Goal: Information Seeking & Learning: Learn about a topic

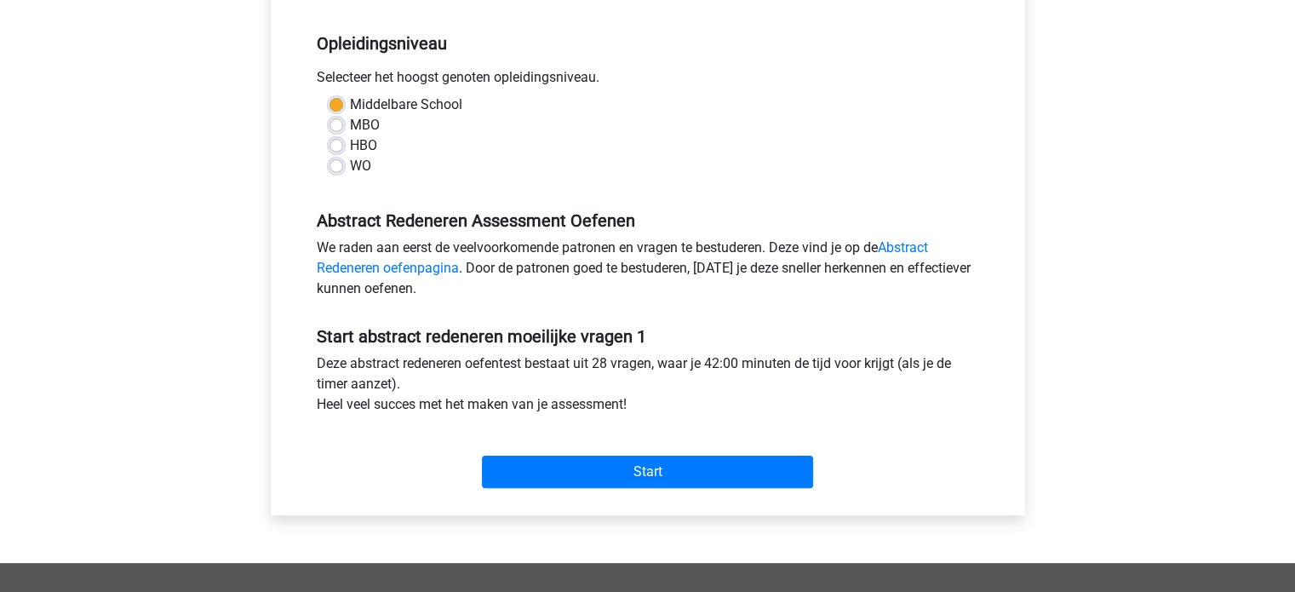
scroll to position [351, 0]
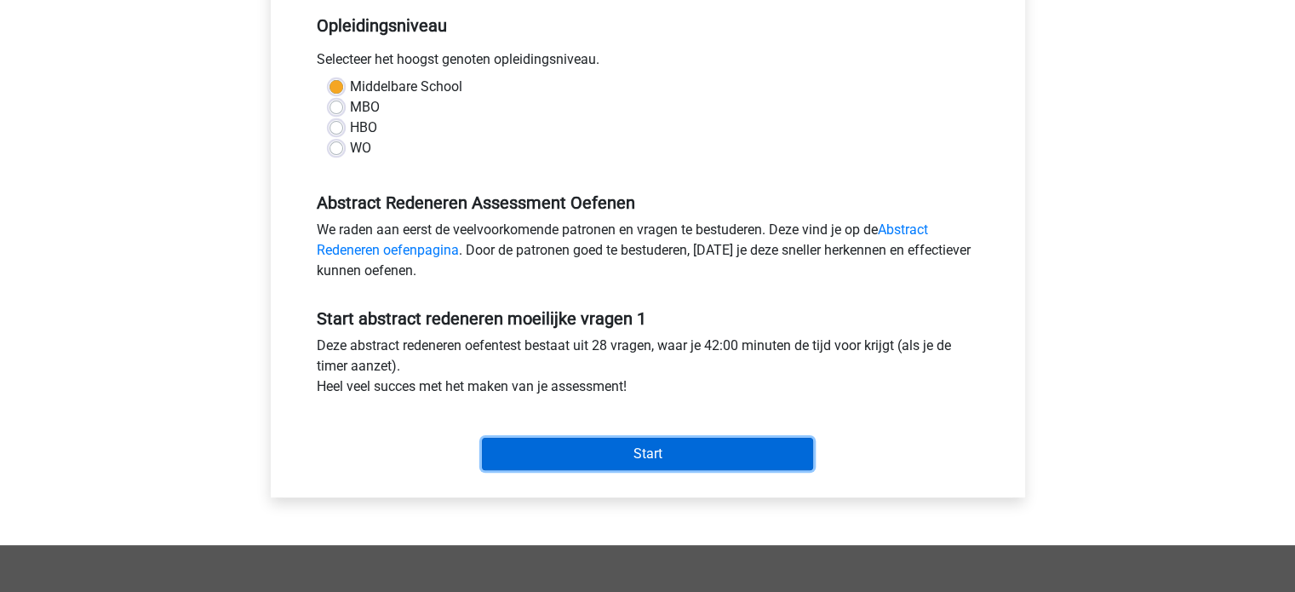
click at [678, 455] on input "Start" at bounding box center [647, 453] width 331 height 32
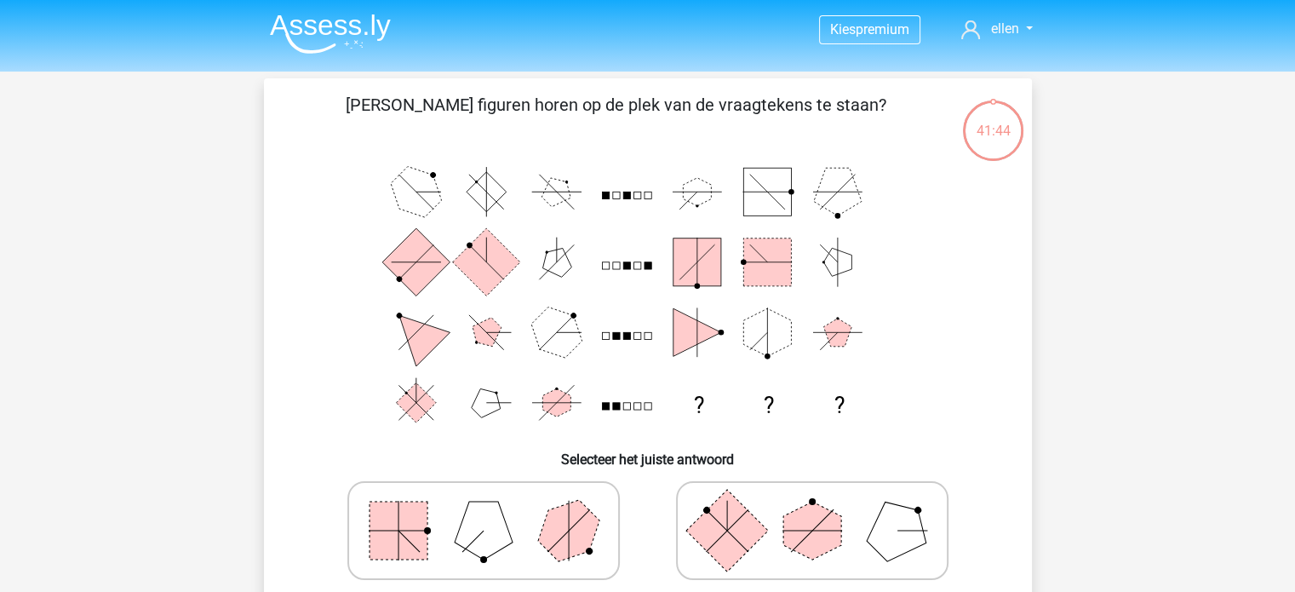
click at [1001, 270] on div "? ? ?" at bounding box center [647, 297] width 713 height 281
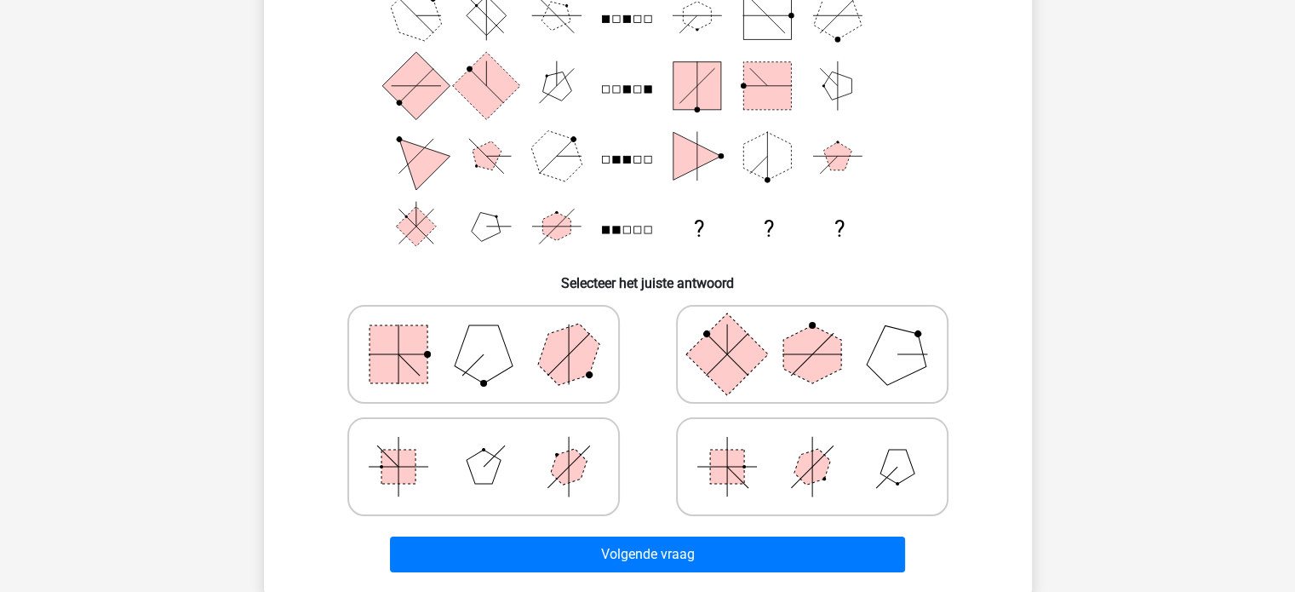
scroll to position [177, 0]
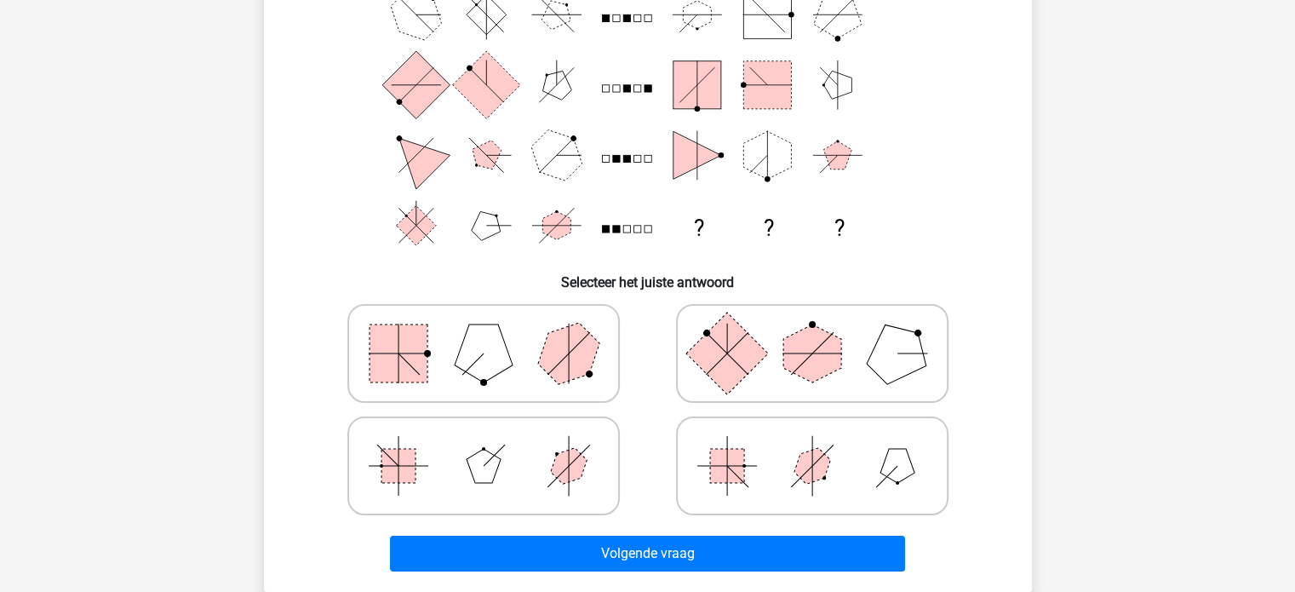
click at [468, 343] on polygon at bounding box center [483, 353] width 58 height 58
click at [483, 332] on input "radio" at bounding box center [488, 326] width 11 height 11
radio input "true"
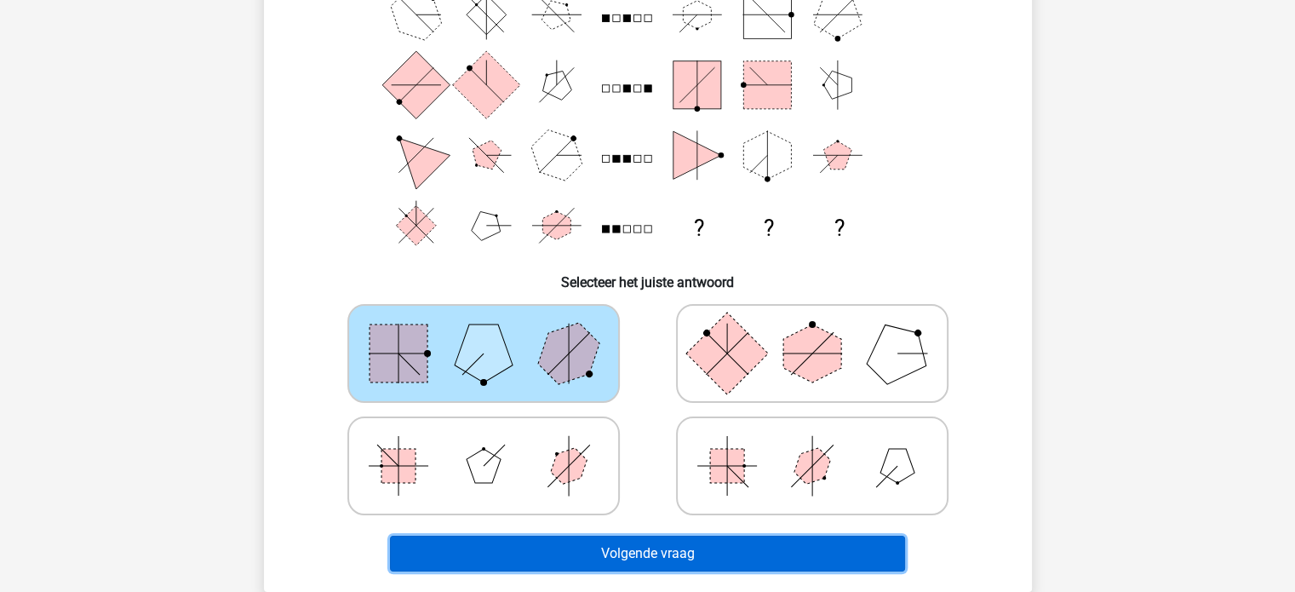
click at [724, 550] on button "Volgende vraag" at bounding box center [647, 553] width 515 height 36
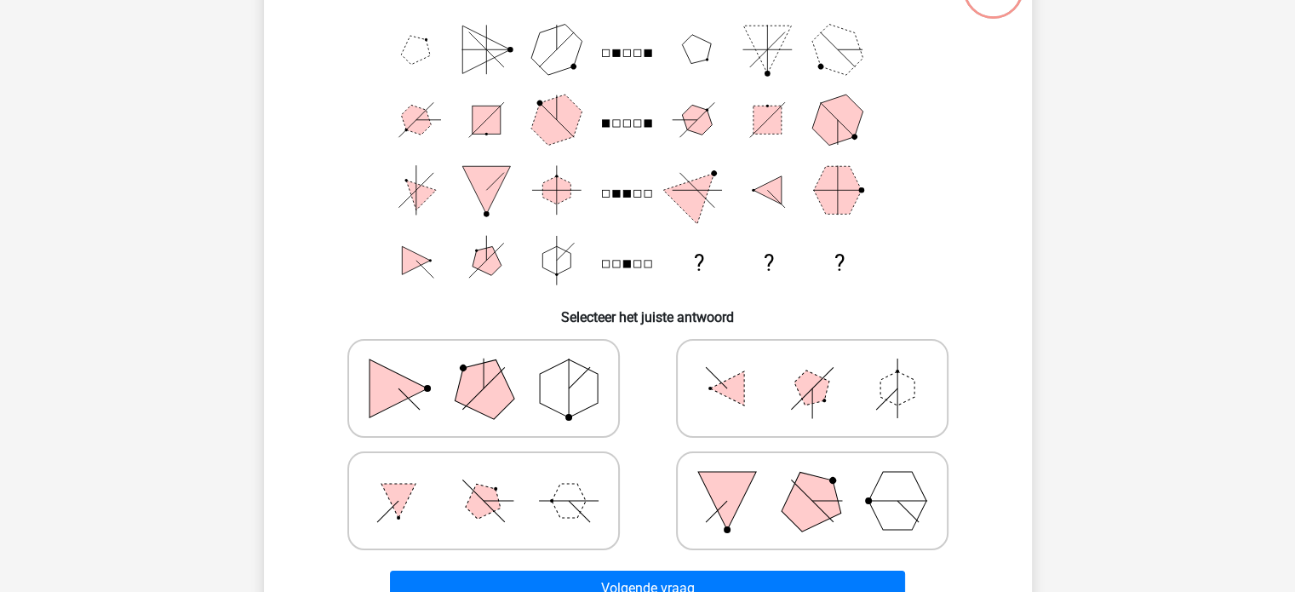
scroll to position [141, 0]
click at [493, 392] on polygon at bounding box center [483, 389] width 82 height 82
click at [493, 368] on input "radio" at bounding box center [488, 362] width 11 height 11
radio input "true"
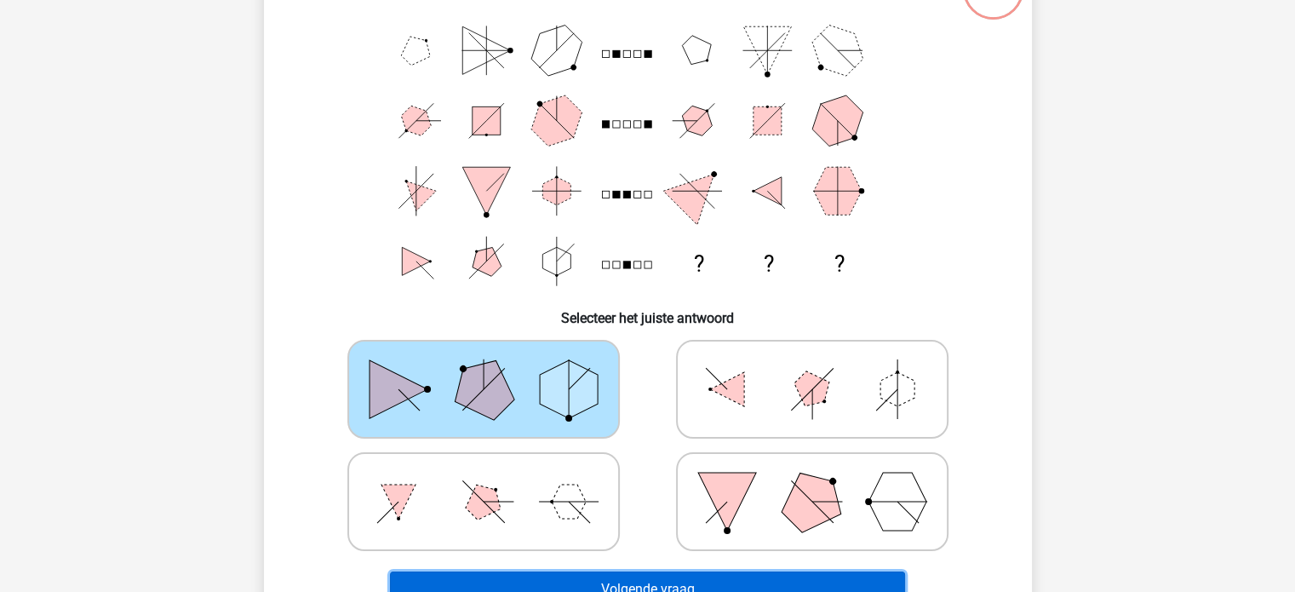
click at [735, 577] on button "Volgende vraag" at bounding box center [647, 589] width 515 height 36
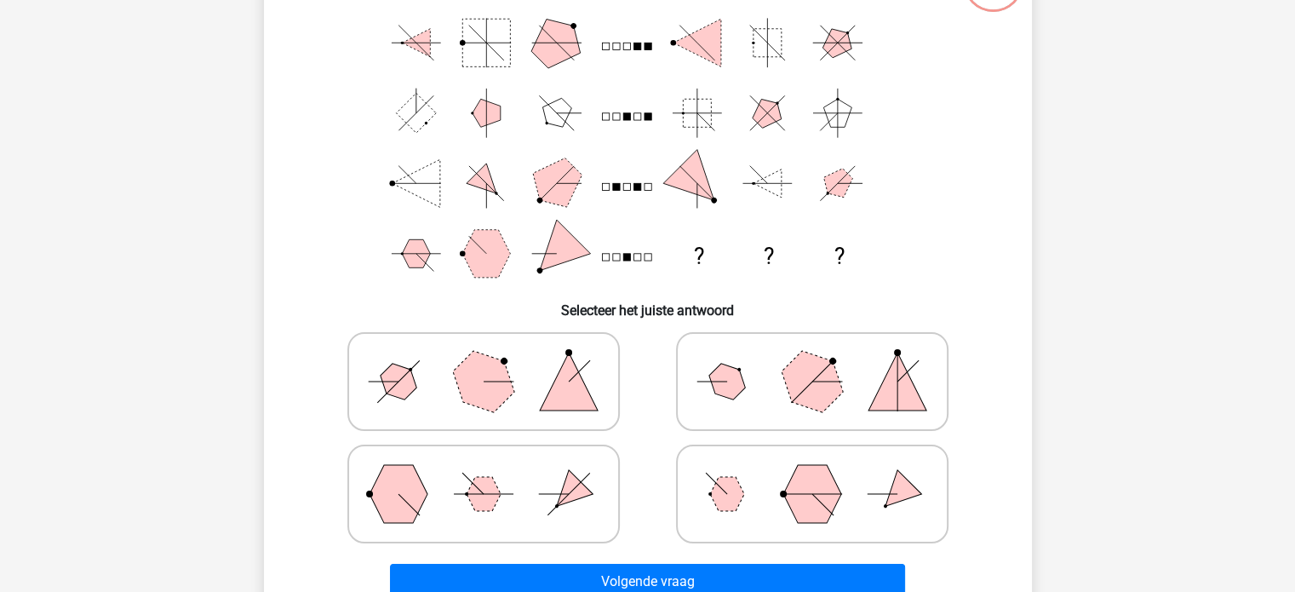
scroll to position [150, 0]
click at [564, 387] on polygon at bounding box center [569, 381] width 58 height 58
click at [494, 359] on input "radio" at bounding box center [488, 353] width 11 height 11
radio input "true"
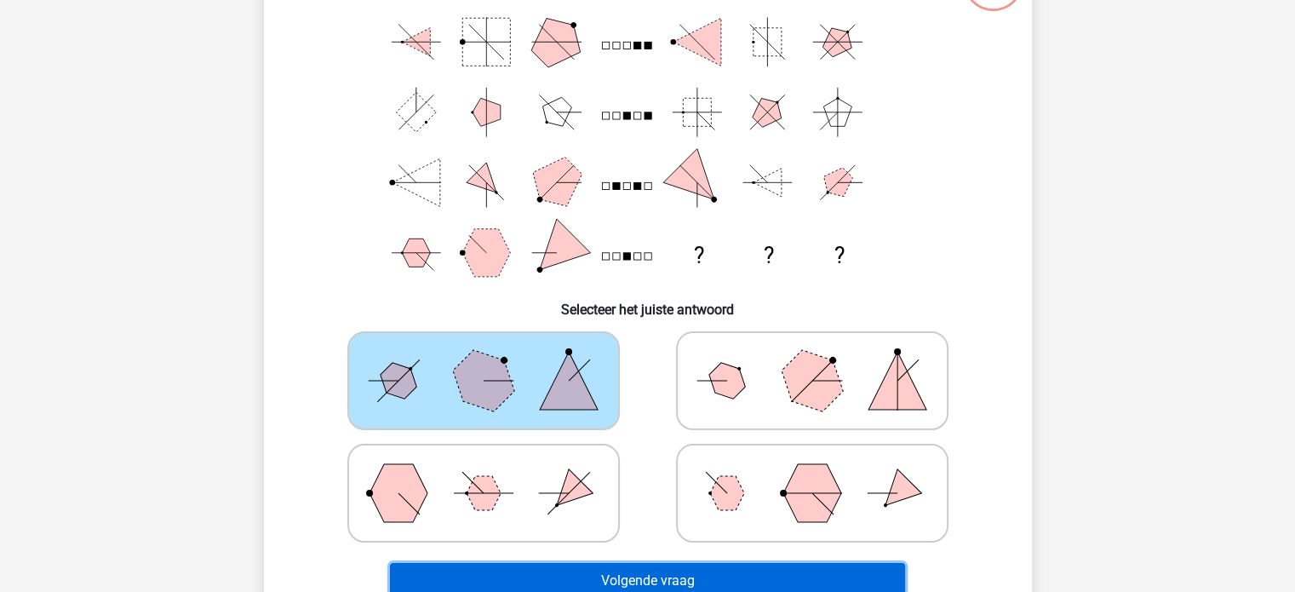
click at [757, 565] on button "Volgende vraag" at bounding box center [647, 581] width 515 height 36
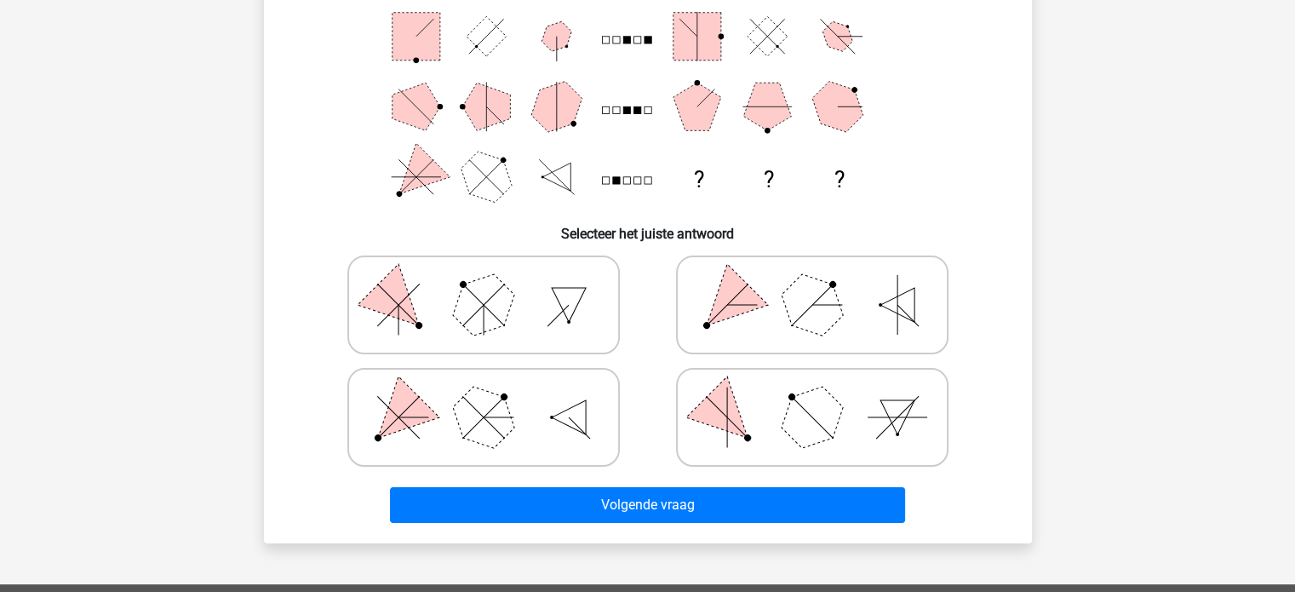
scroll to position [226, 0]
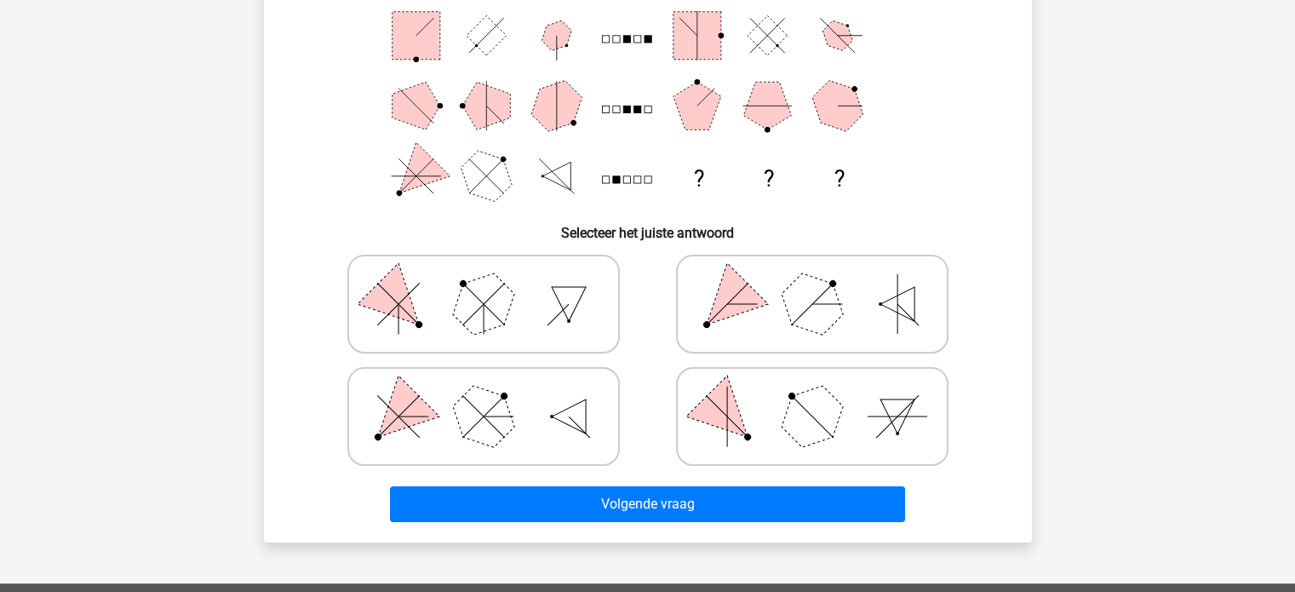
click at [476, 423] on polygon at bounding box center [483, 416] width 82 height 82
click at [483, 395] on input "radio" at bounding box center [488, 389] width 11 height 11
radio input "true"
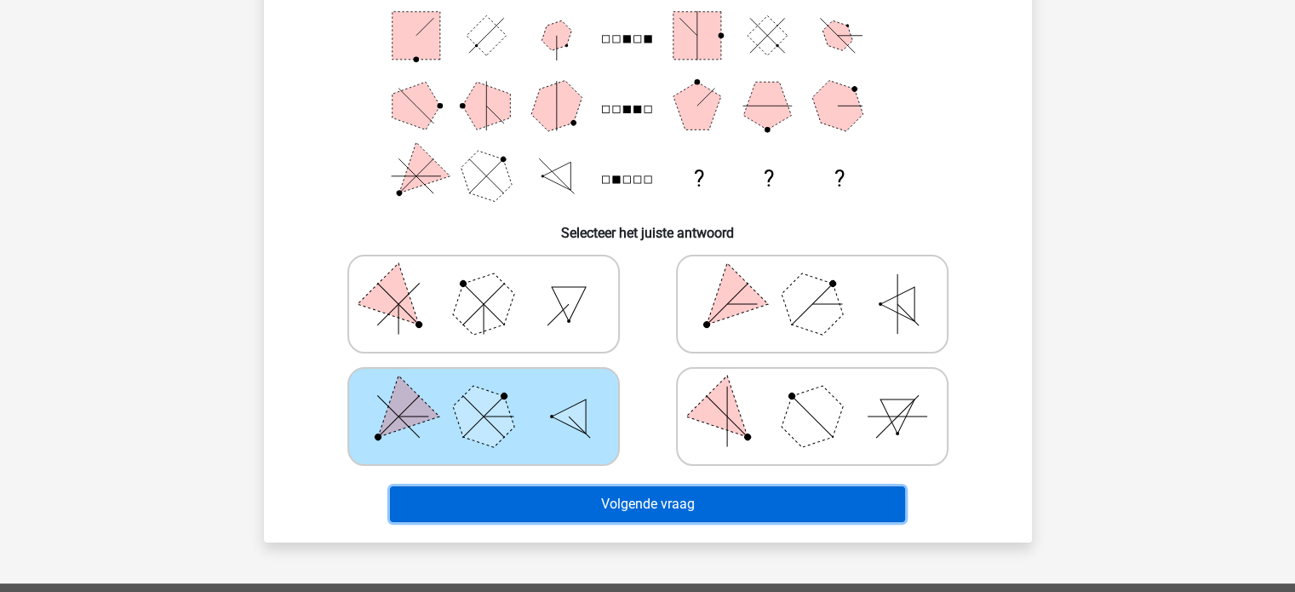
click at [661, 503] on button "Volgende vraag" at bounding box center [647, 504] width 515 height 36
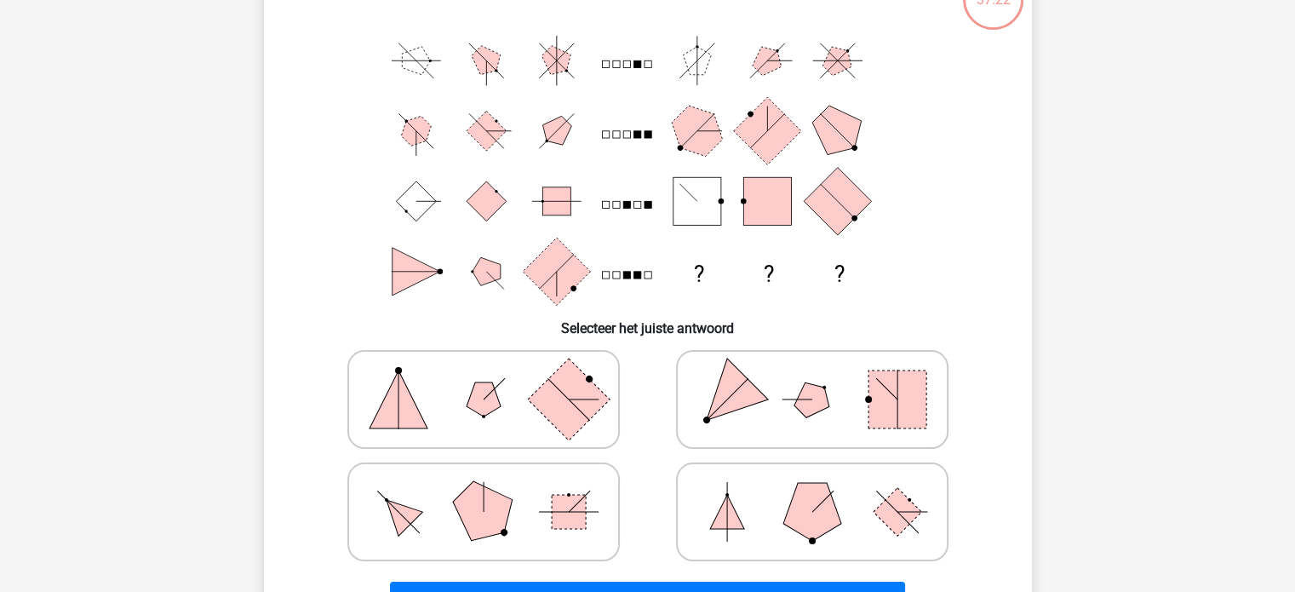
scroll to position [134, 0]
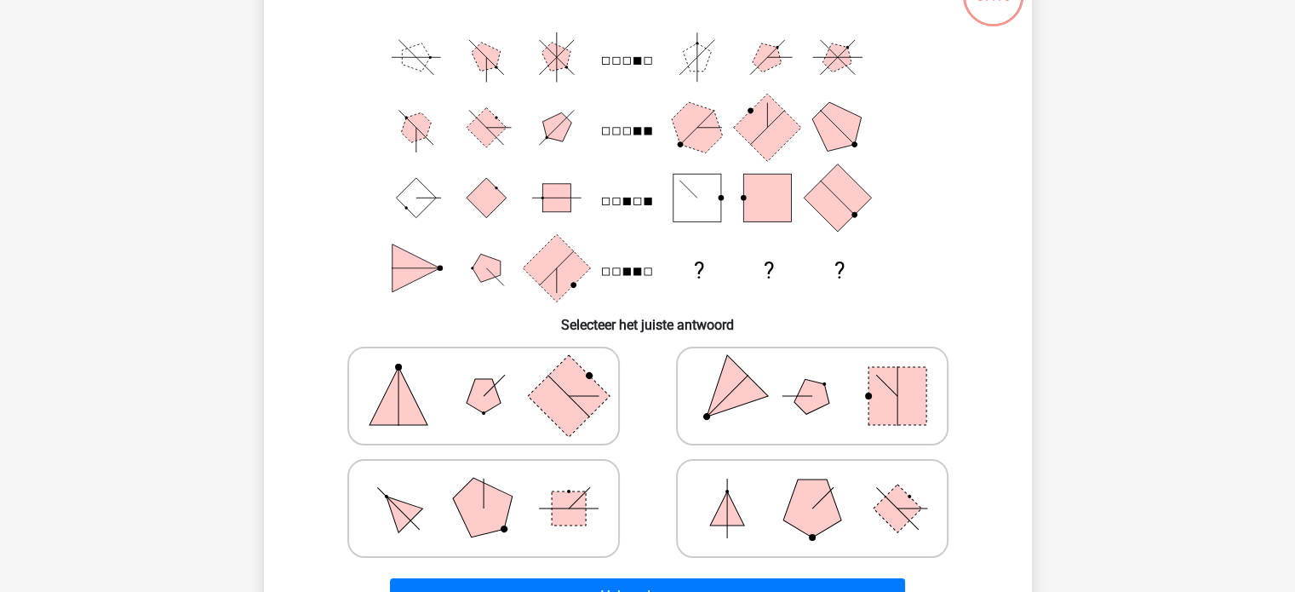
click at [455, 518] on icon at bounding box center [483, 508] width 255 height 85
click at [483, 487] on input "radio" at bounding box center [488, 481] width 11 height 11
radio input "true"
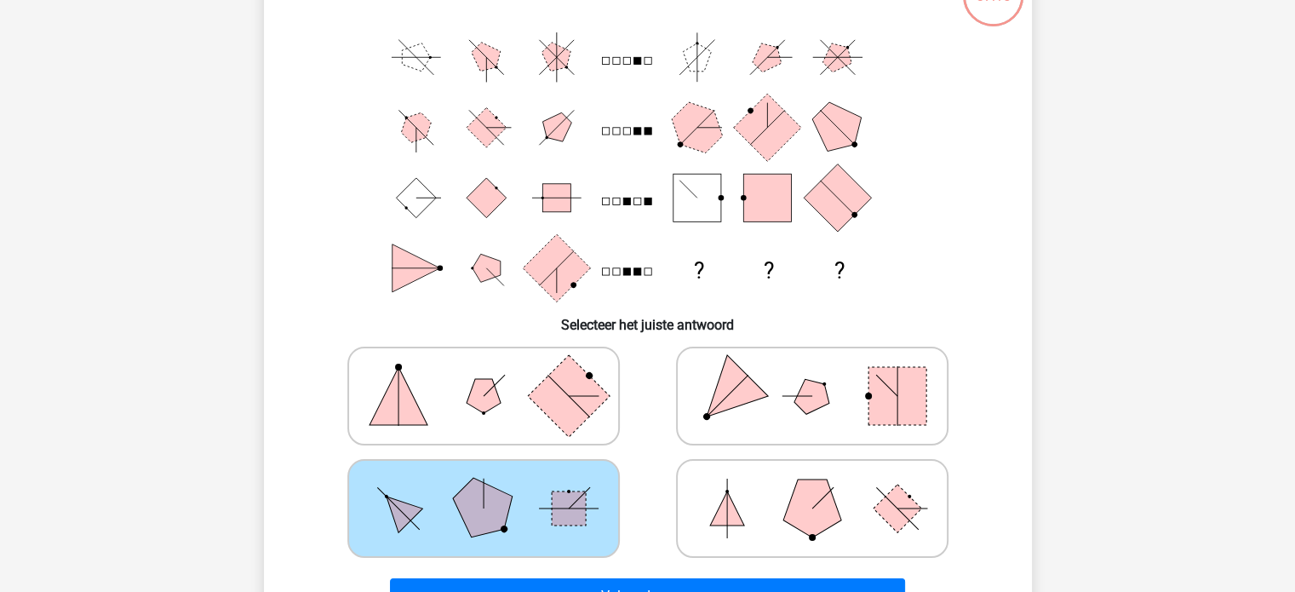
scroll to position [248, 0]
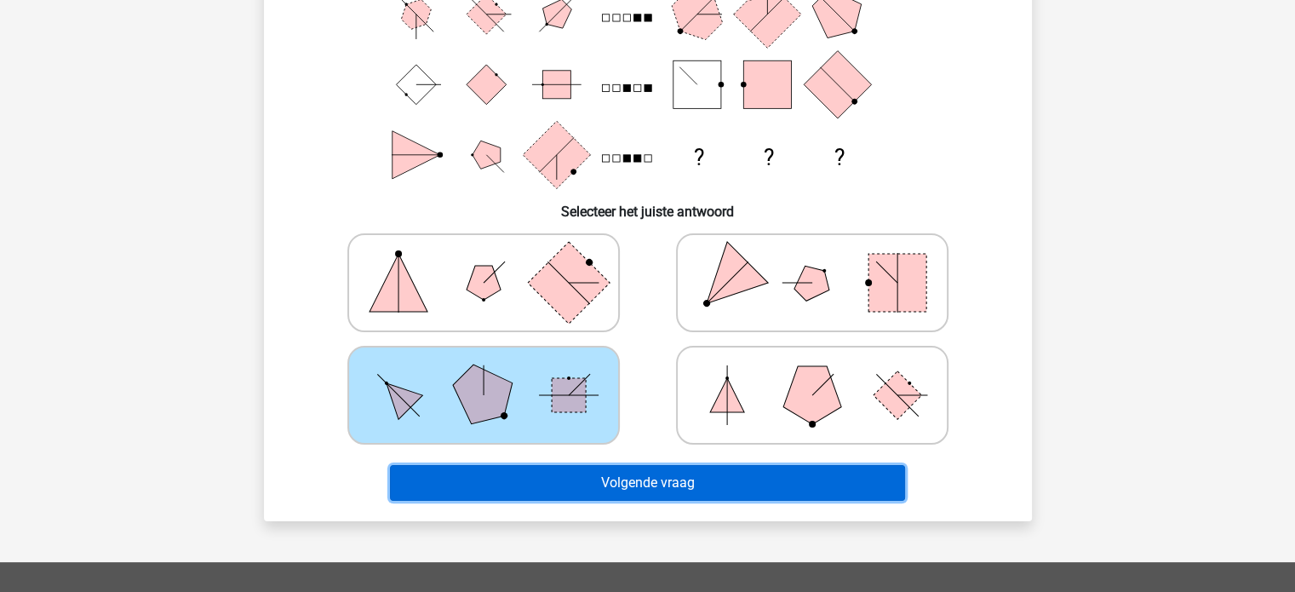
click at [606, 479] on button "Volgende vraag" at bounding box center [647, 483] width 515 height 36
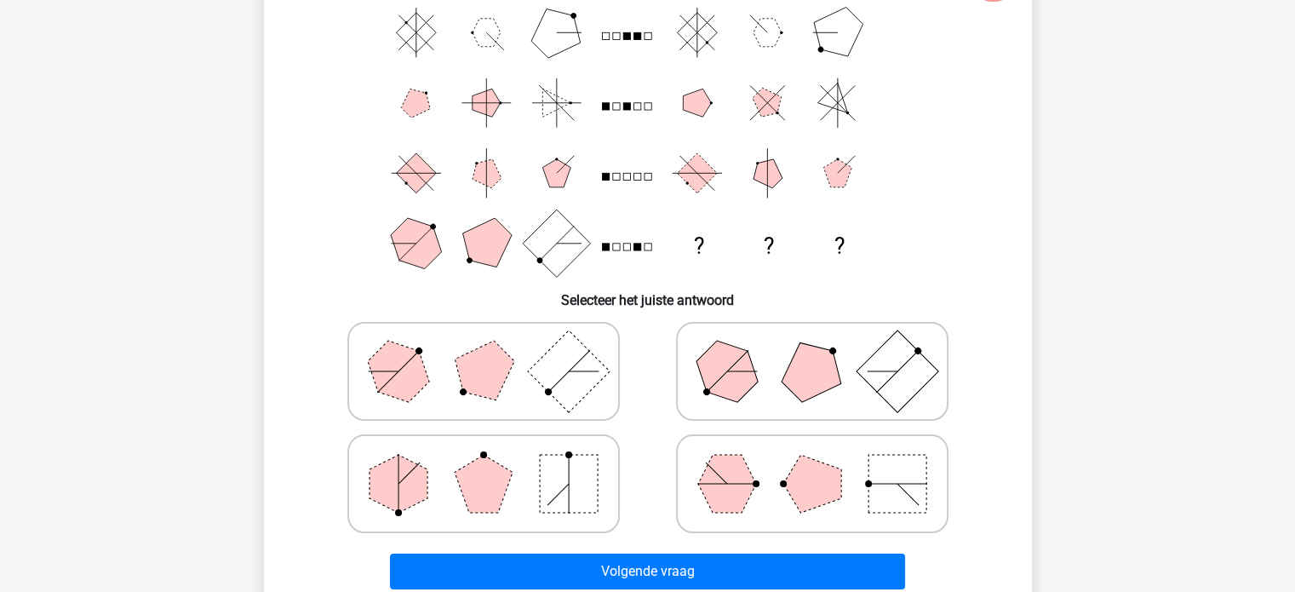
scroll to position [132, 0]
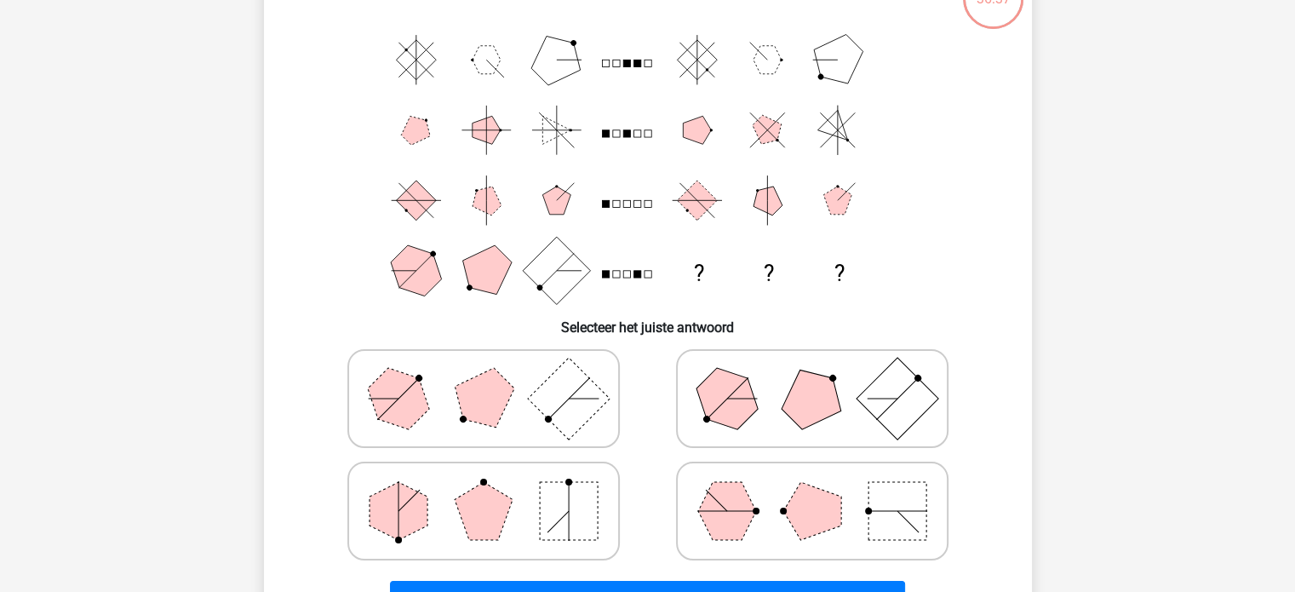
click at [503, 410] on icon at bounding box center [483, 398] width 255 height 85
click at [494, 377] on input "radio" at bounding box center [488, 371] width 11 height 11
radio input "true"
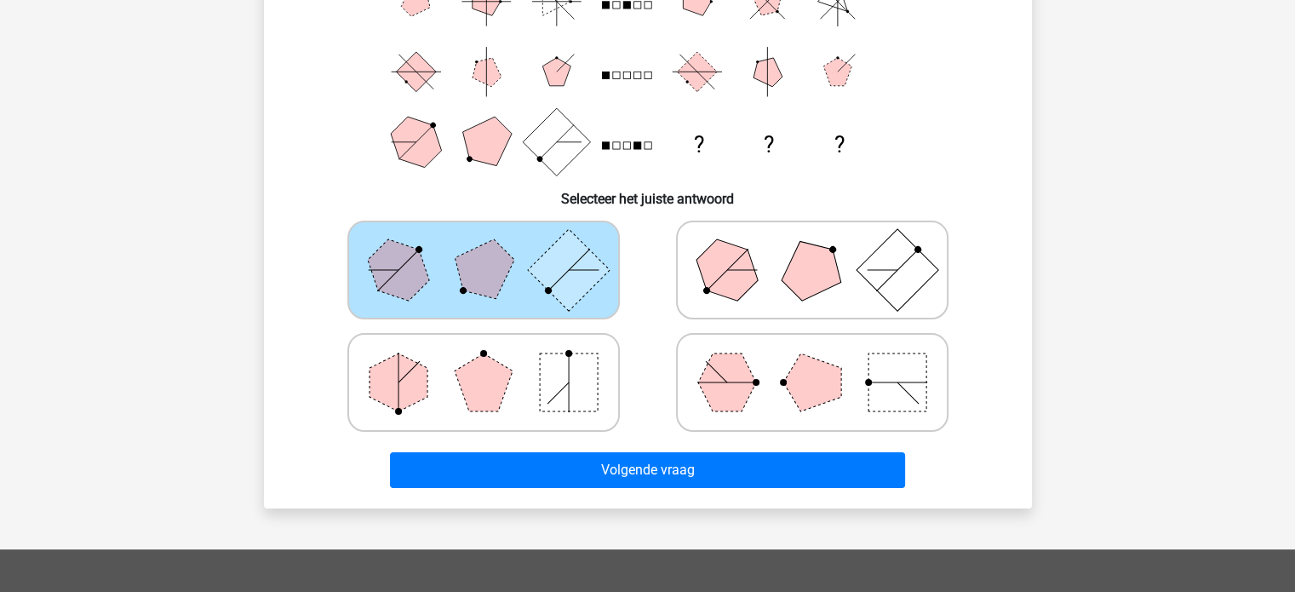
scroll to position [261, 0]
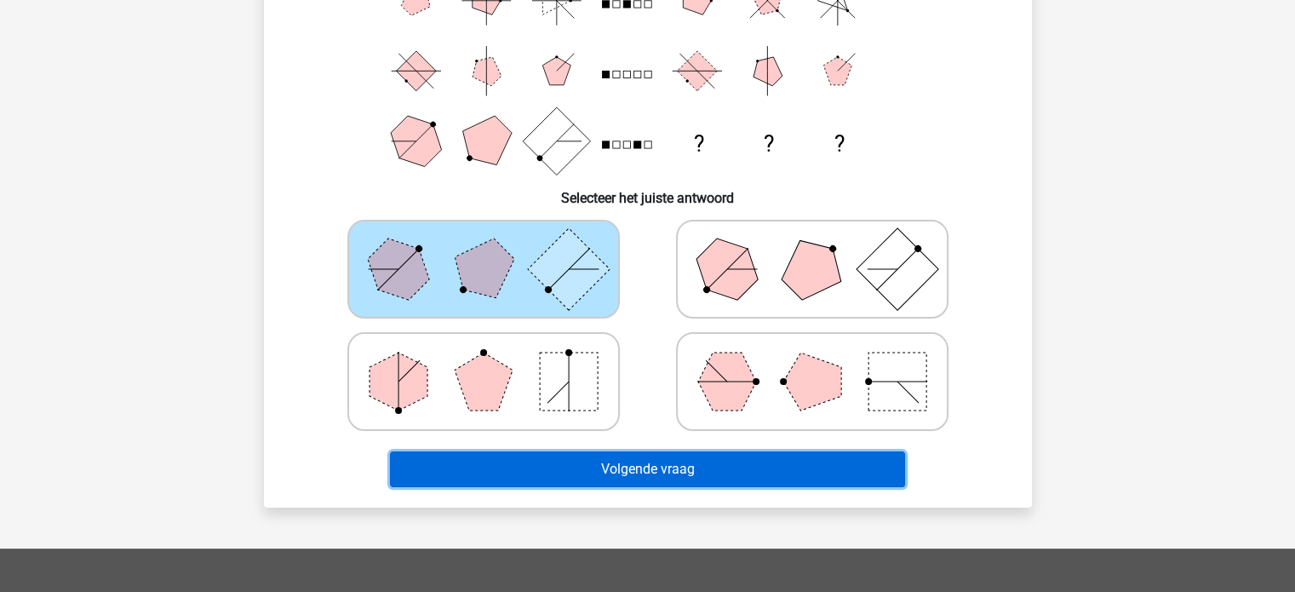
click at [800, 466] on button "Volgende vraag" at bounding box center [647, 469] width 515 height 36
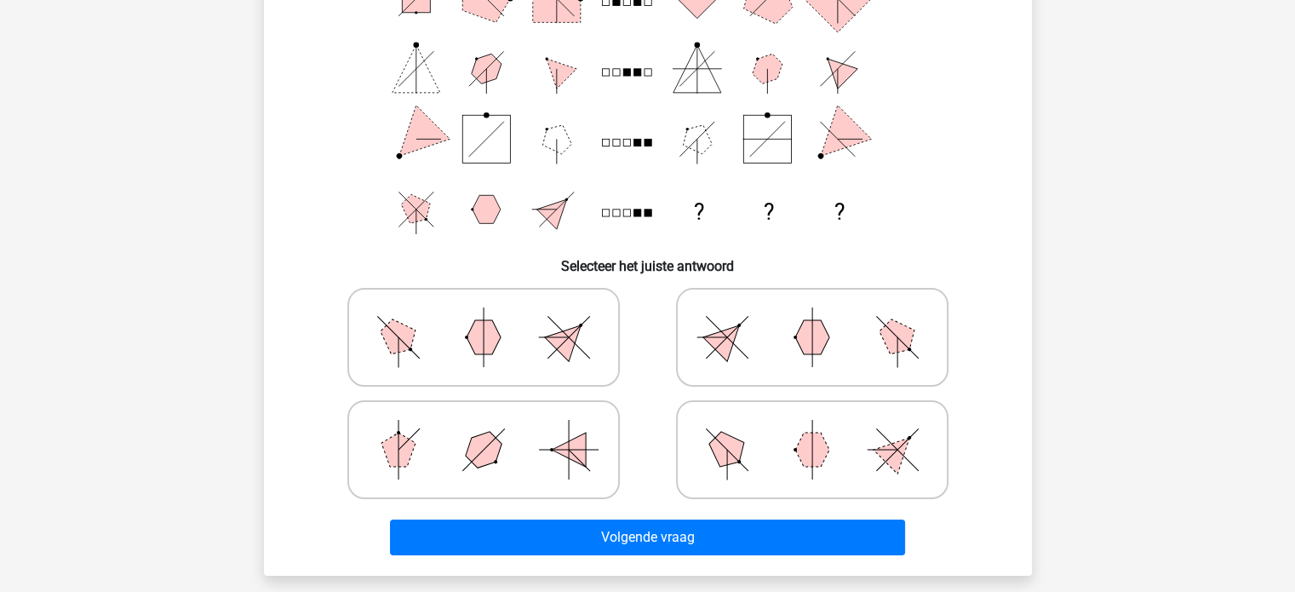
scroll to position [196, 0]
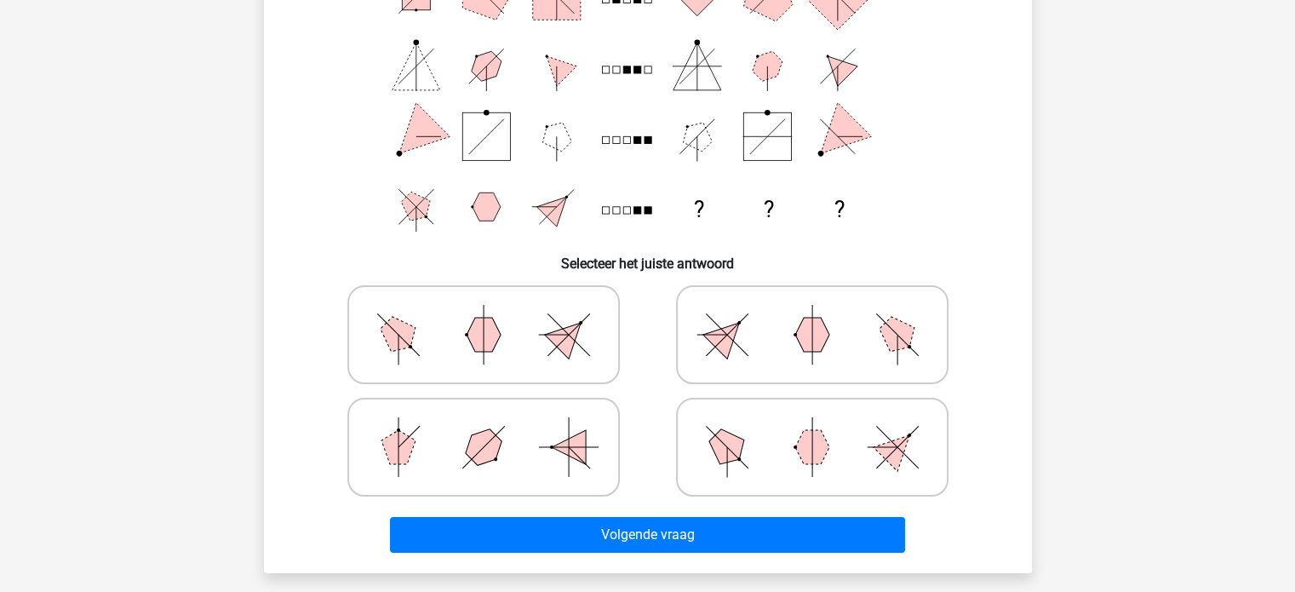
click at [717, 343] on line at bounding box center [727, 335] width 42 height 42
click at [812, 313] on input "radio" at bounding box center [817, 307] width 11 height 11
radio input "true"
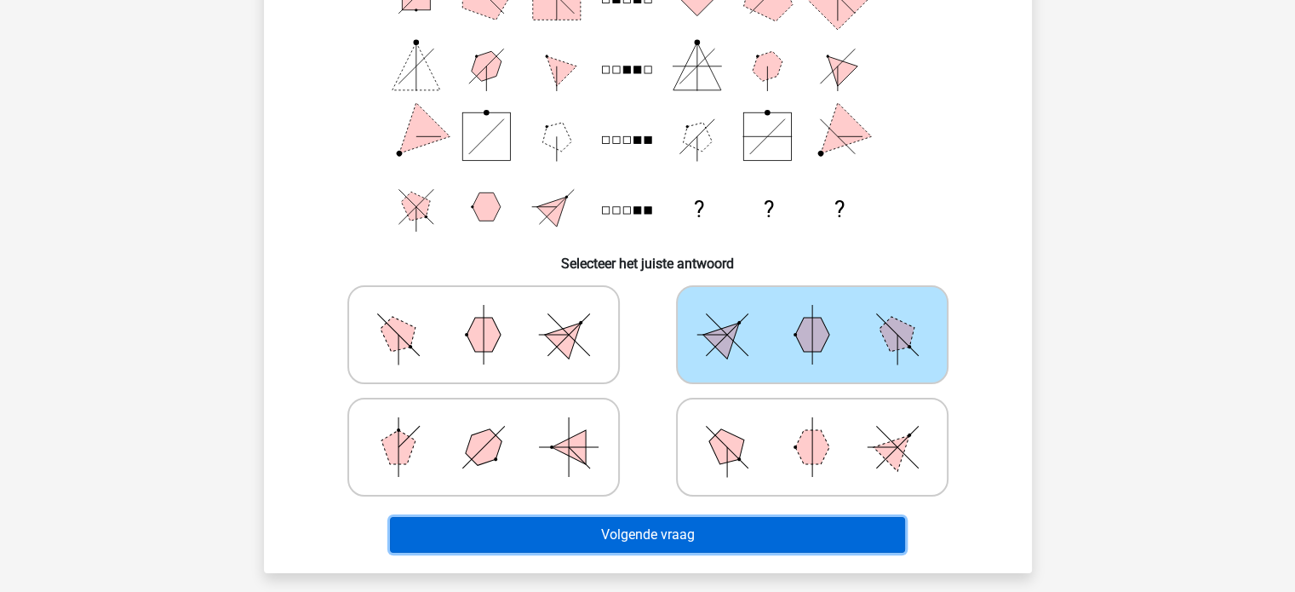
click at [716, 527] on button "Volgende vraag" at bounding box center [647, 535] width 515 height 36
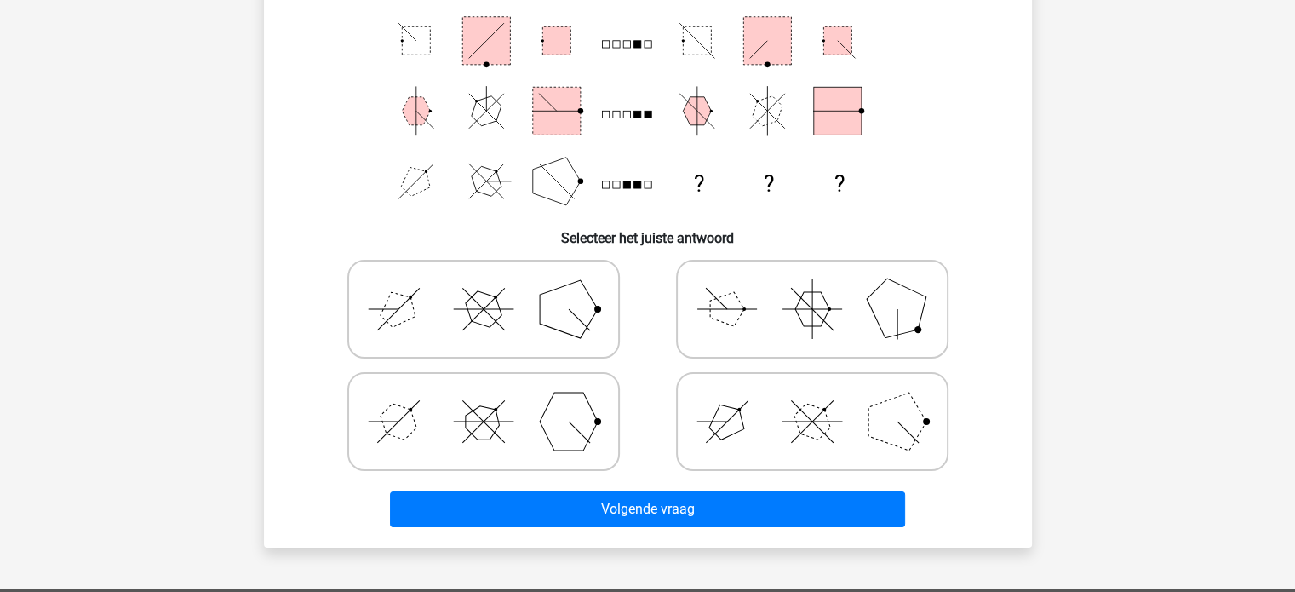
scroll to position [225, 0]
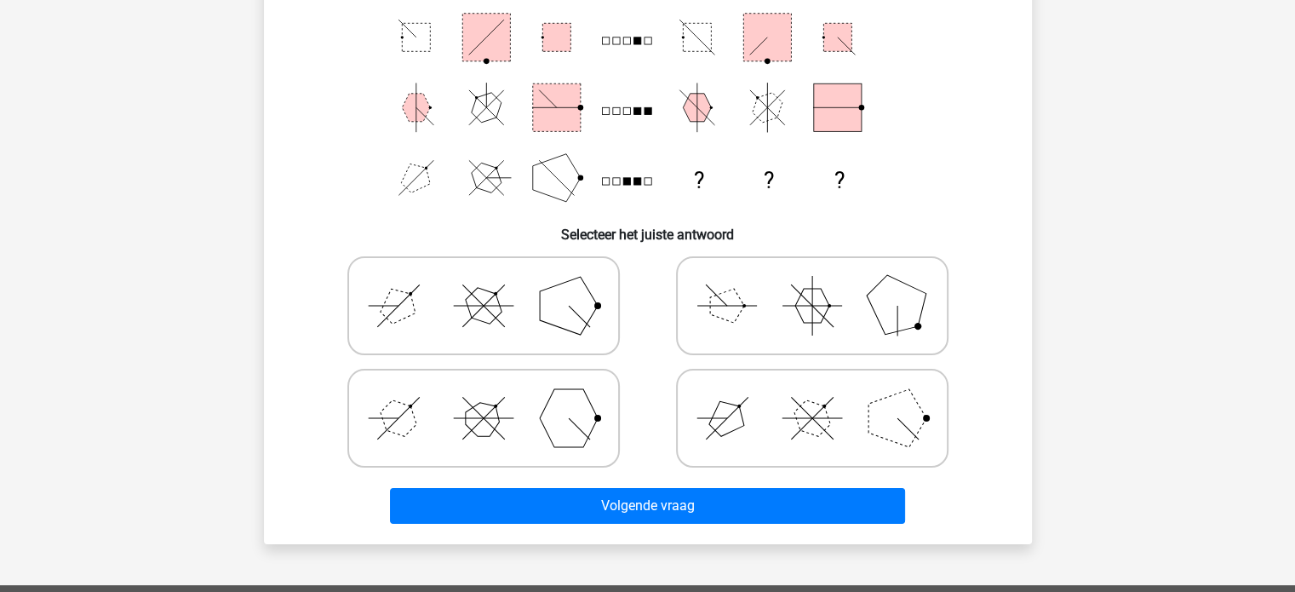
click at [450, 428] on icon at bounding box center [483, 417] width 255 height 85
click at [483, 397] on input "radio" at bounding box center [488, 391] width 11 height 11
radio input "true"
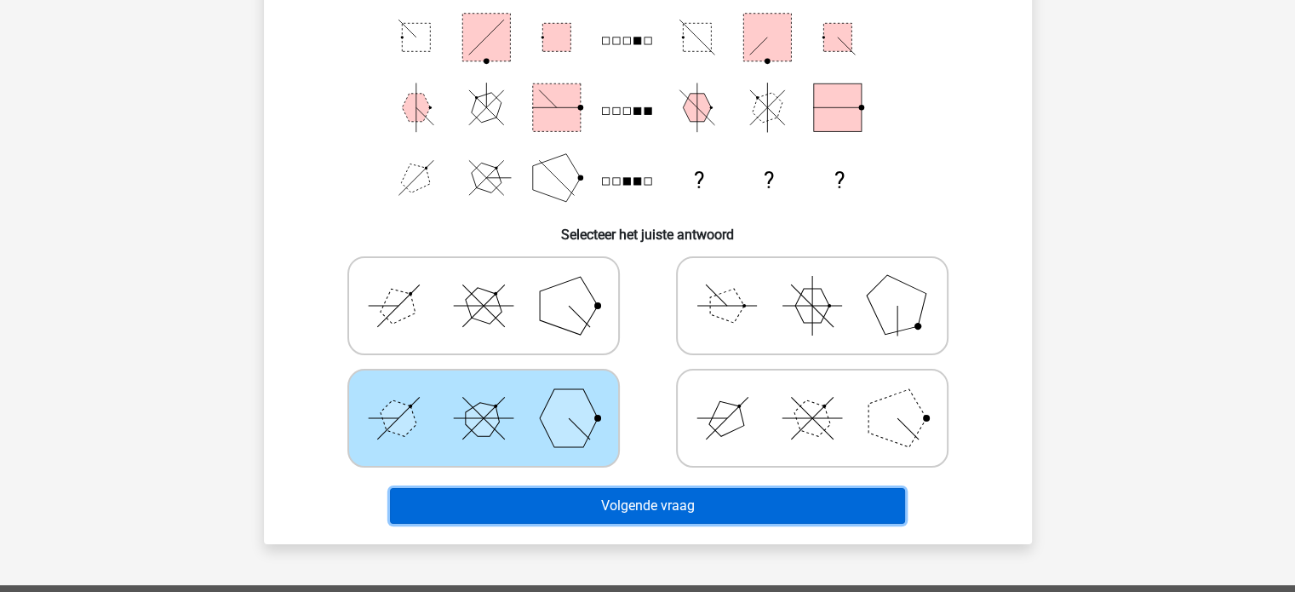
click at [655, 500] on button "Volgende vraag" at bounding box center [647, 506] width 515 height 36
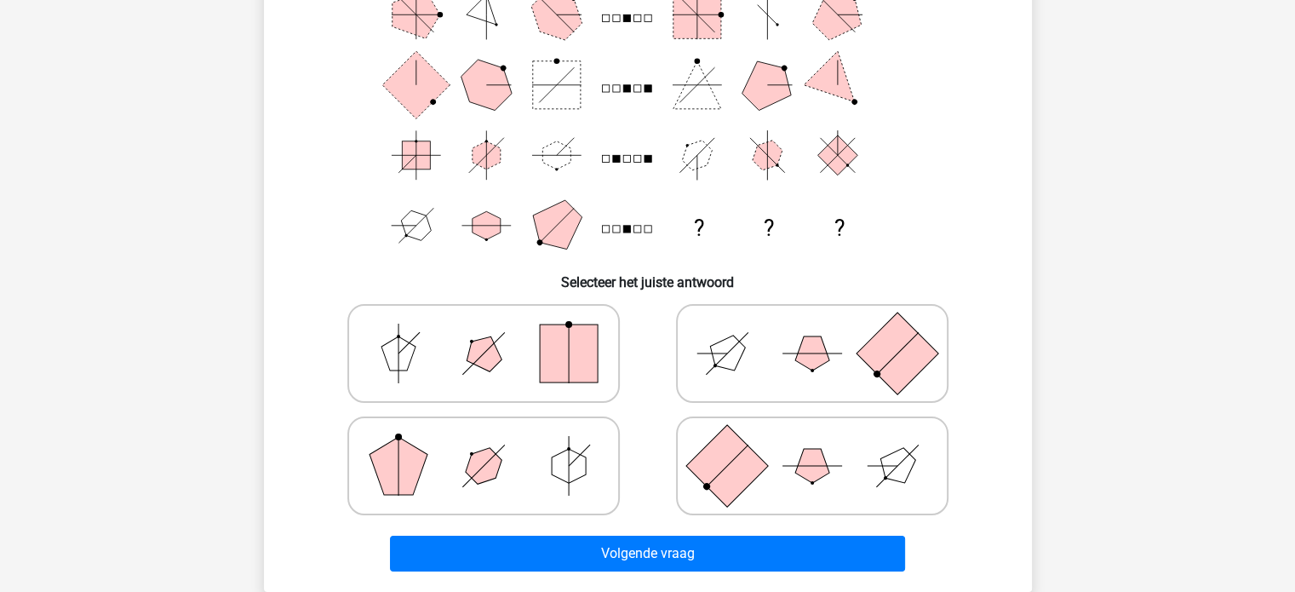
scroll to position [178, 0]
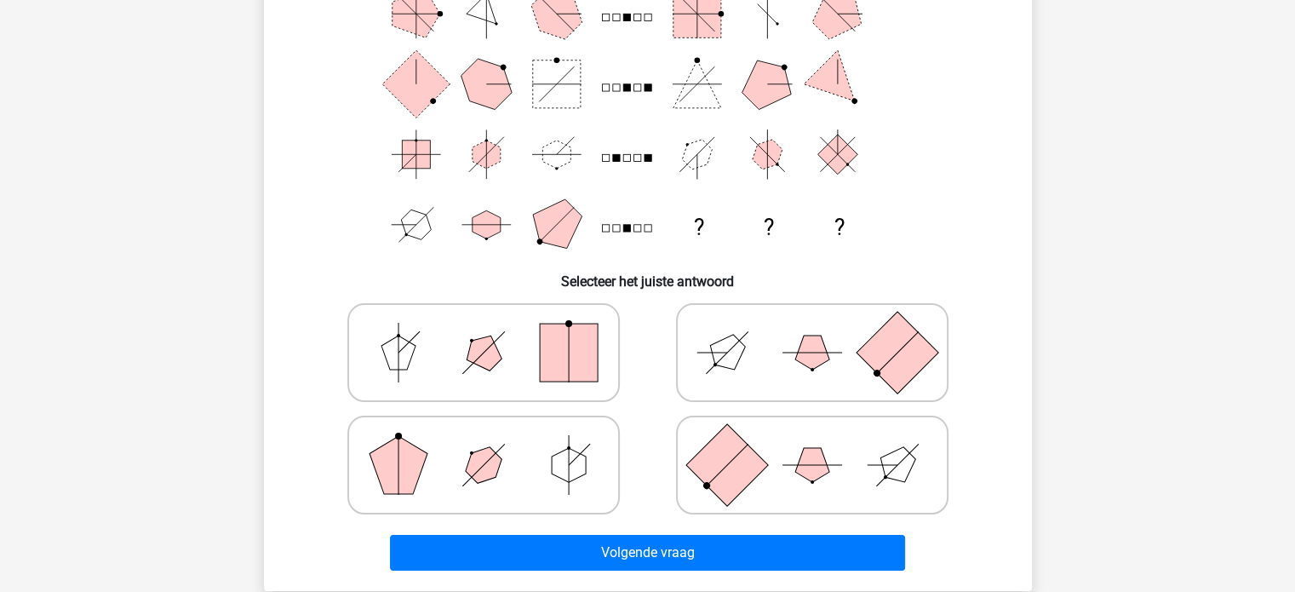
click at [699, 350] on icon at bounding box center [811, 352] width 255 height 85
click at [812, 331] on input "radio" at bounding box center [817, 325] width 11 height 11
radio input "true"
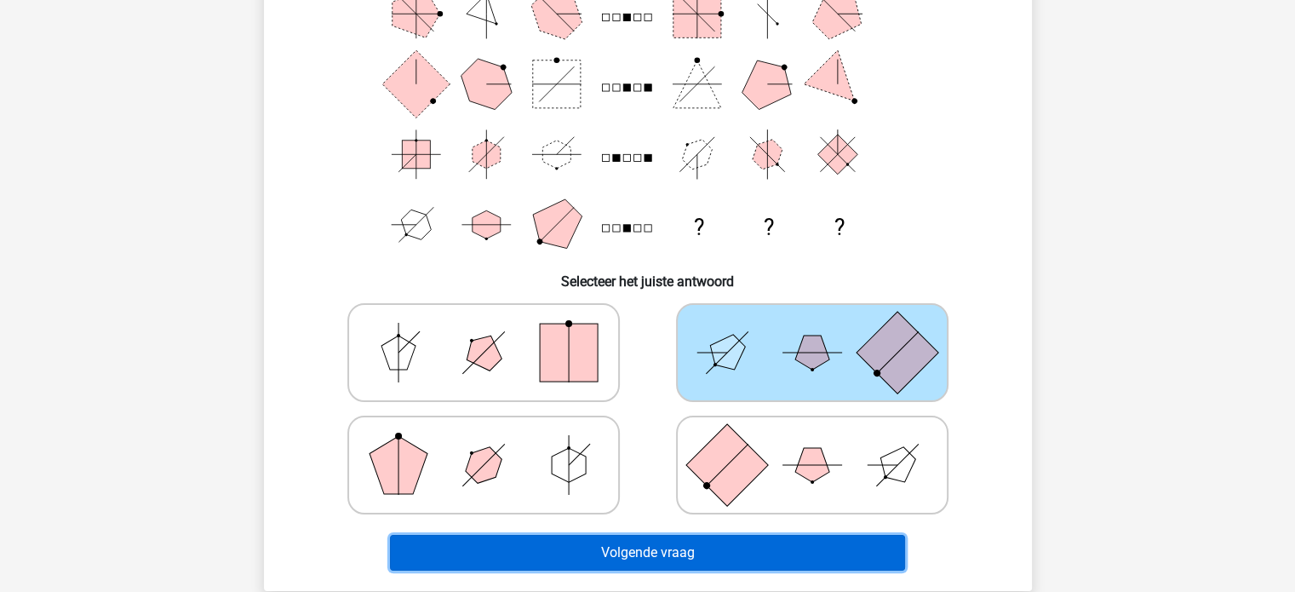
click at [689, 552] on button "Volgende vraag" at bounding box center [647, 552] width 515 height 36
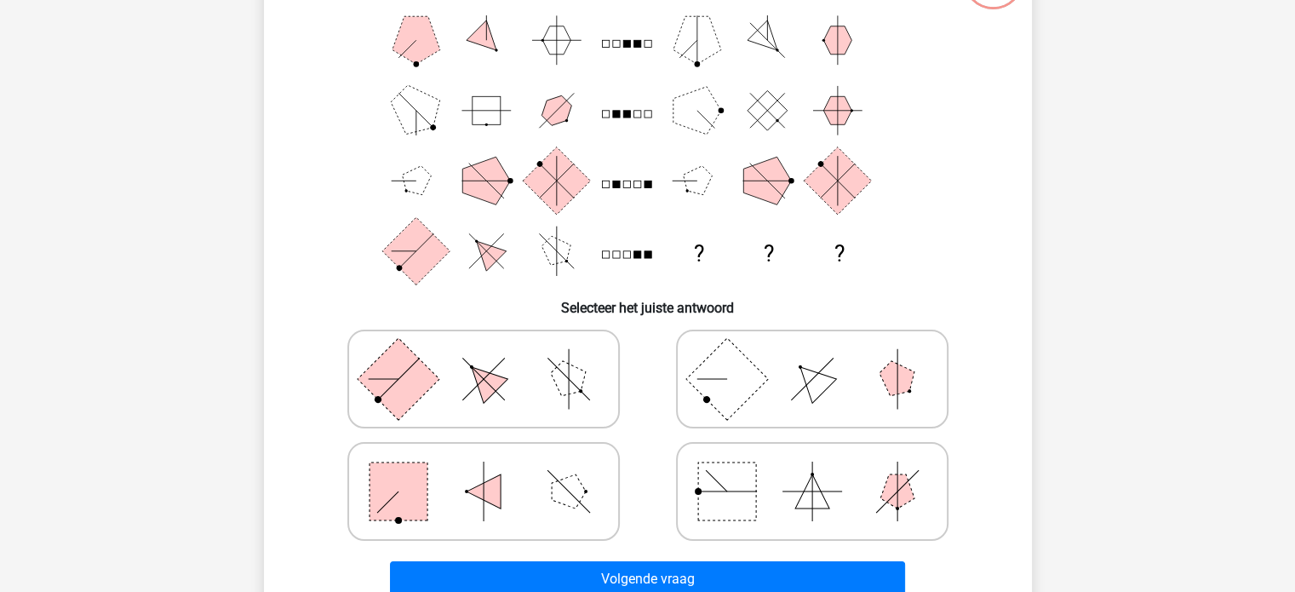
scroll to position [152, 0]
click at [831, 404] on icon at bounding box center [811, 377] width 255 height 85
click at [823, 357] on input "radio" at bounding box center [817, 351] width 11 height 11
radio input "true"
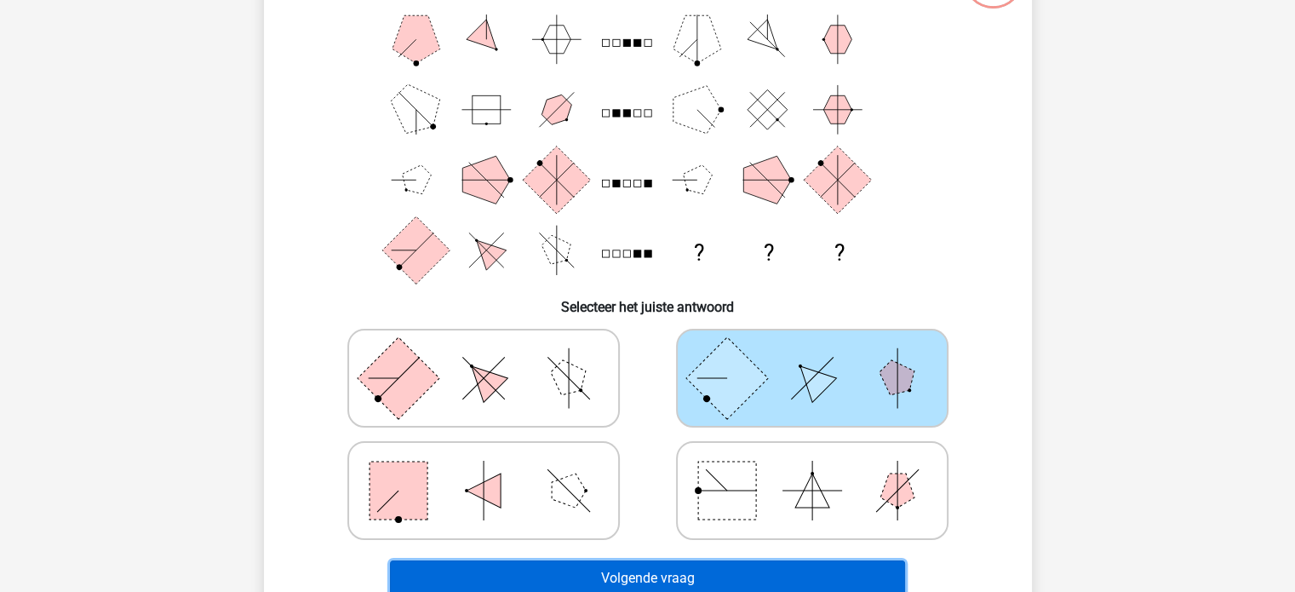
click at [828, 576] on button "Volgende vraag" at bounding box center [647, 578] width 515 height 36
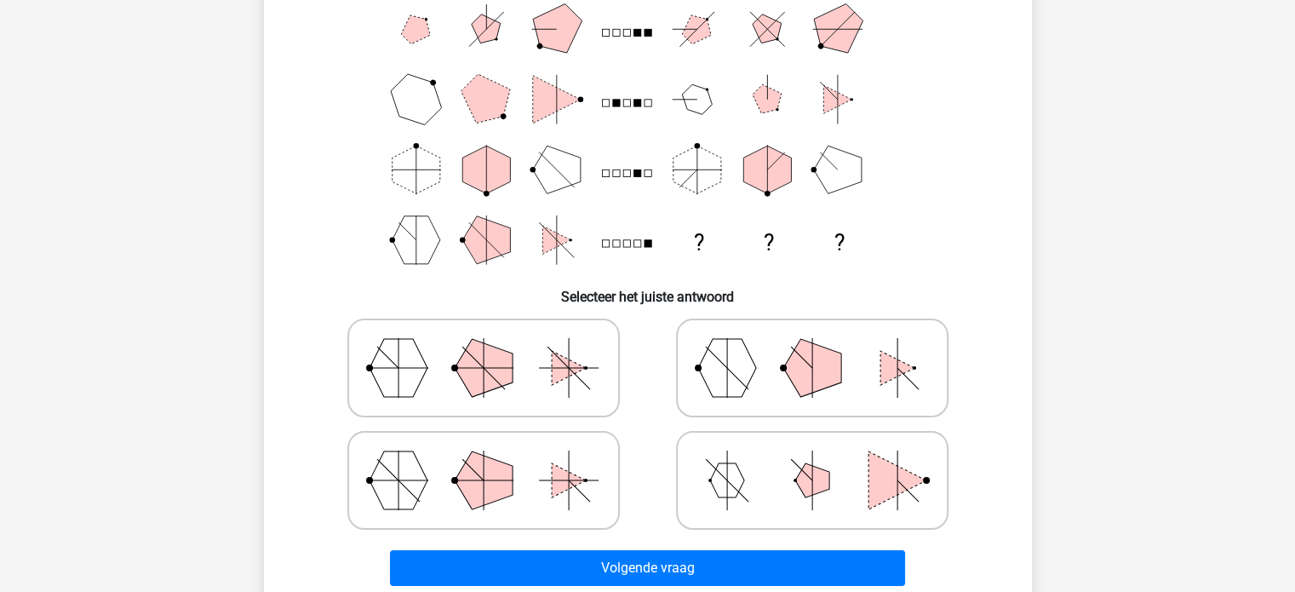
scroll to position [163, 0]
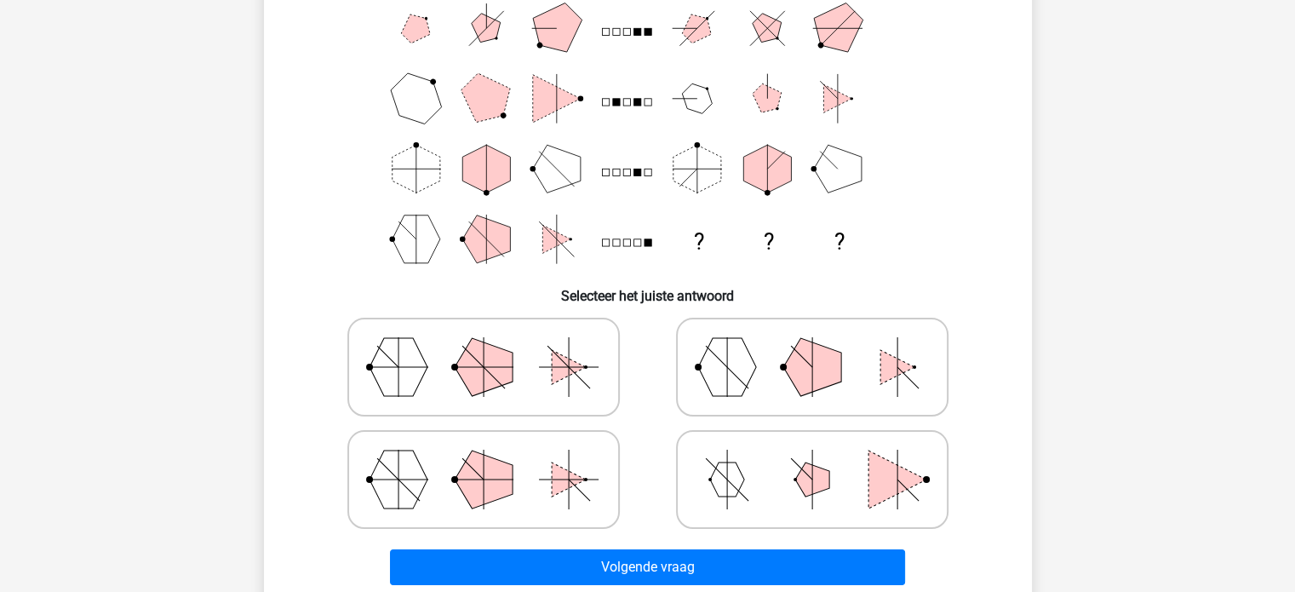
click at [895, 370] on polygon at bounding box center [897, 367] width 34 height 34
click at [823, 346] on input "radio" at bounding box center [817, 339] width 11 height 11
radio input "true"
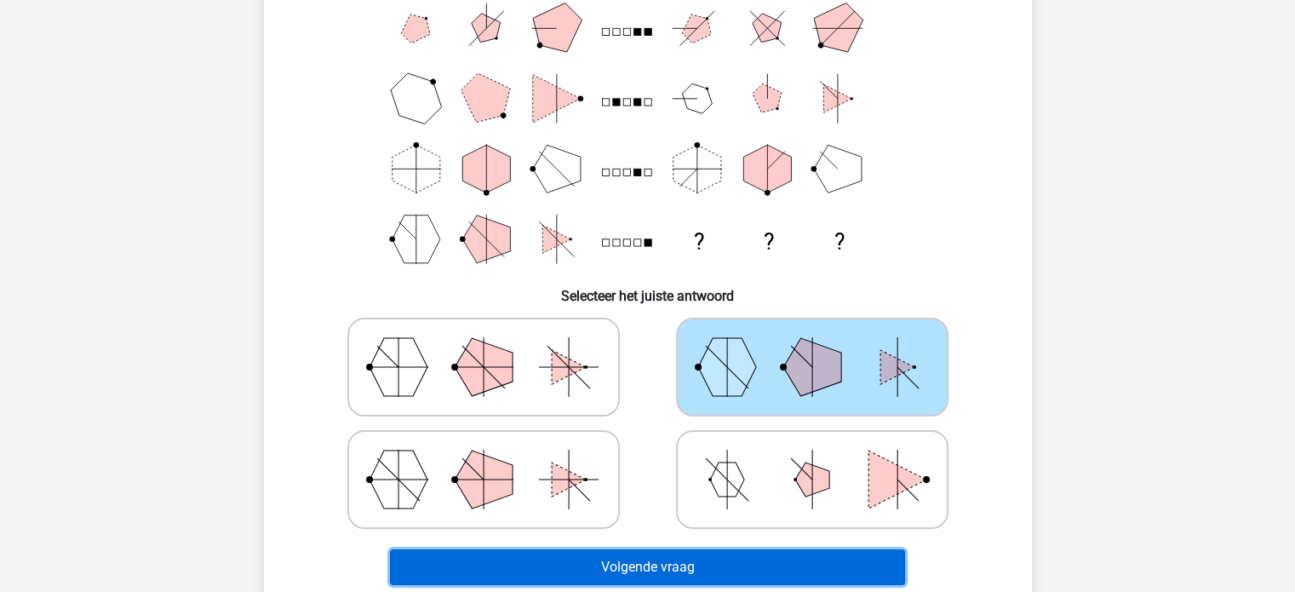
click at [773, 556] on button "Volgende vraag" at bounding box center [647, 567] width 515 height 36
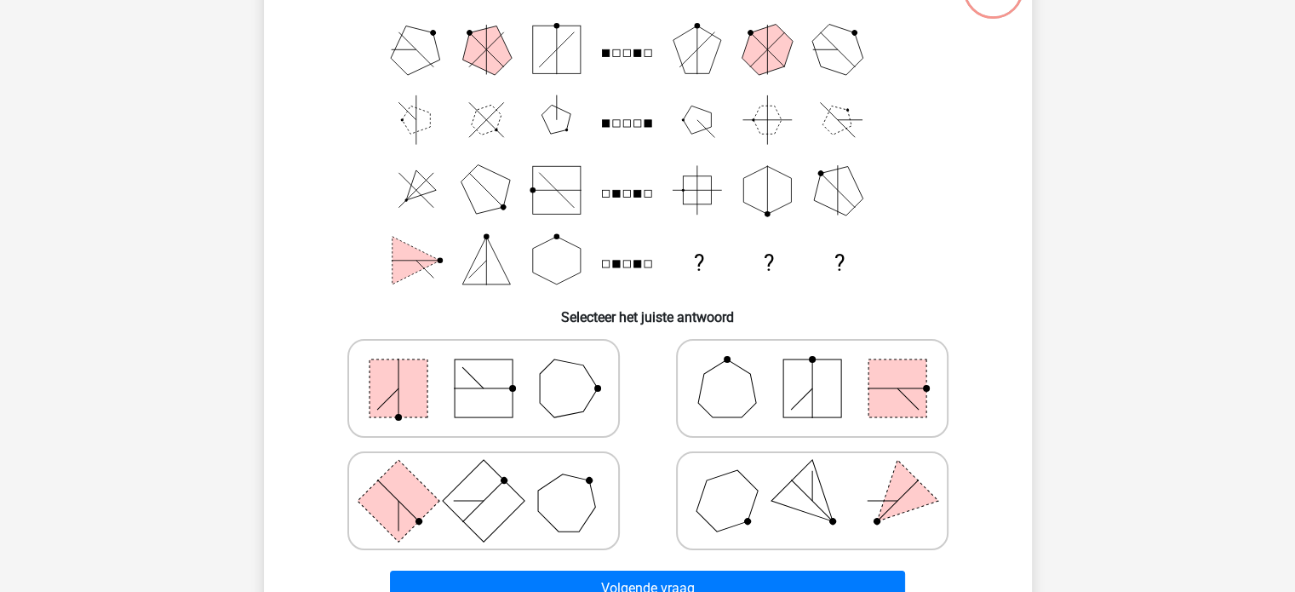
scroll to position [151, 0]
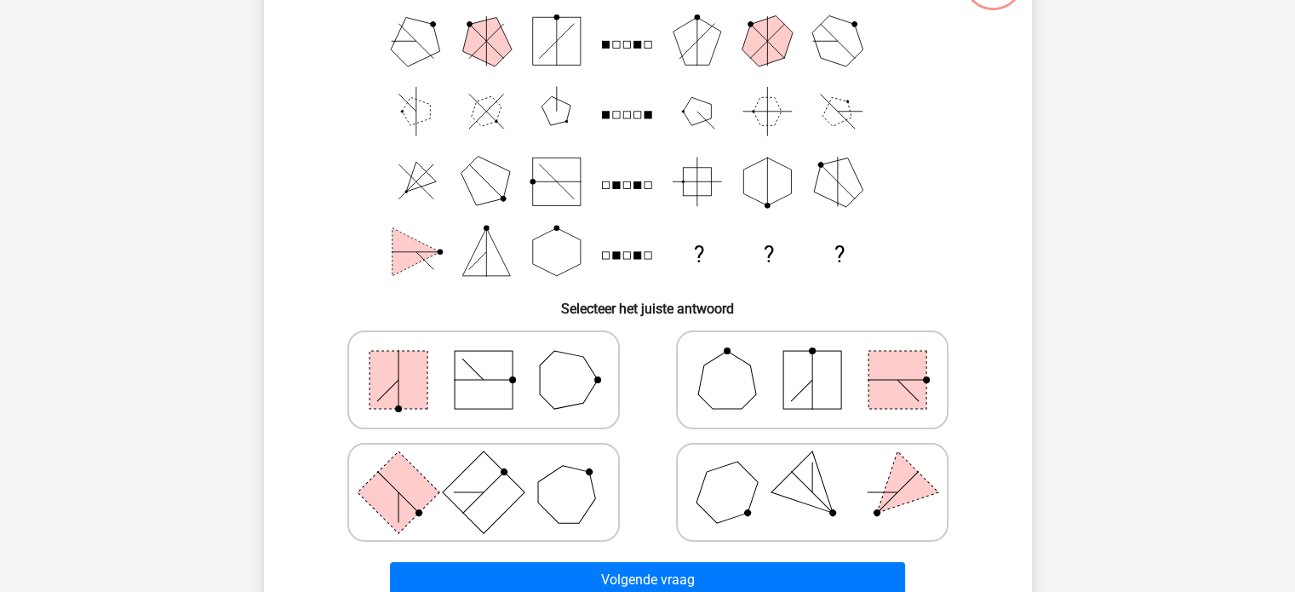
click at [476, 387] on rect at bounding box center [483, 380] width 58 height 58
click at [483, 358] on input "radio" at bounding box center [488, 352] width 11 height 11
radio input "true"
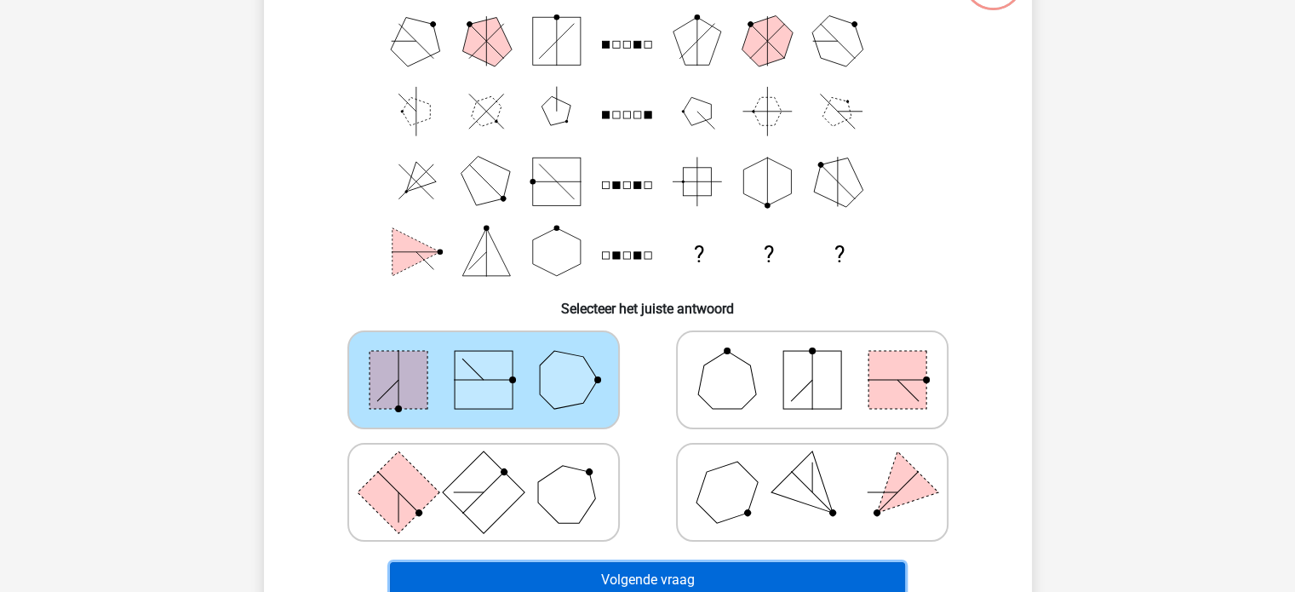
click at [621, 575] on button "Volgende vraag" at bounding box center [647, 580] width 515 height 36
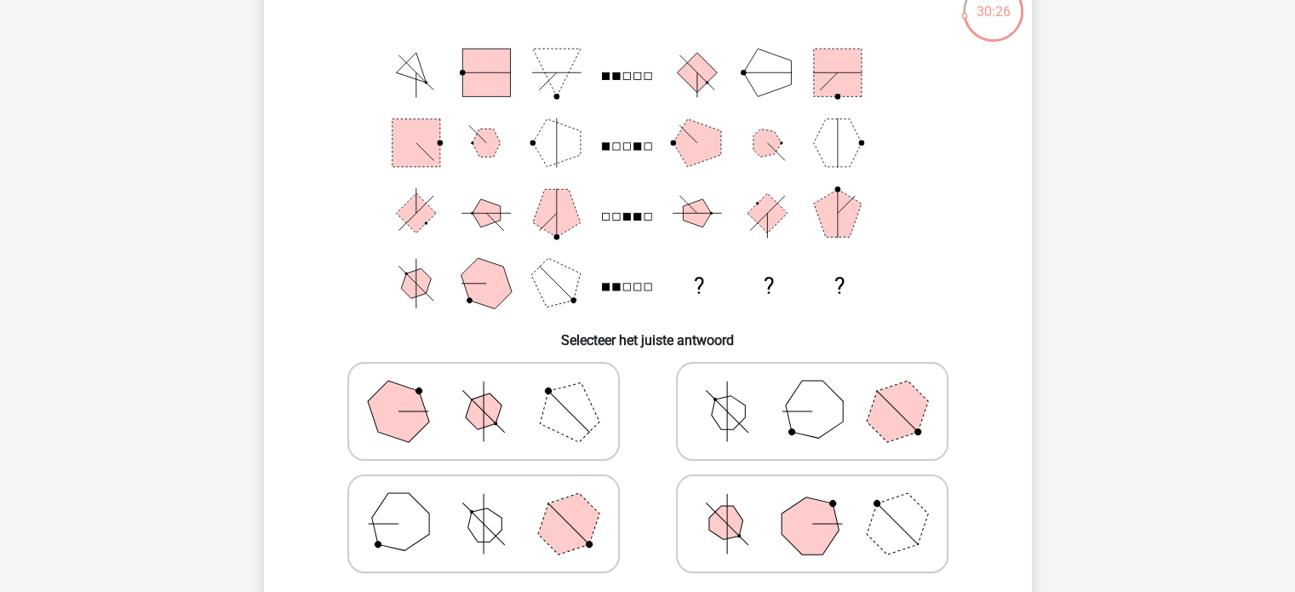
scroll to position [134, 0]
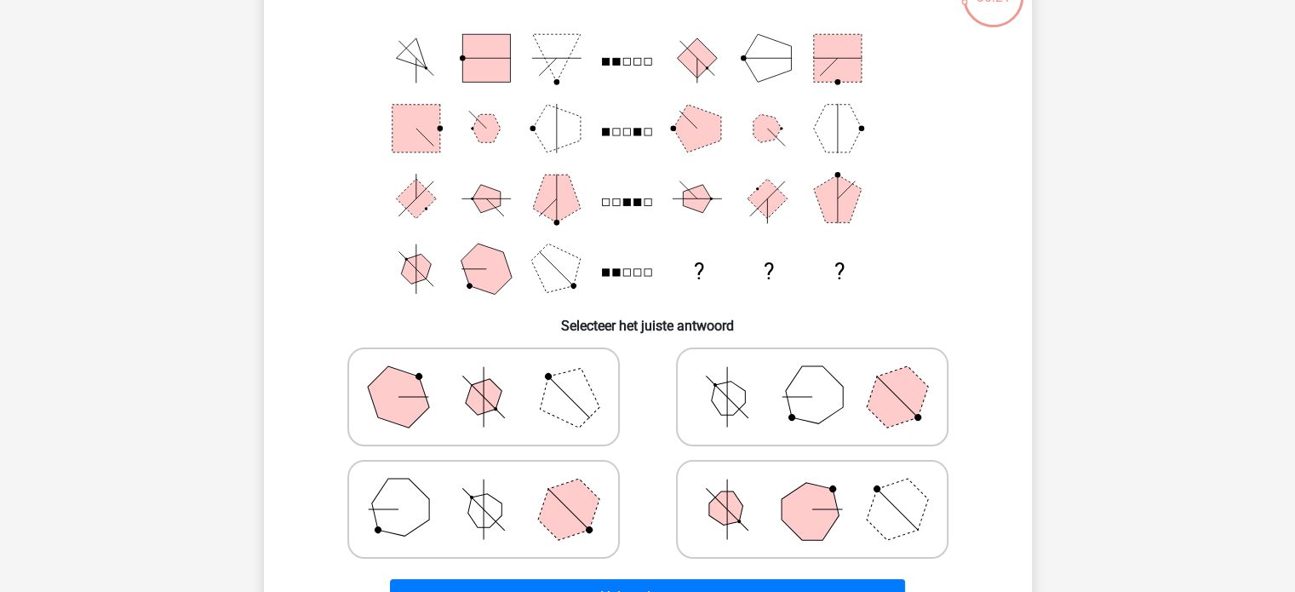
click at [705, 413] on icon at bounding box center [811, 396] width 255 height 85
click at [812, 375] on input "radio" at bounding box center [817, 369] width 11 height 11
radio input "true"
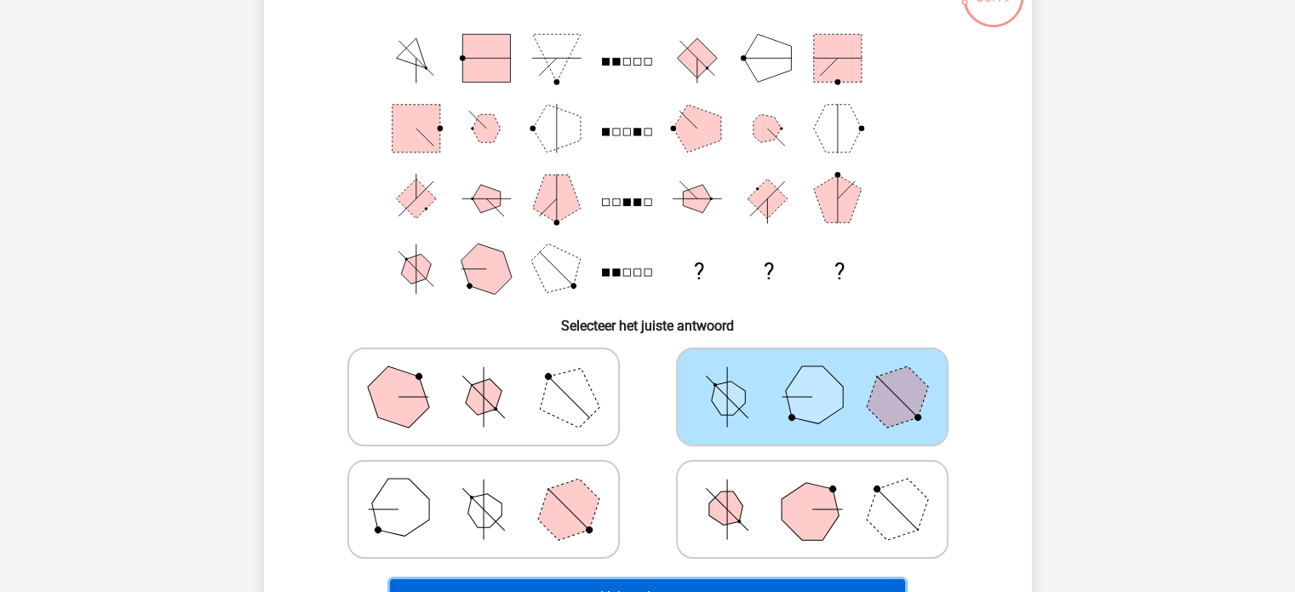
click at [724, 588] on button "Volgende vraag" at bounding box center [647, 597] width 515 height 36
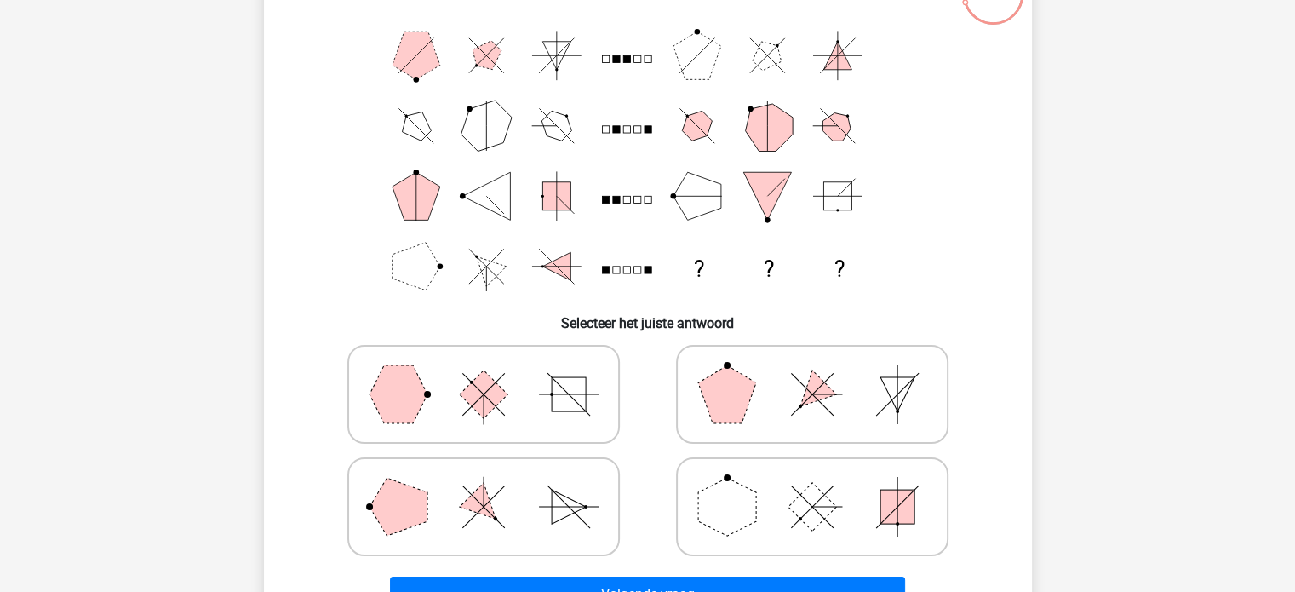
scroll to position [149, 0]
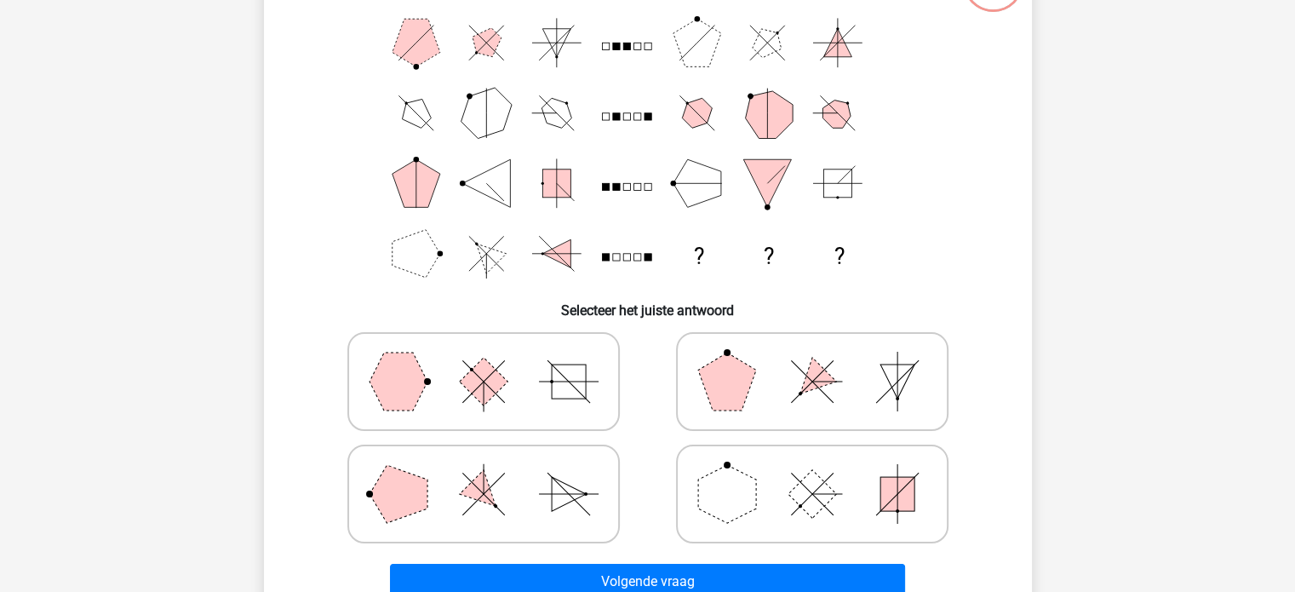
click at [742, 499] on polygon at bounding box center [727, 494] width 58 height 58
click at [812, 472] on input "radio" at bounding box center [817, 466] width 11 height 11
radio input "true"
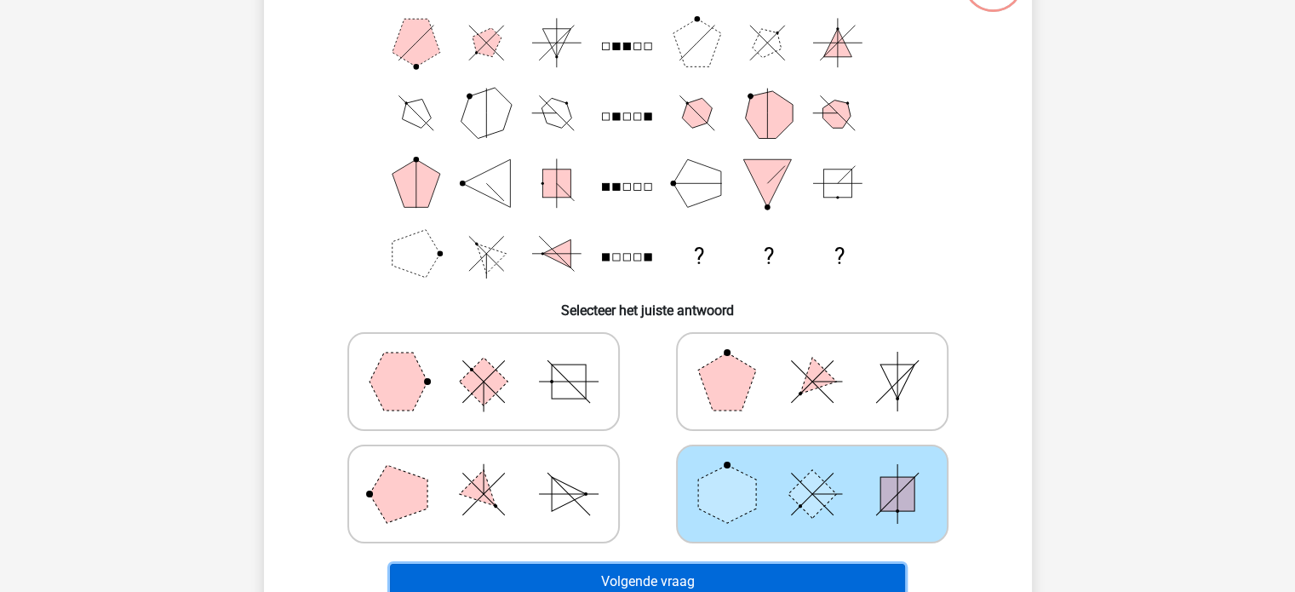
click at [768, 581] on button "Volgende vraag" at bounding box center [647, 581] width 515 height 36
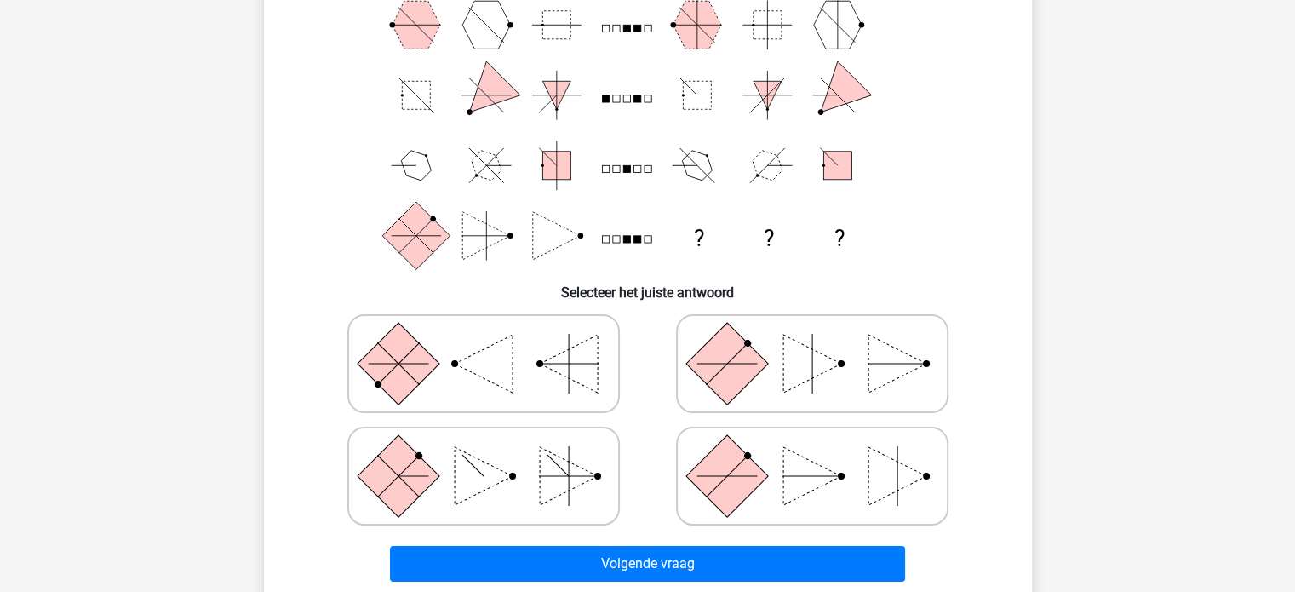
scroll to position [177, 0]
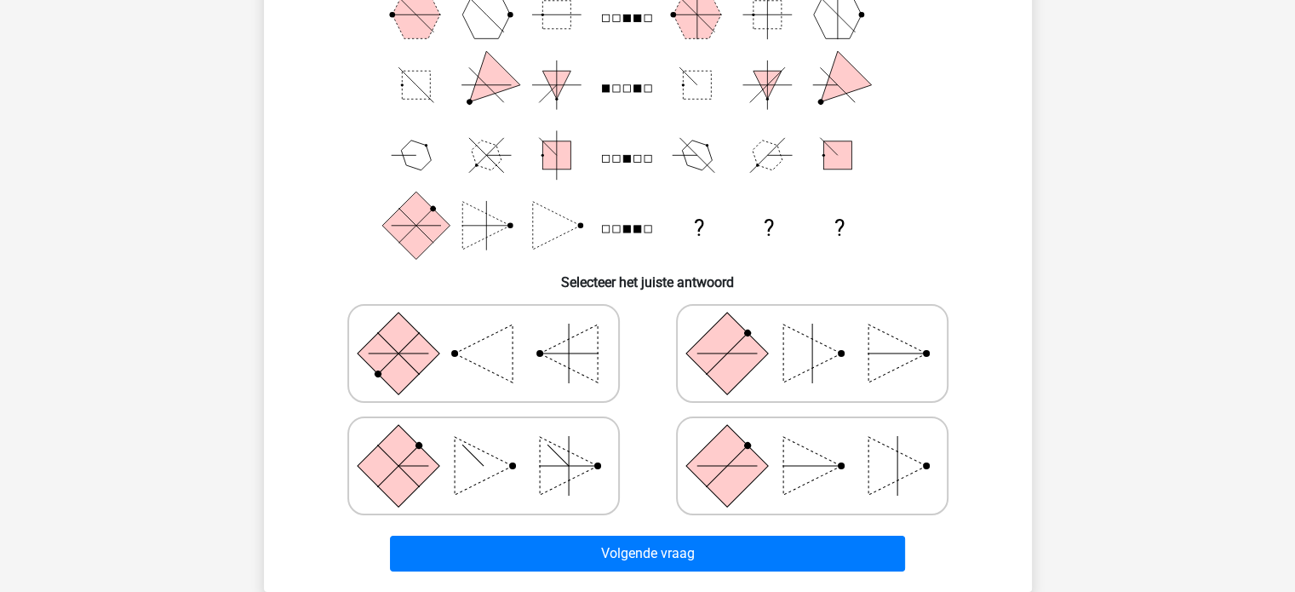
click at [547, 470] on polygon at bounding box center [569, 466] width 58 height 58
click at [494, 444] on input "radio" at bounding box center [488, 438] width 11 height 11
radio input "true"
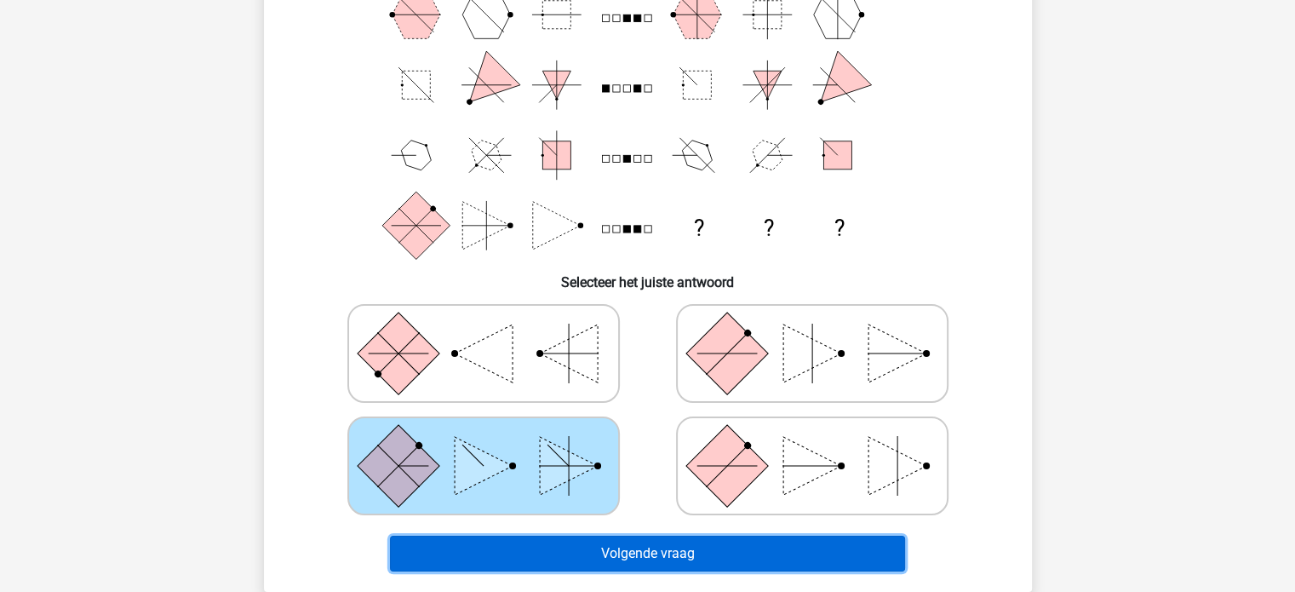
click at [655, 544] on button "Volgende vraag" at bounding box center [647, 553] width 515 height 36
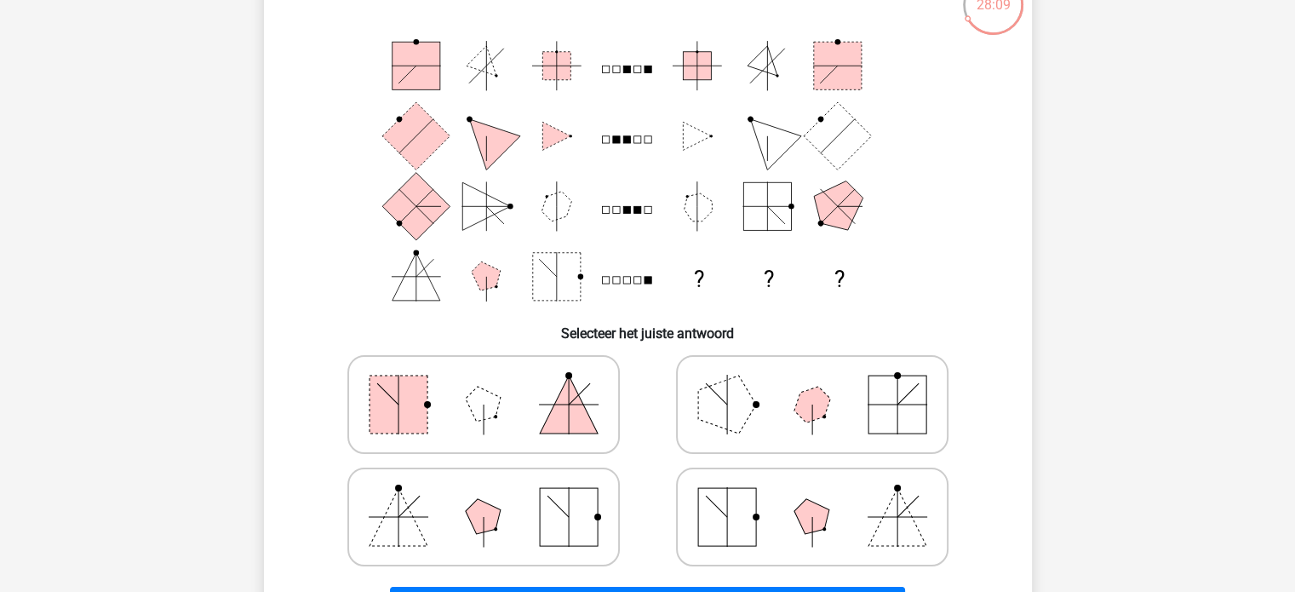
scroll to position [131, 0]
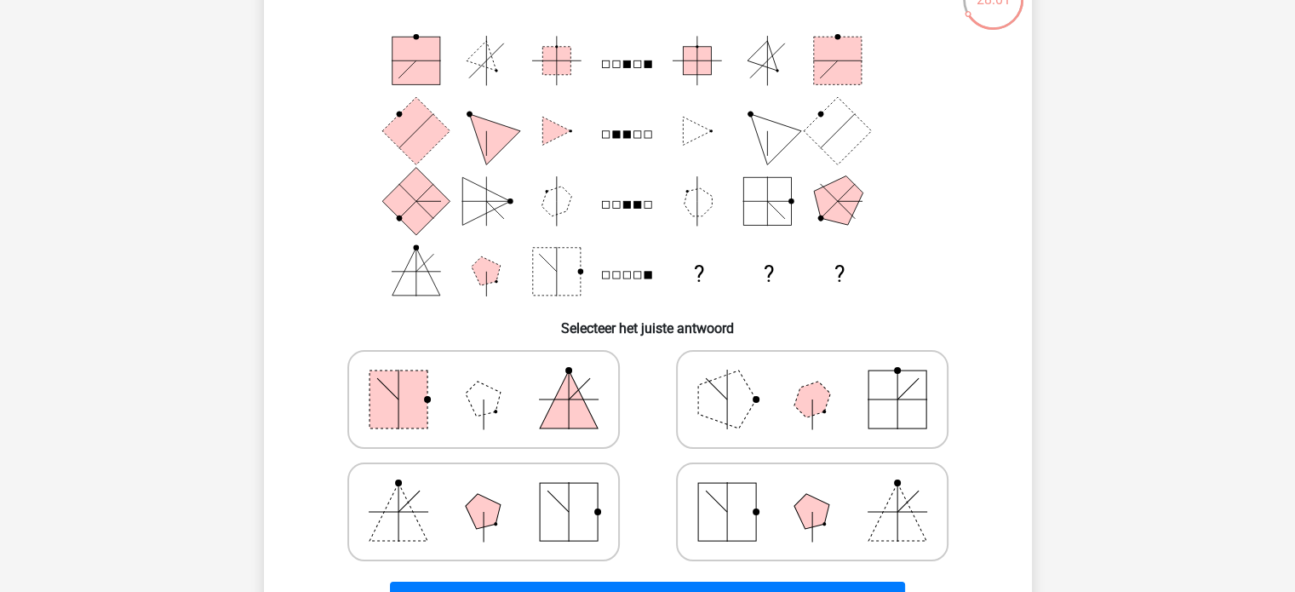
click at [545, 489] on rect at bounding box center [569, 512] width 58 height 58
click at [494, 489] on input "radio" at bounding box center [488, 484] width 11 height 11
radio input "true"
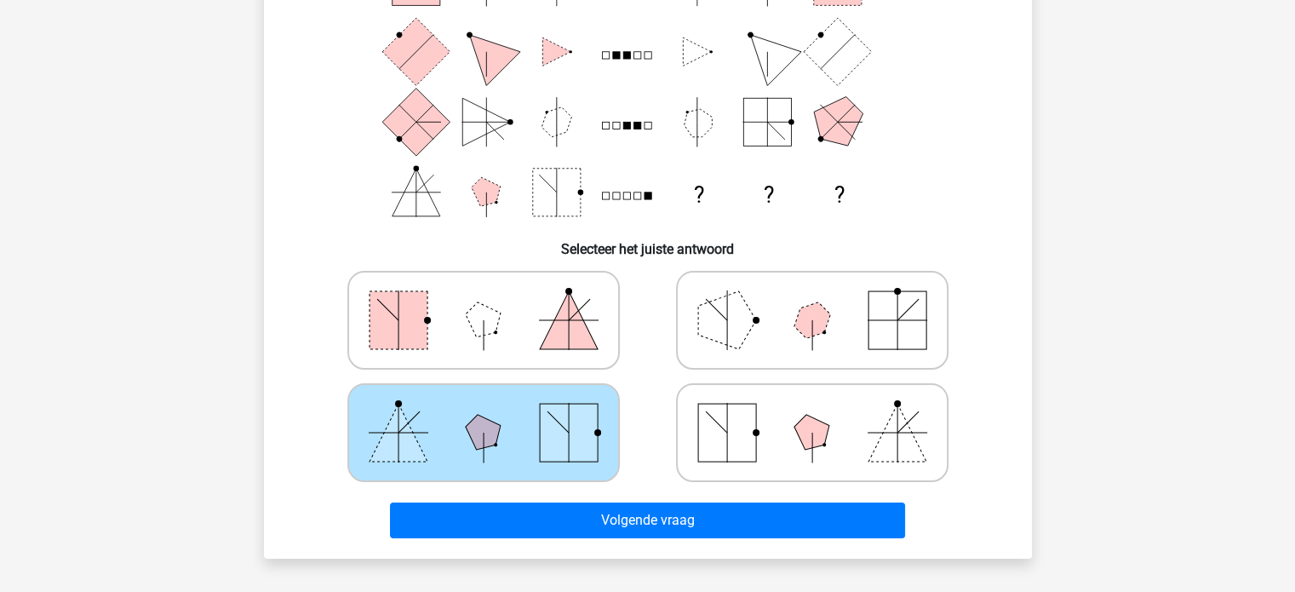
scroll to position [212, 0]
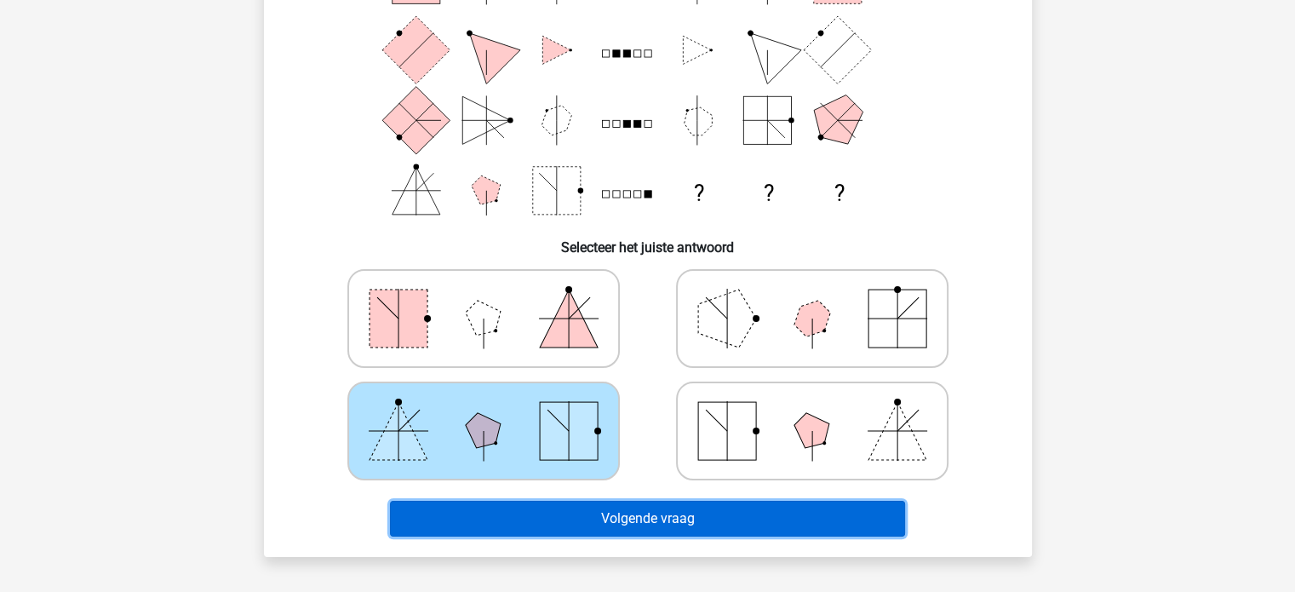
click at [649, 513] on button "Volgende vraag" at bounding box center [647, 518] width 515 height 36
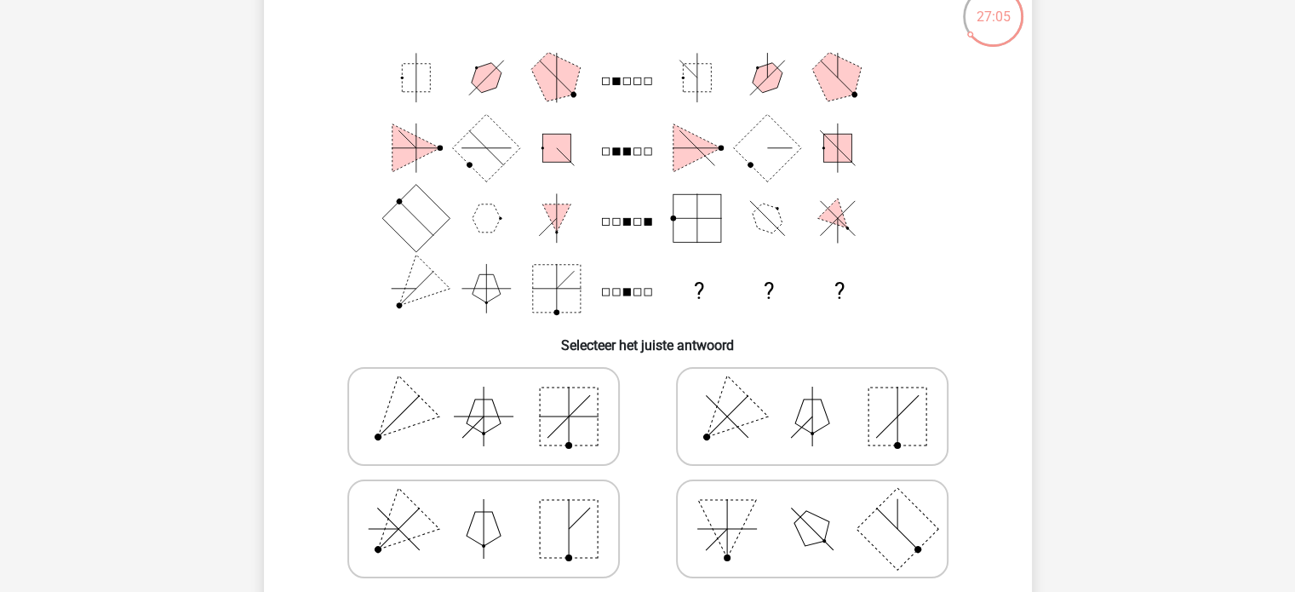
scroll to position [116, 0]
click at [507, 409] on icon at bounding box center [483, 414] width 255 height 85
click at [494, 393] on input "radio" at bounding box center [488, 387] width 11 height 11
radio input "true"
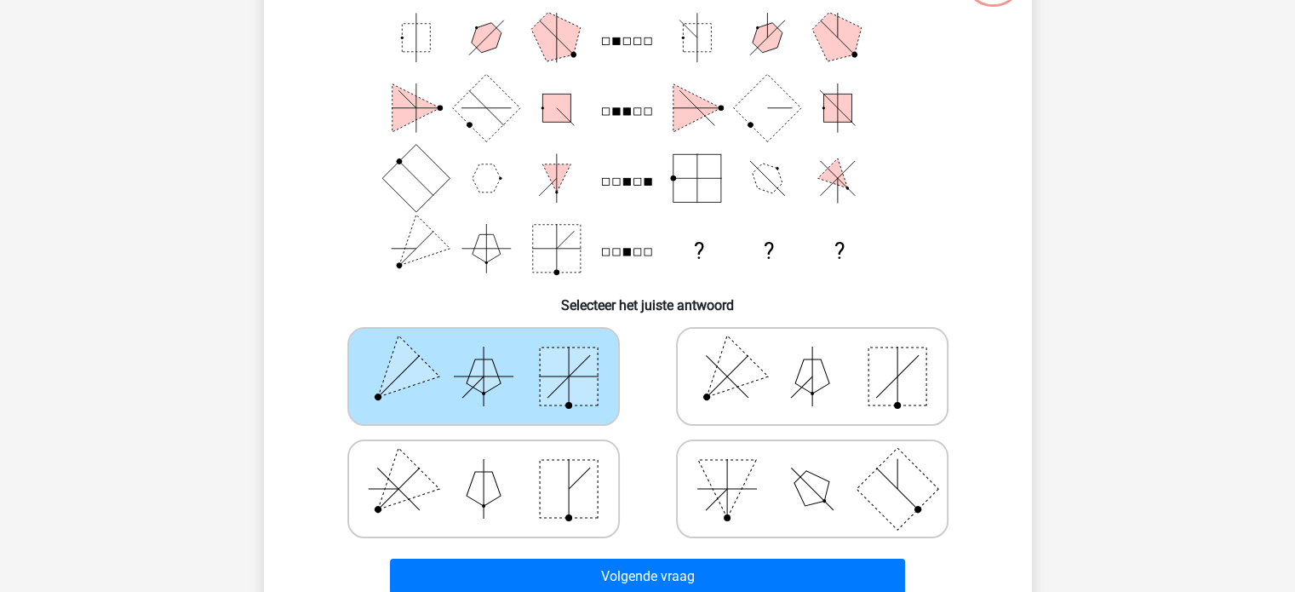
scroll to position [156, 0]
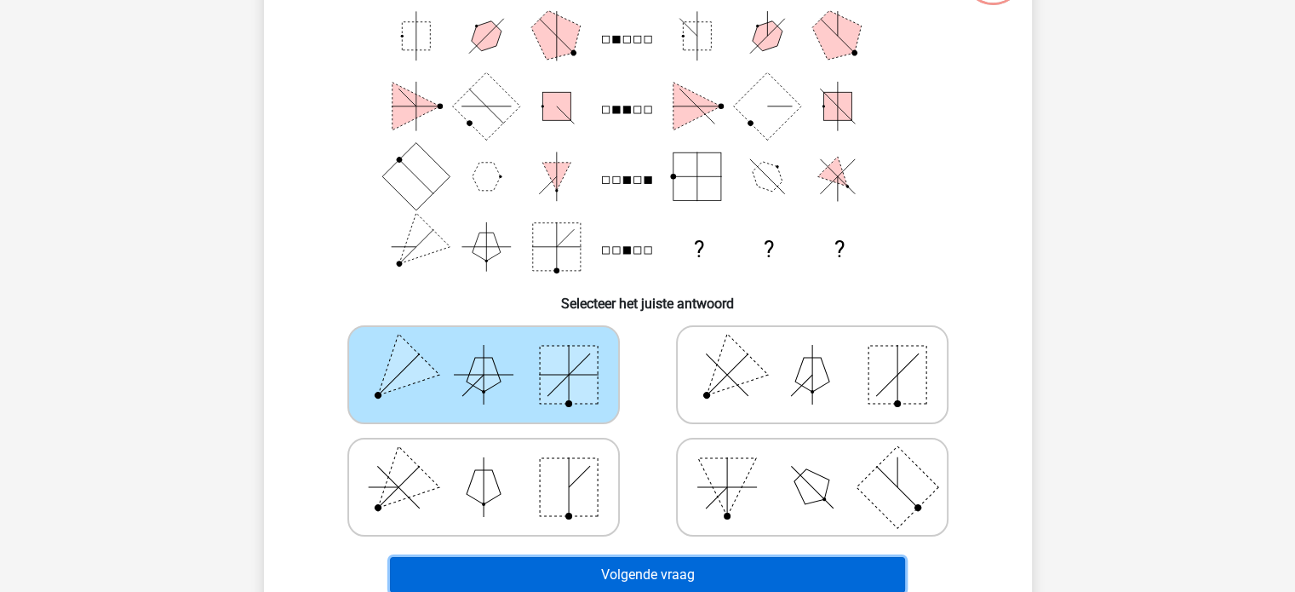
click at [792, 579] on button "Volgende vraag" at bounding box center [647, 575] width 515 height 36
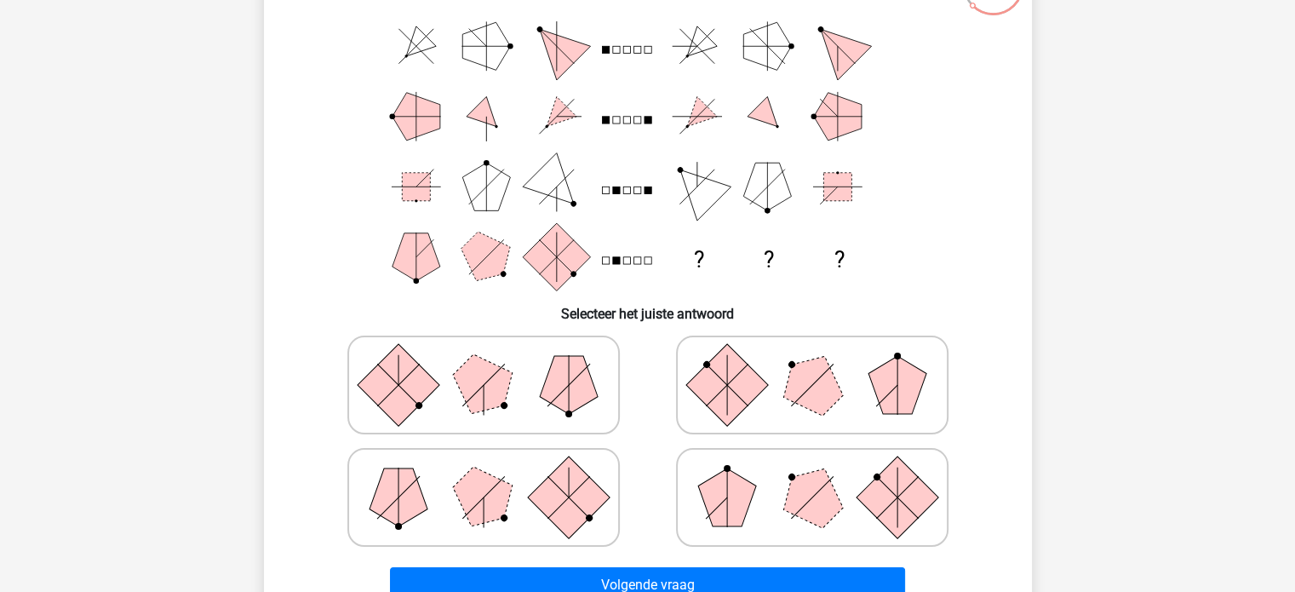
scroll to position [150, 0]
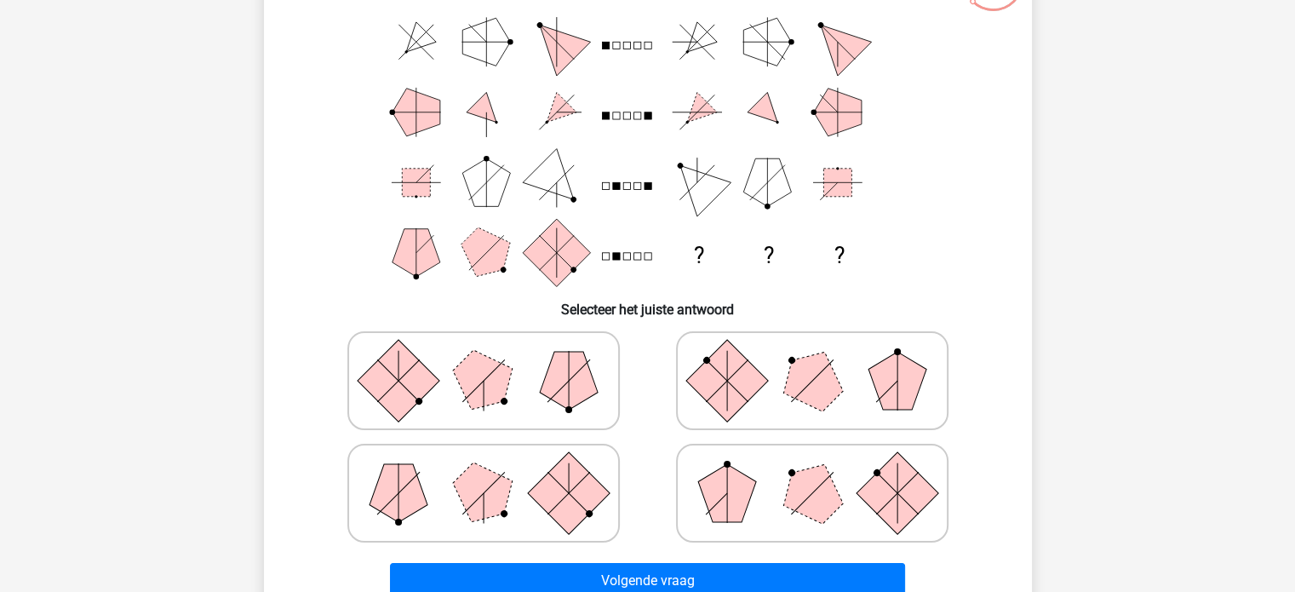
click at [769, 492] on icon at bounding box center [811, 492] width 255 height 85
click at [812, 472] on input "radio" at bounding box center [817, 465] width 11 height 11
radio input "true"
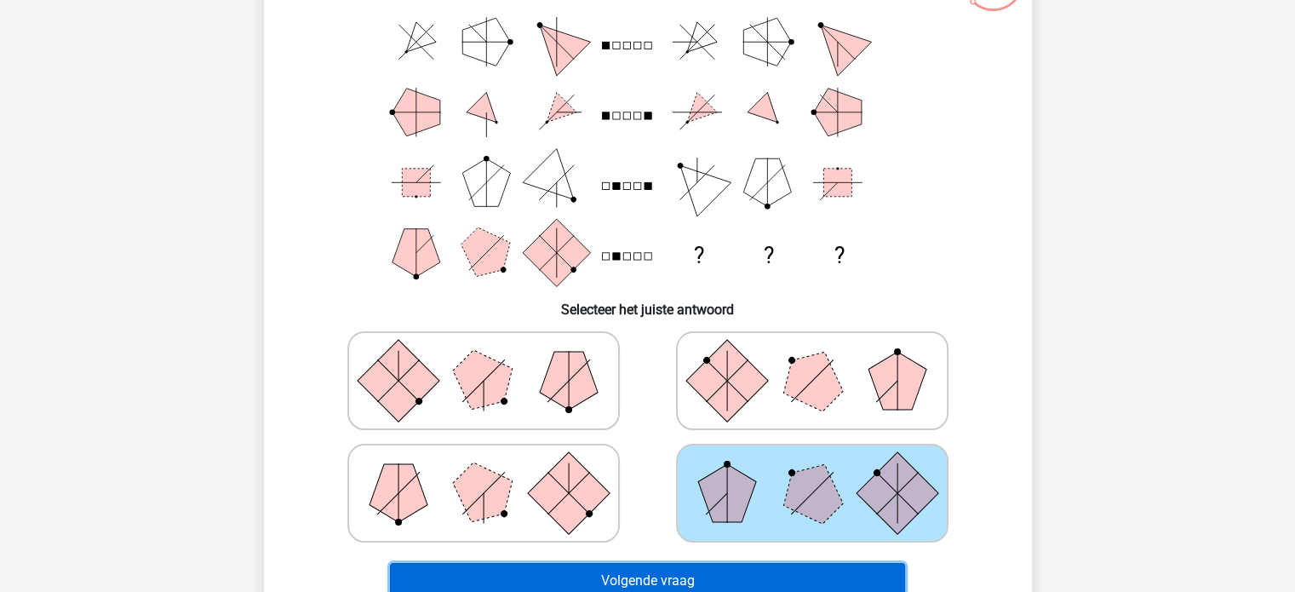
click at [783, 586] on button "Volgende vraag" at bounding box center [647, 581] width 515 height 36
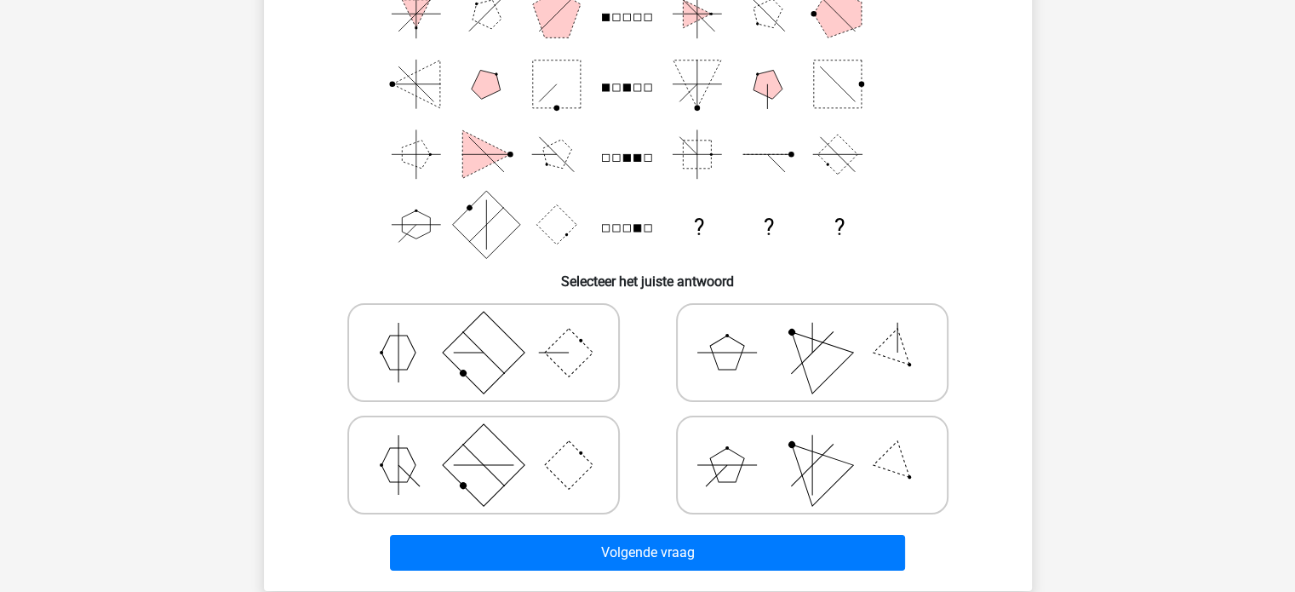
scroll to position [201, 0]
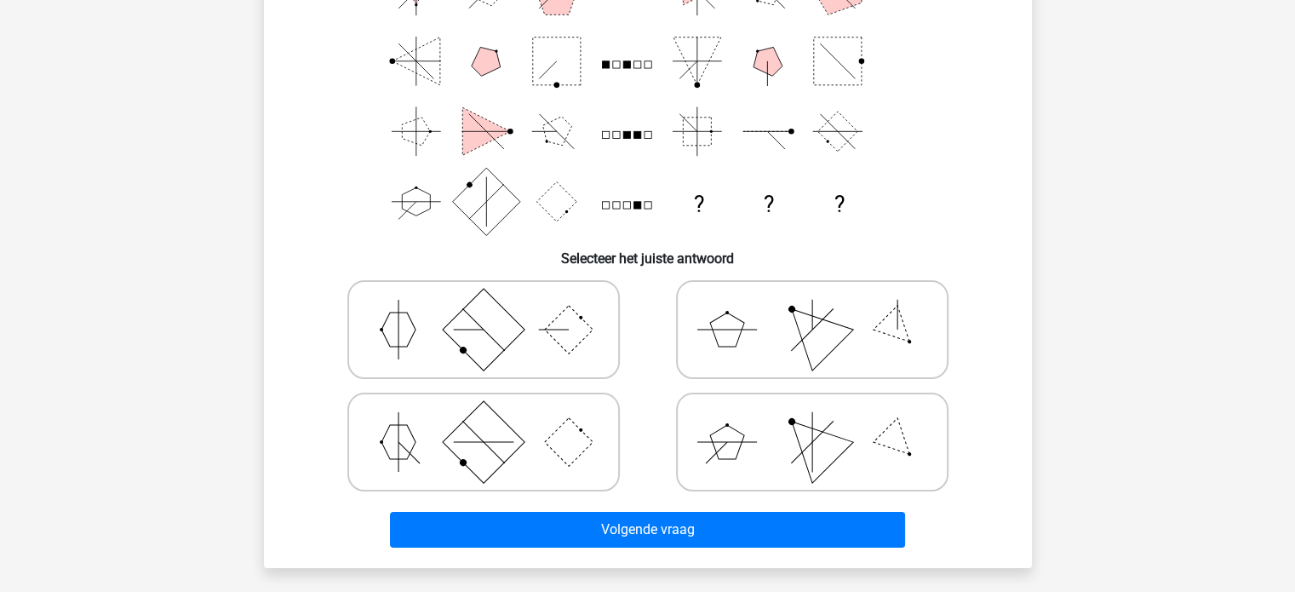
click at [749, 326] on icon at bounding box center [811, 329] width 255 height 85
click at [812, 308] on input "radio" at bounding box center [817, 302] width 11 height 11
radio input "true"
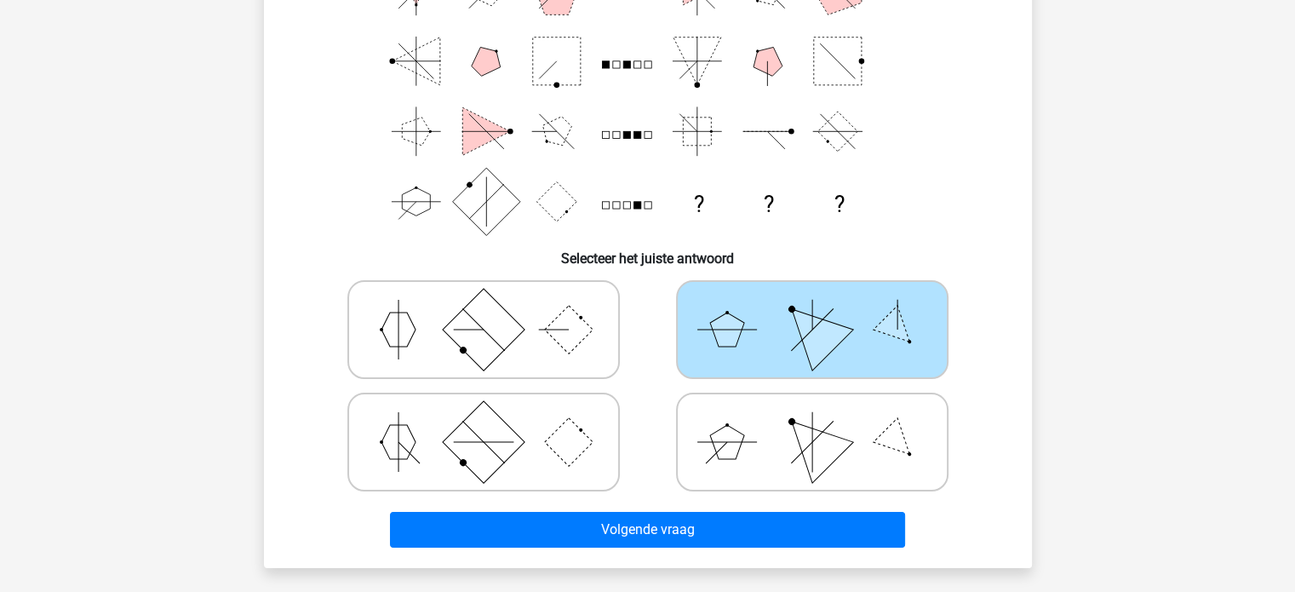
click at [729, 439] on polygon at bounding box center [727, 442] width 34 height 34
click at [812, 420] on input "radio" at bounding box center [817, 414] width 11 height 11
radio input "true"
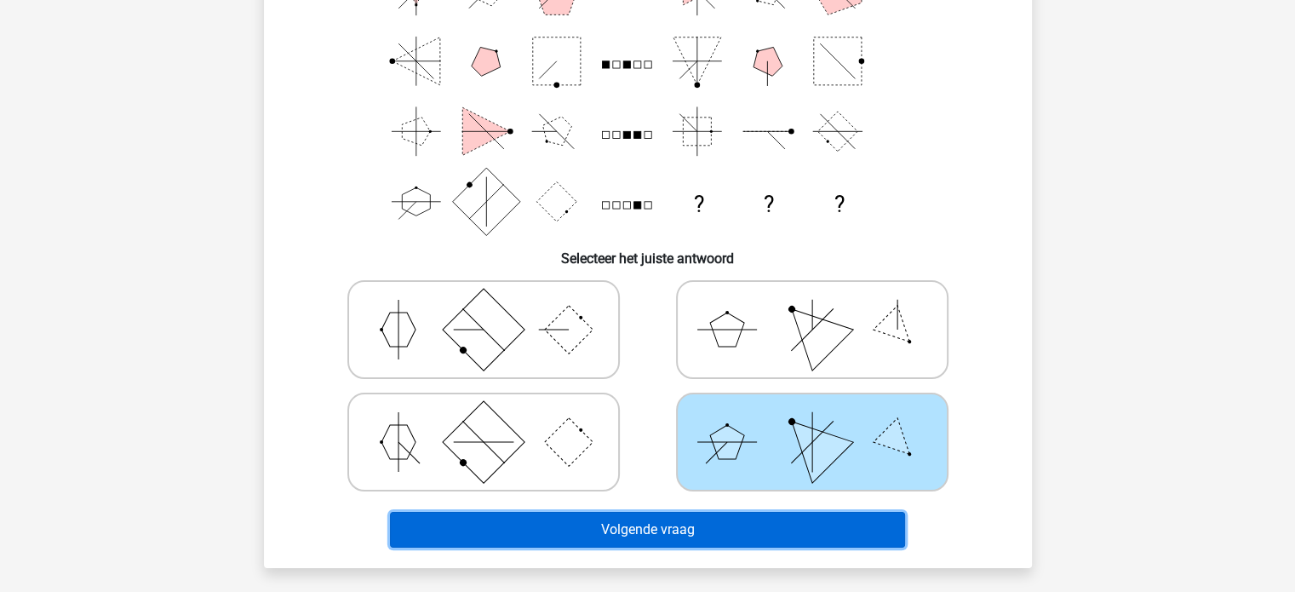
click at [735, 532] on button "Volgende vraag" at bounding box center [647, 530] width 515 height 36
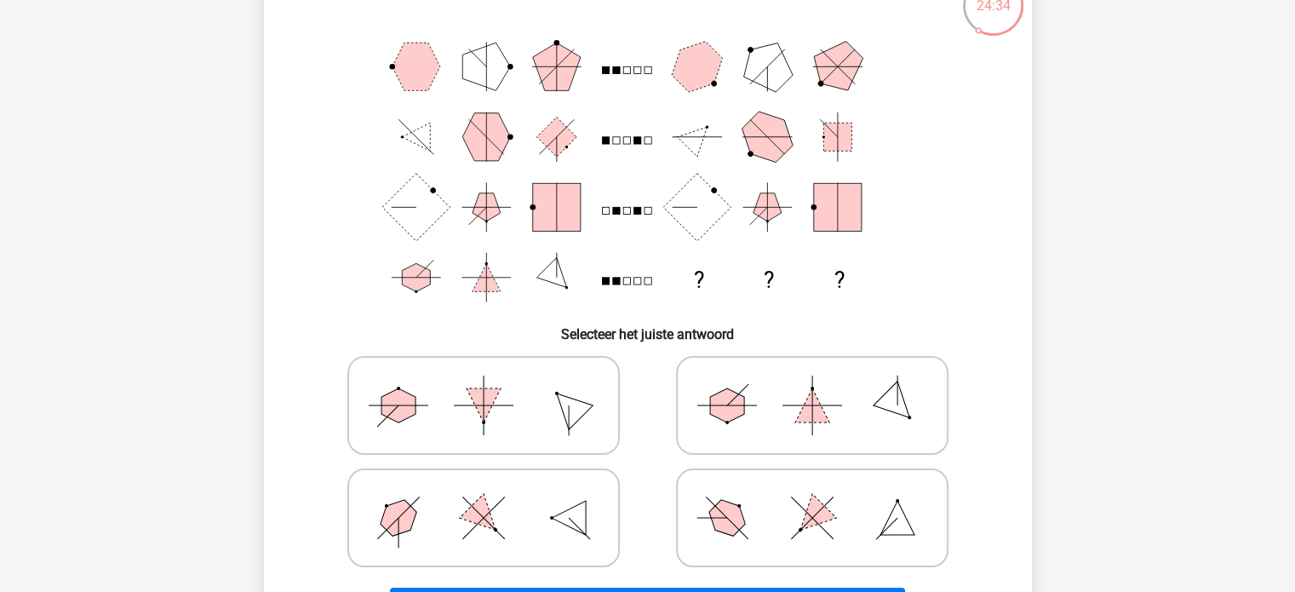
scroll to position [126, 0]
click at [800, 501] on icon at bounding box center [811, 516] width 255 height 85
click at [812, 495] on input "radio" at bounding box center [817, 489] width 11 height 11
radio input "true"
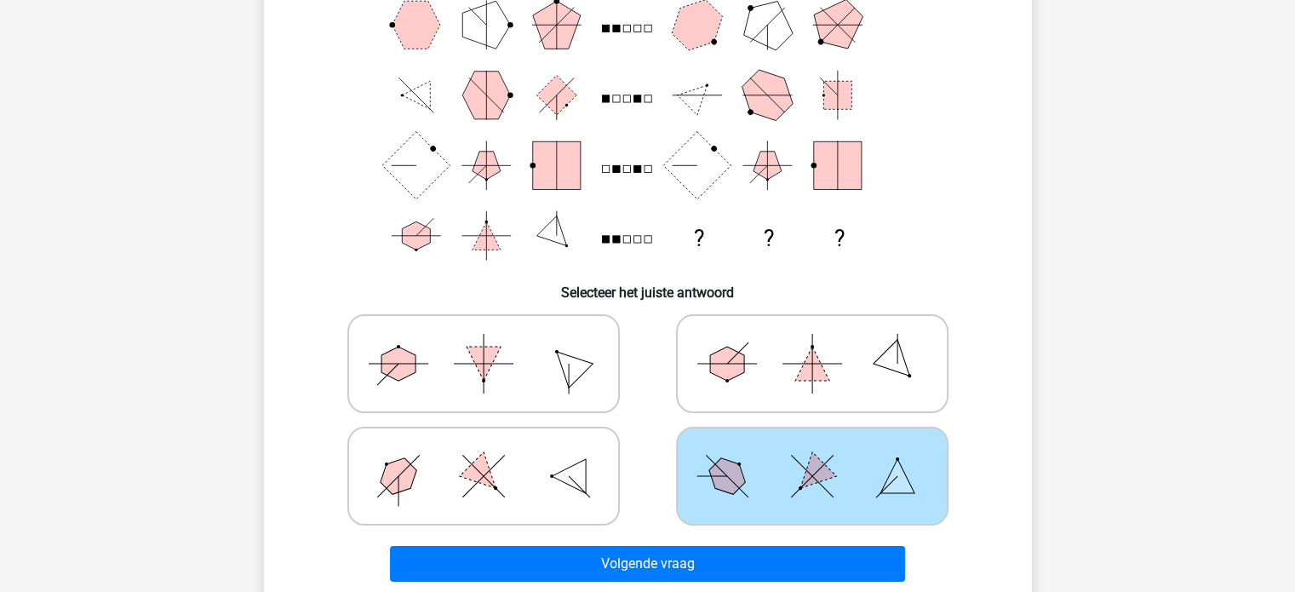
scroll to position [185, 0]
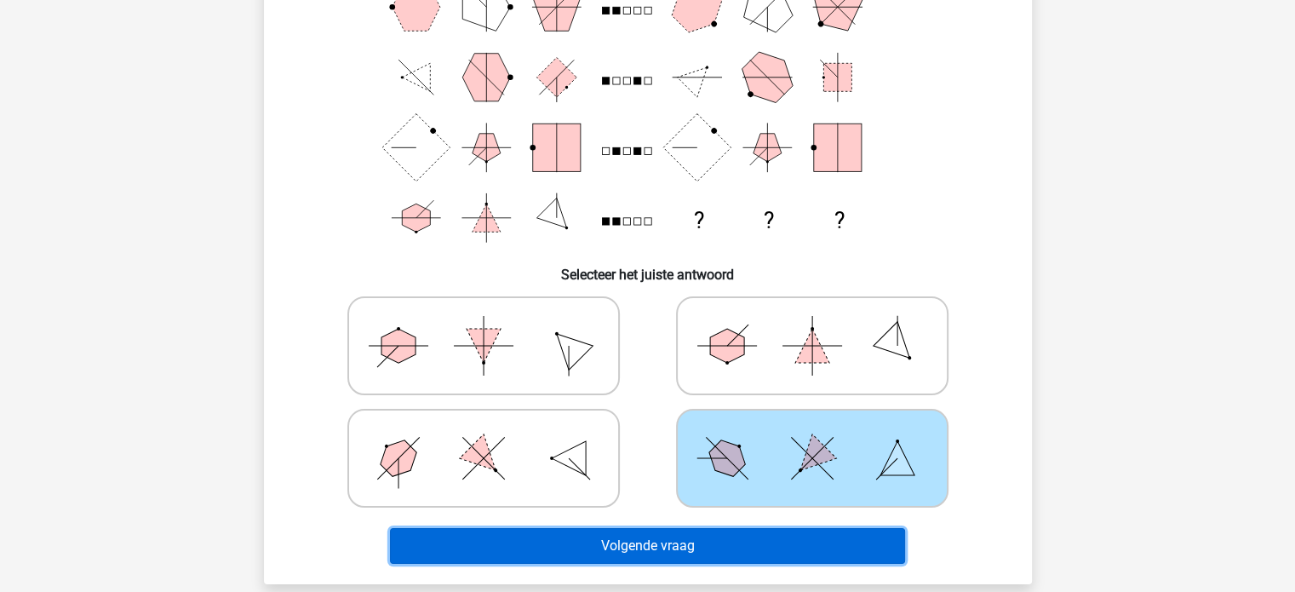
click at [836, 534] on button "Volgende vraag" at bounding box center [647, 546] width 515 height 36
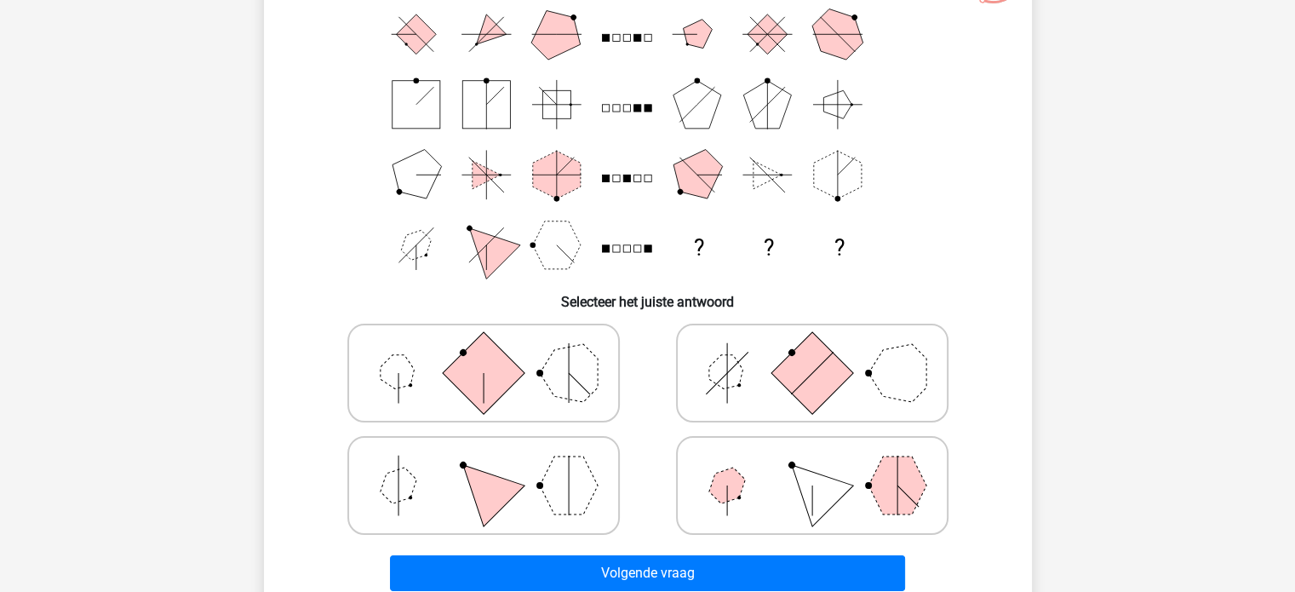
scroll to position [178, 0]
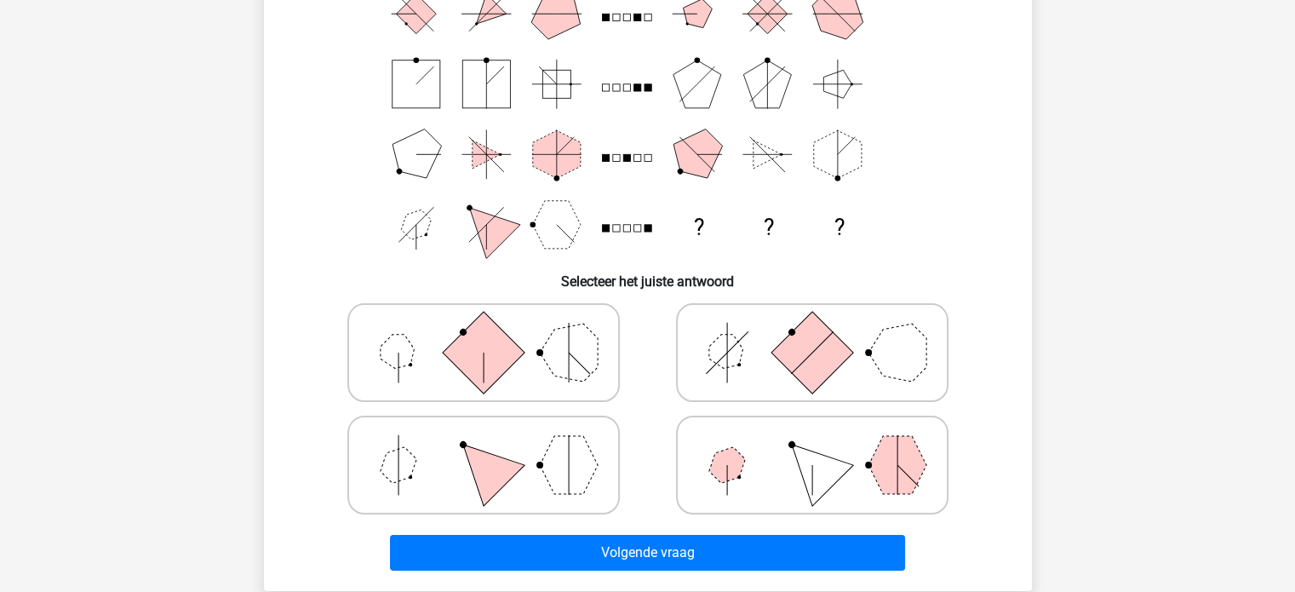
click at [507, 346] on rect at bounding box center [483, 353] width 82 height 82
click at [494, 331] on input "radio" at bounding box center [488, 325] width 11 height 11
radio input "true"
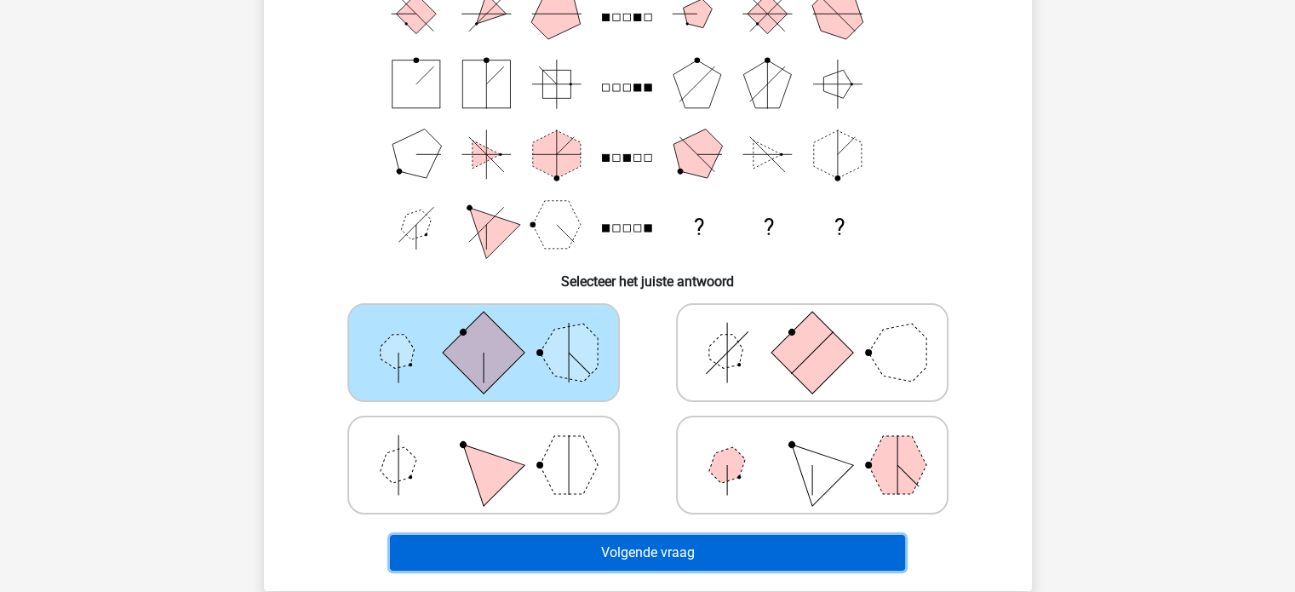
click at [634, 557] on button "Volgende vraag" at bounding box center [647, 552] width 515 height 36
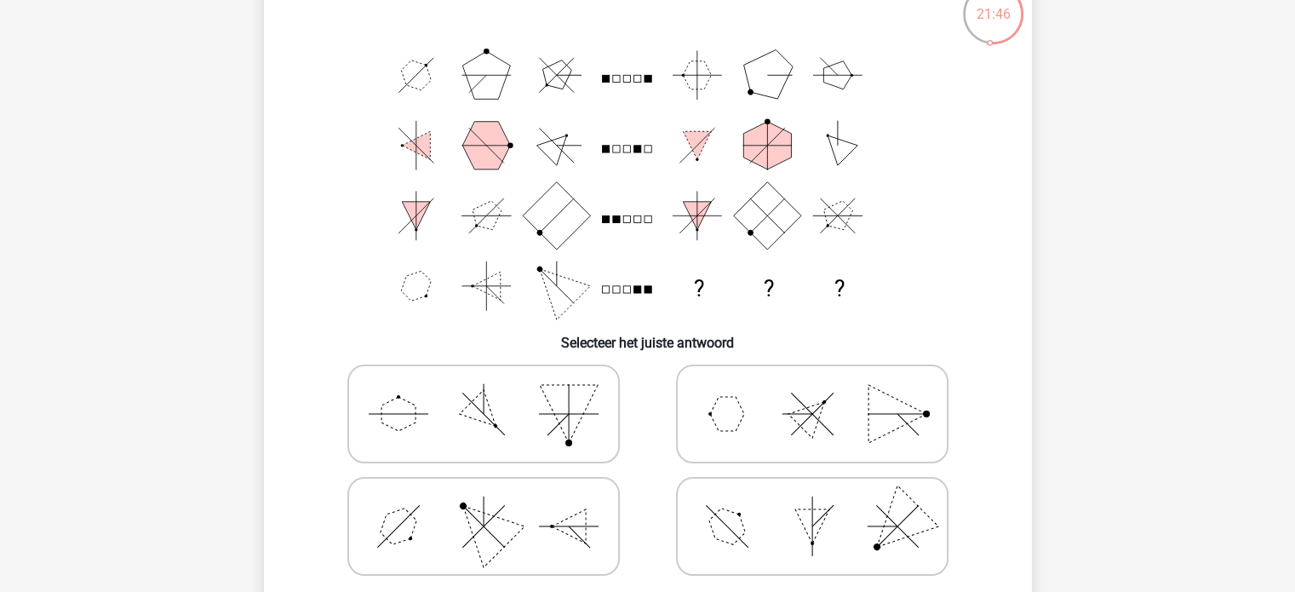
scroll to position [117, 0]
click at [426, 414] on icon at bounding box center [483, 412] width 255 height 85
click at [483, 392] on input "radio" at bounding box center [488, 385] width 11 height 11
radio input "true"
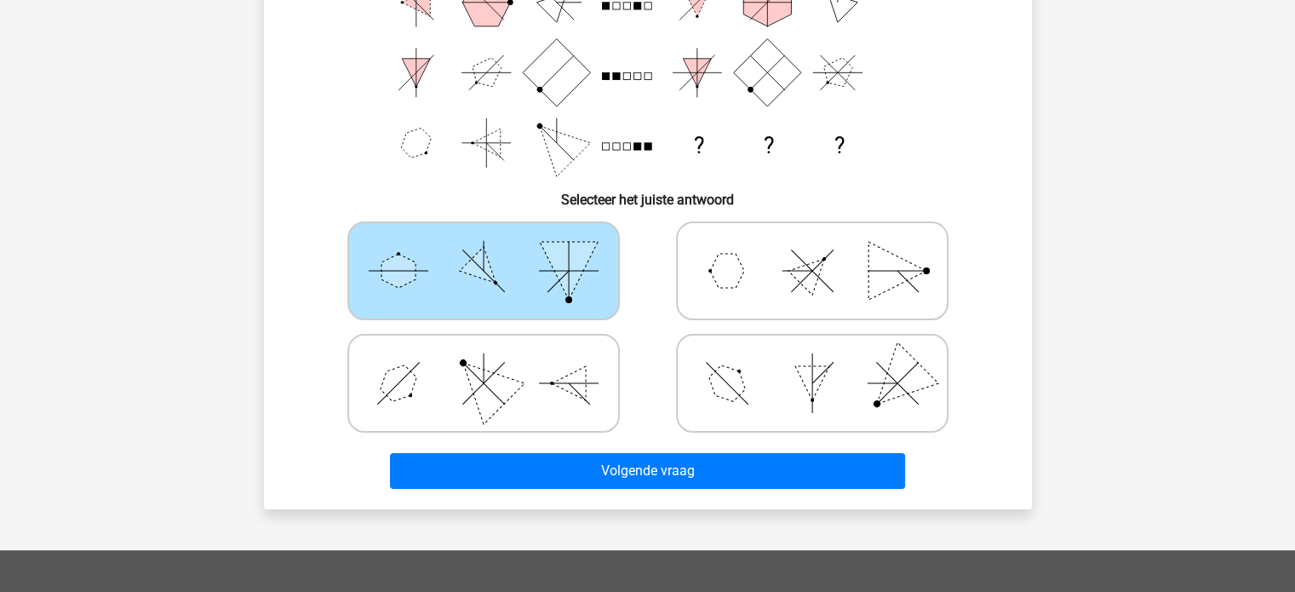
scroll to position [260, 0]
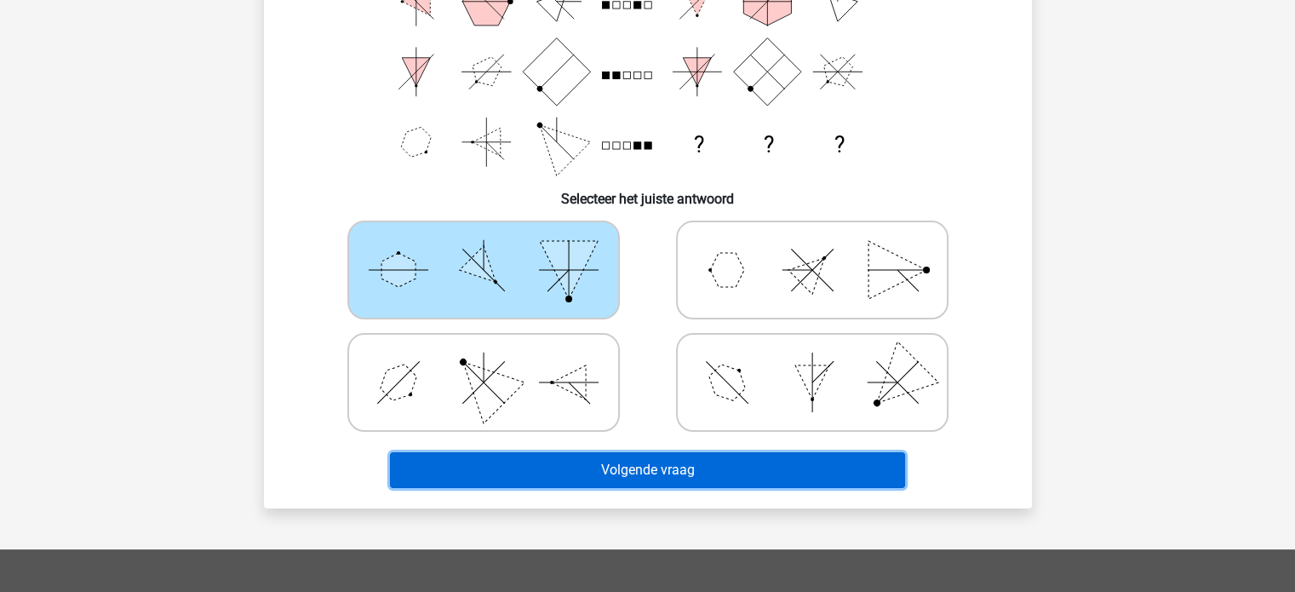
click at [764, 460] on button "Volgende vraag" at bounding box center [647, 470] width 515 height 36
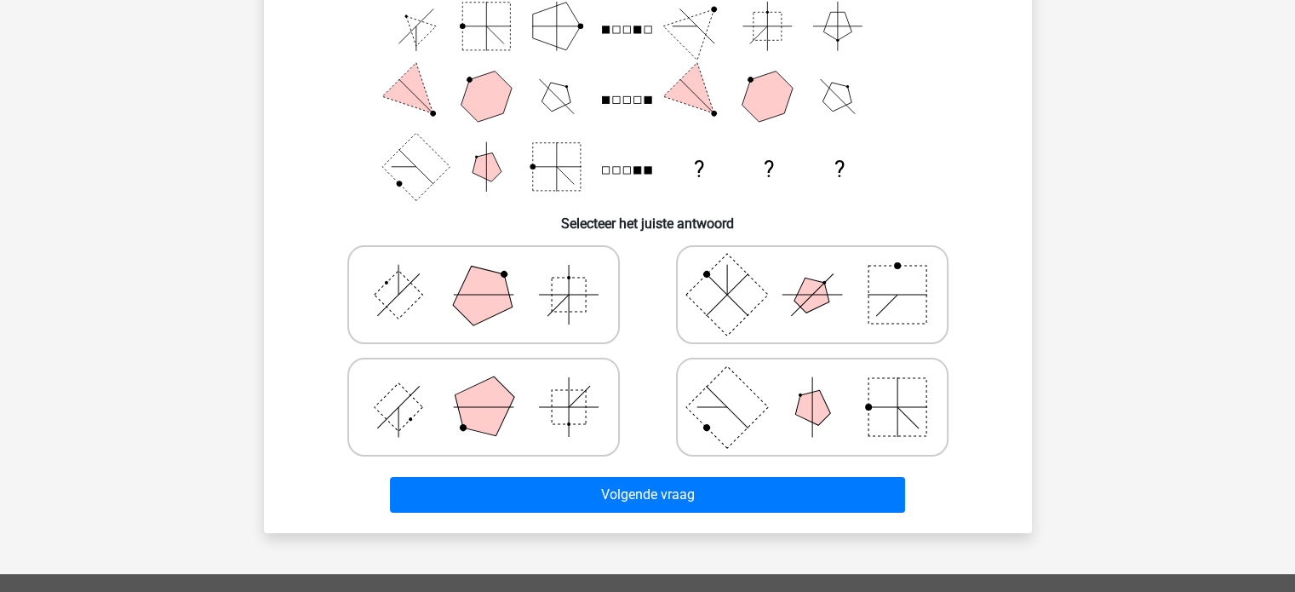
scroll to position [239, 0]
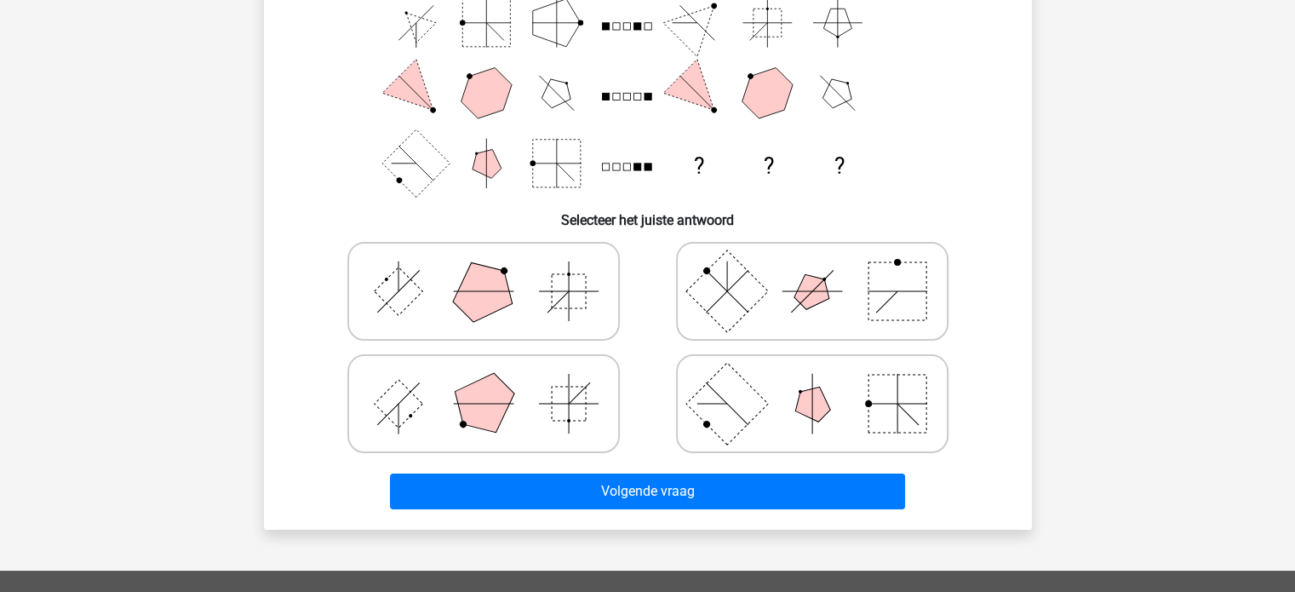
click at [860, 403] on icon at bounding box center [811, 403] width 255 height 85
click at [823, 382] on input "radio" at bounding box center [817, 376] width 11 height 11
radio input "true"
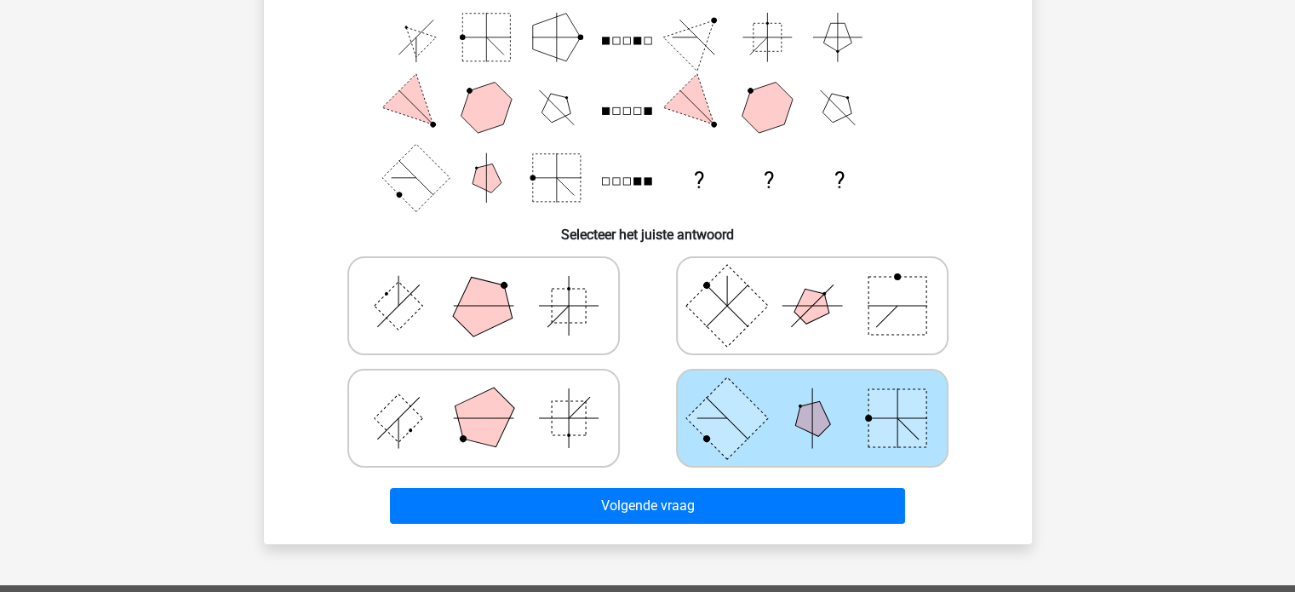
scroll to position [266, 0]
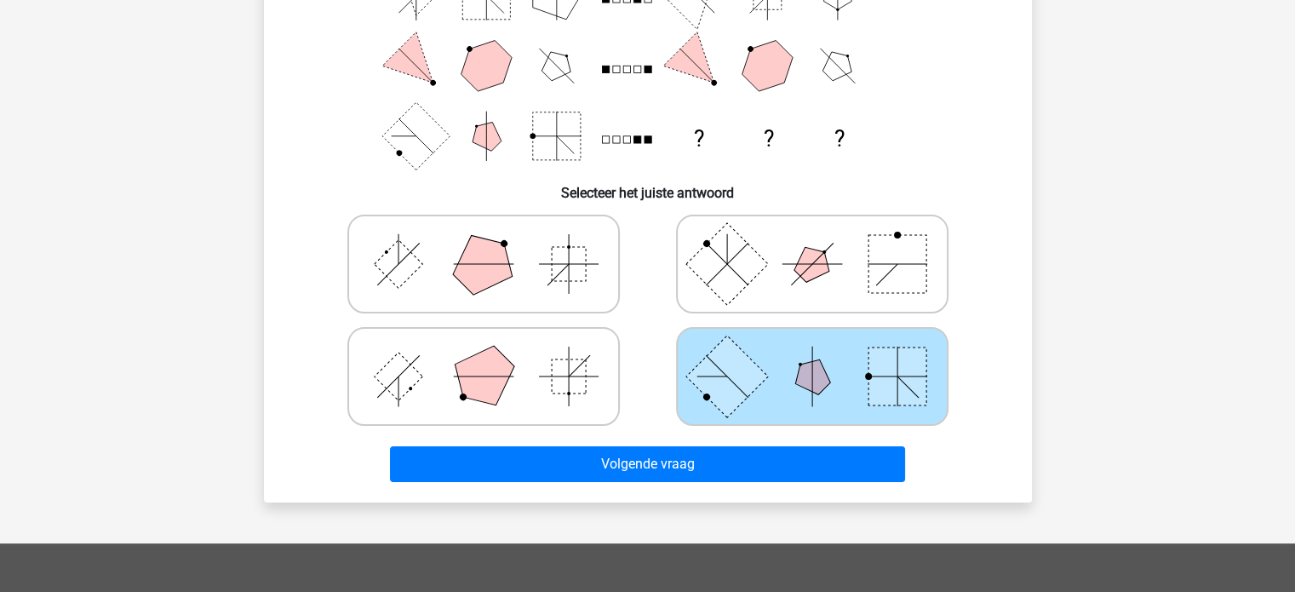
click at [500, 262] on polygon at bounding box center [483, 264] width 82 height 82
click at [494, 243] on input "radio" at bounding box center [488, 237] width 11 height 11
radio input "true"
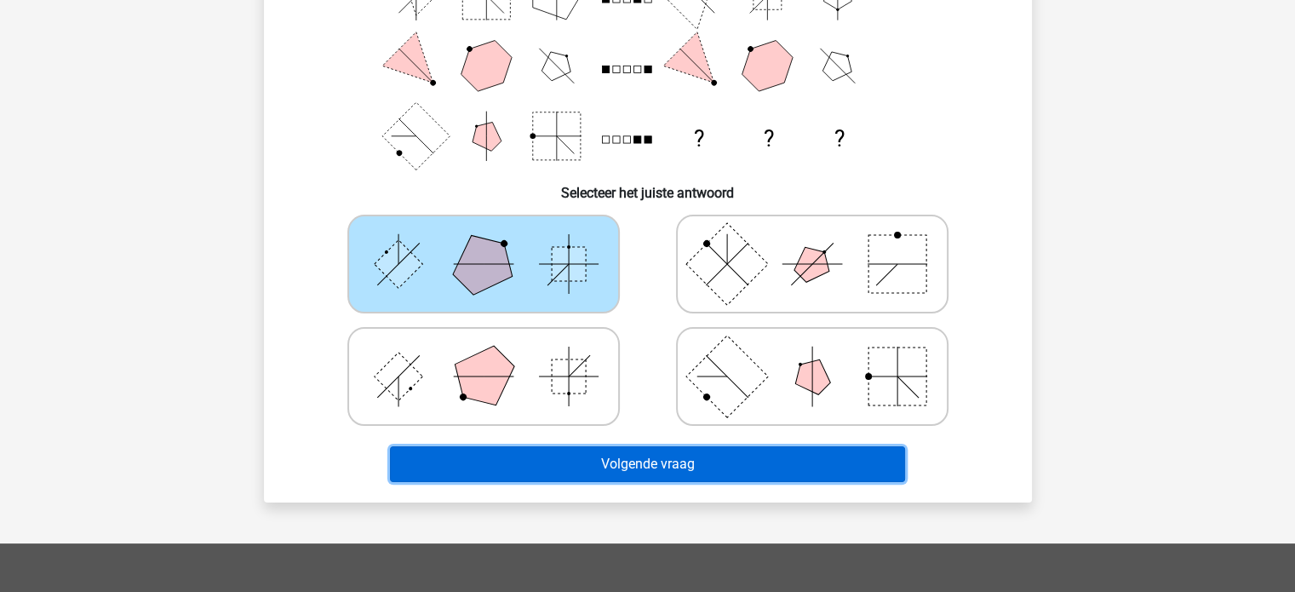
click at [675, 456] on button "Volgende vraag" at bounding box center [647, 464] width 515 height 36
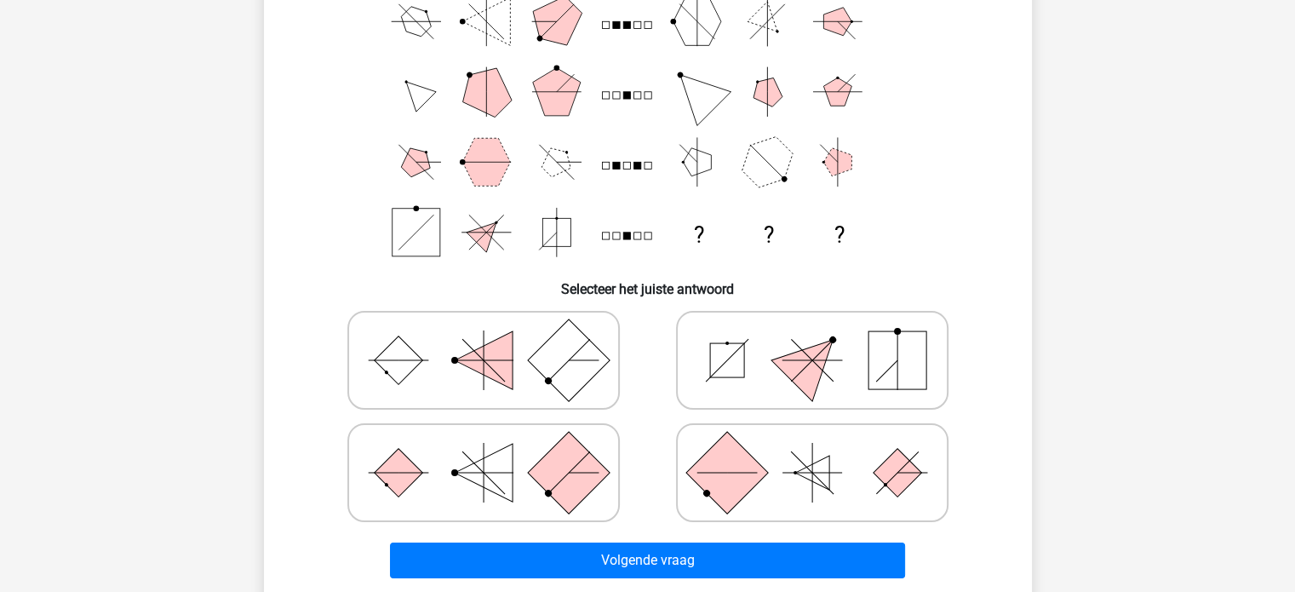
scroll to position [175, 0]
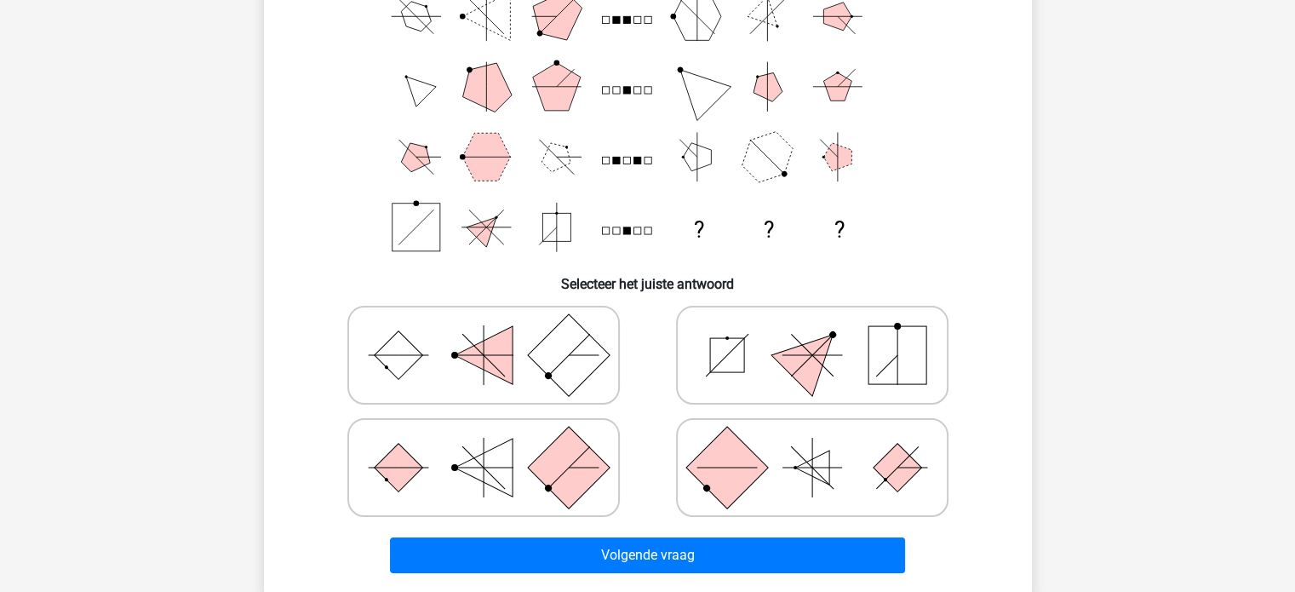
click at [837, 327] on icon at bounding box center [811, 354] width 255 height 85
click at [823, 327] on input "radio" at bounding box center [817, 328] width 11 height 11
radio input "true"
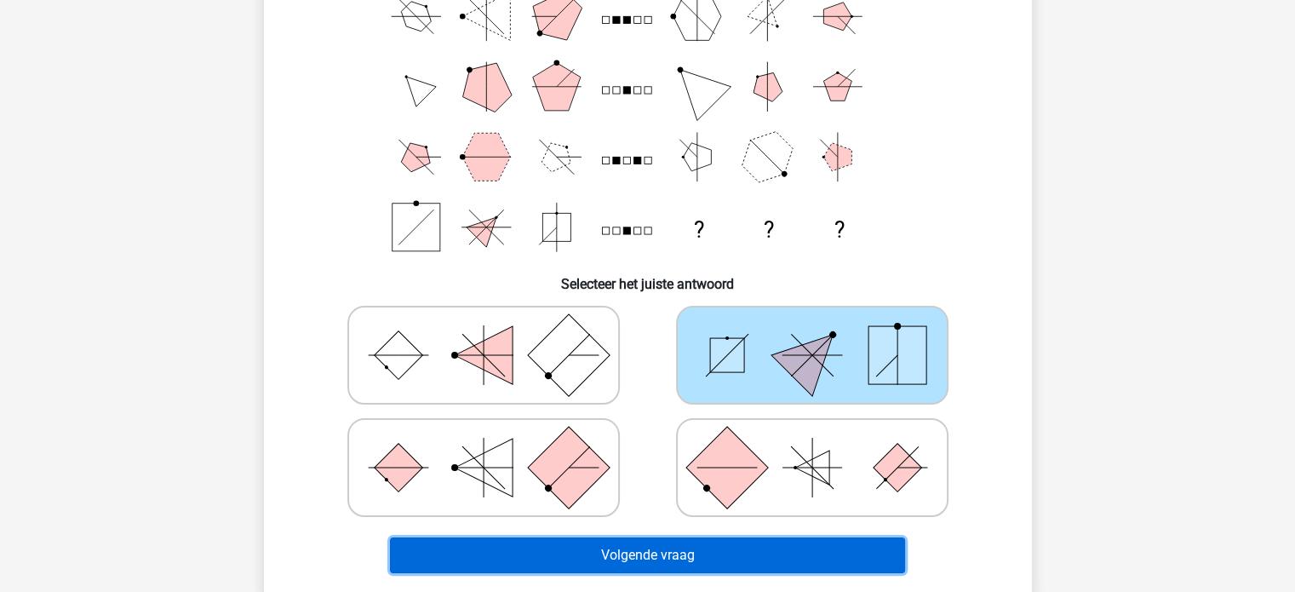
click at [761, 557] on button "Volgende vraag" at bounding box center [647, 555] width 515 height 36
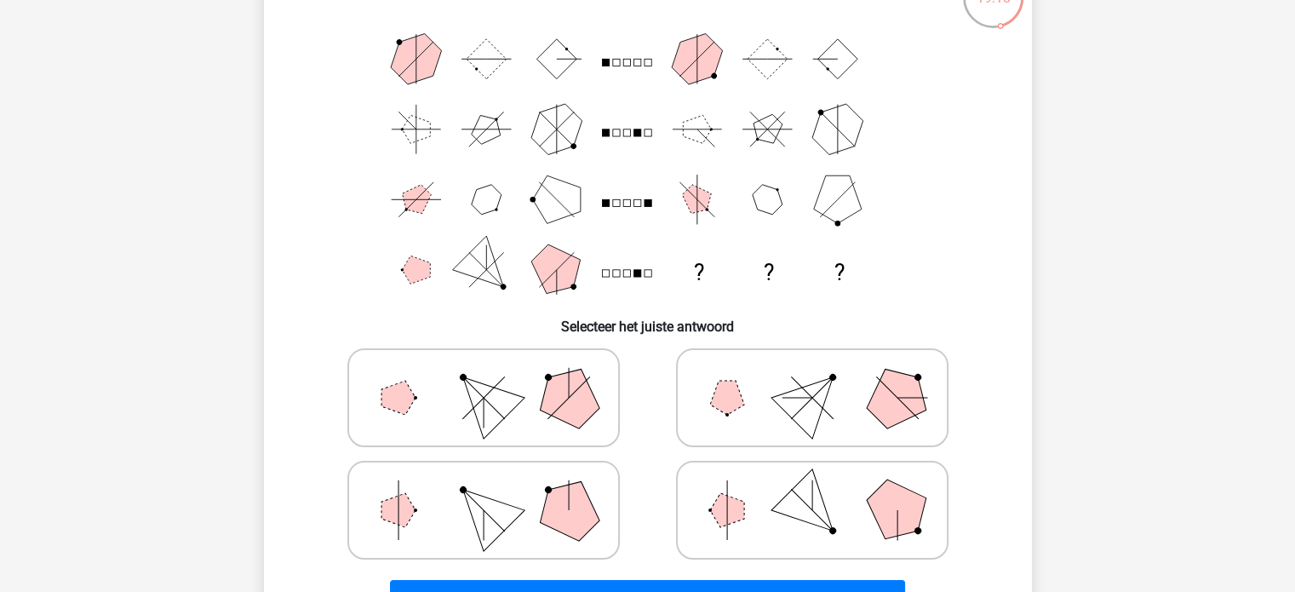
scroll to position [141, 0]
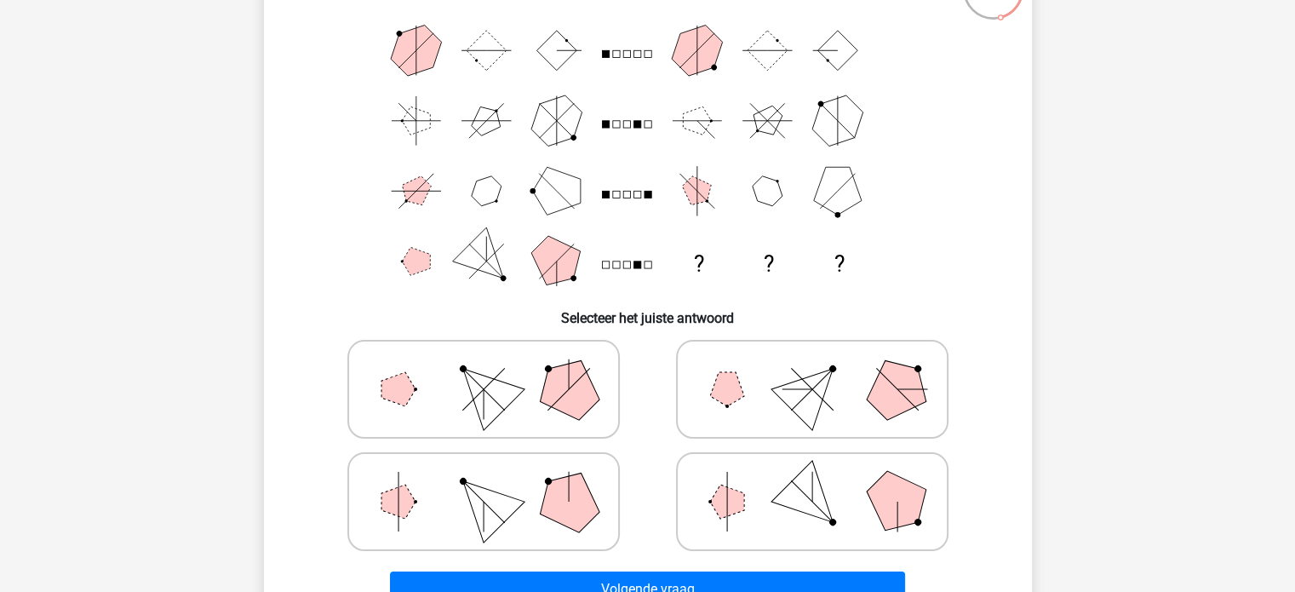
click at [795, 517] on icon at bounding box center [811, 501] width 255 height 85
click at [812, 480] on input "radio" at bounding box center [817, 474] width 11 height 11
radio input "true"
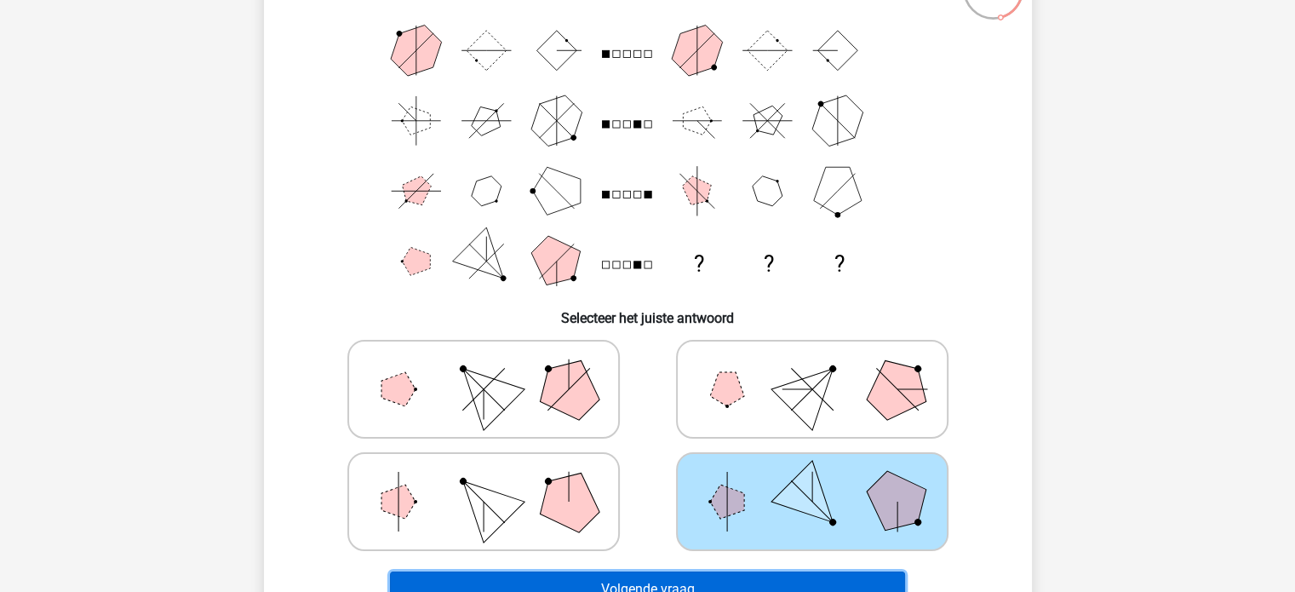
click at [803, 580] on button "Volgende vraag" at bounding box center [647, 589] width 515 height 36
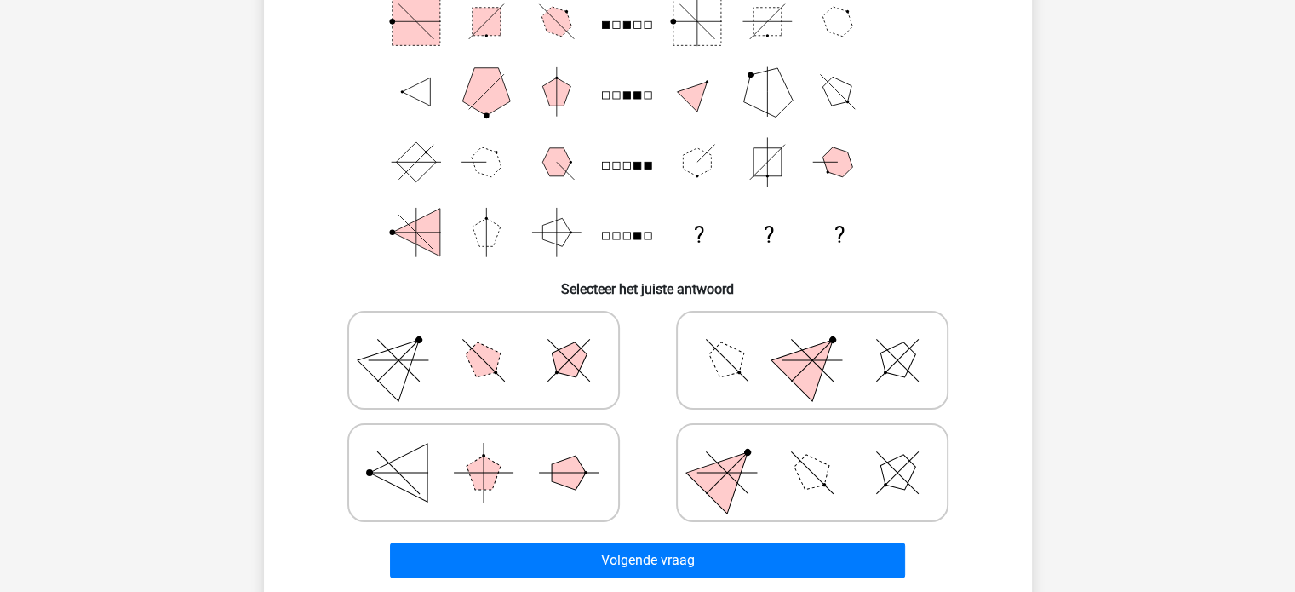
scroll to position [192, 0]
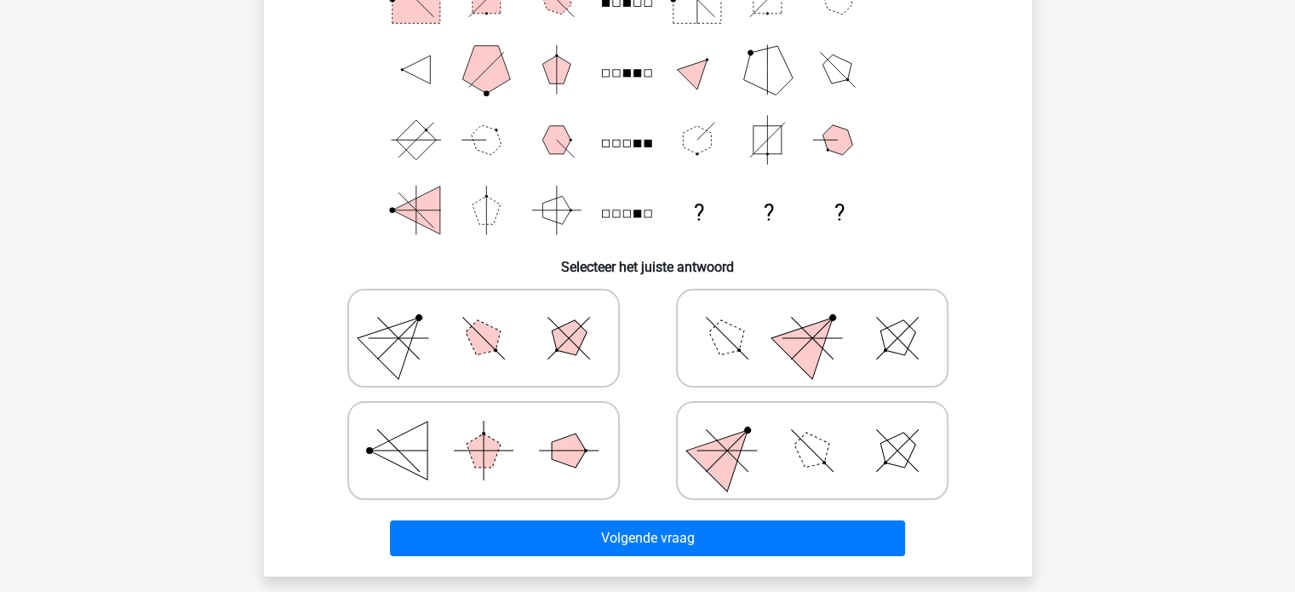
click at [738, 452] on polygon at bounding box center [726, 450] width 82 height 82
click at [812, 429] on input "radio" at bounding box center [817, 423] width 11 height 11
radio input "true"
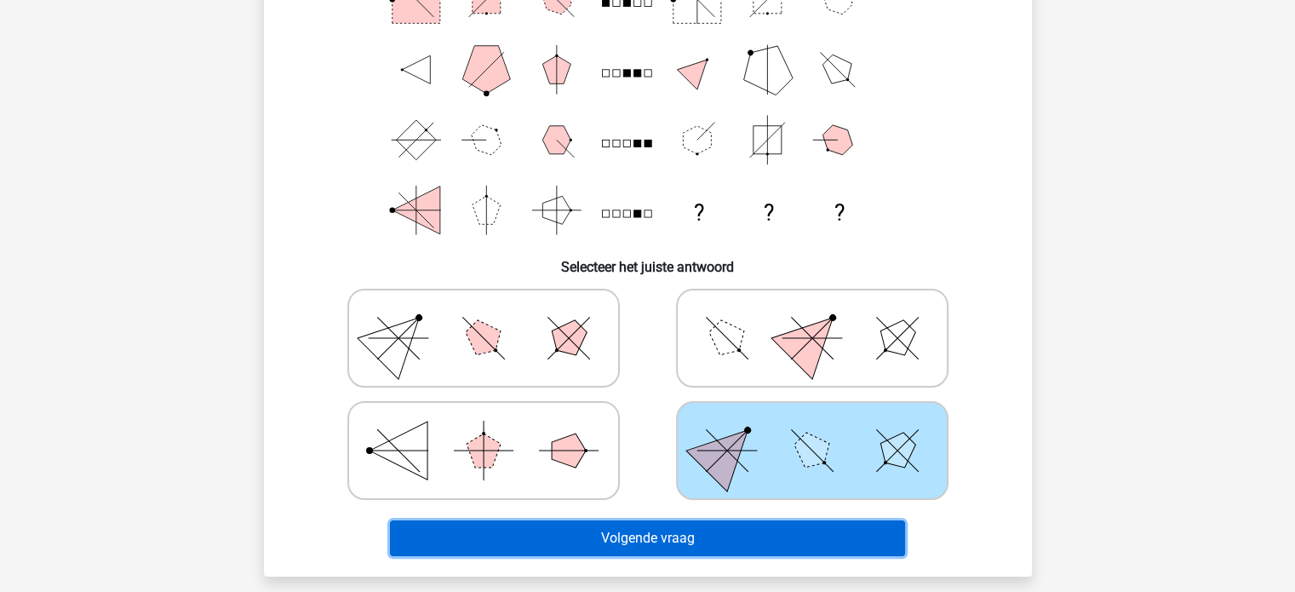
click at [716, 530] on button "Volgende vraag" at bounding box center [647, 538] width 515 height 36
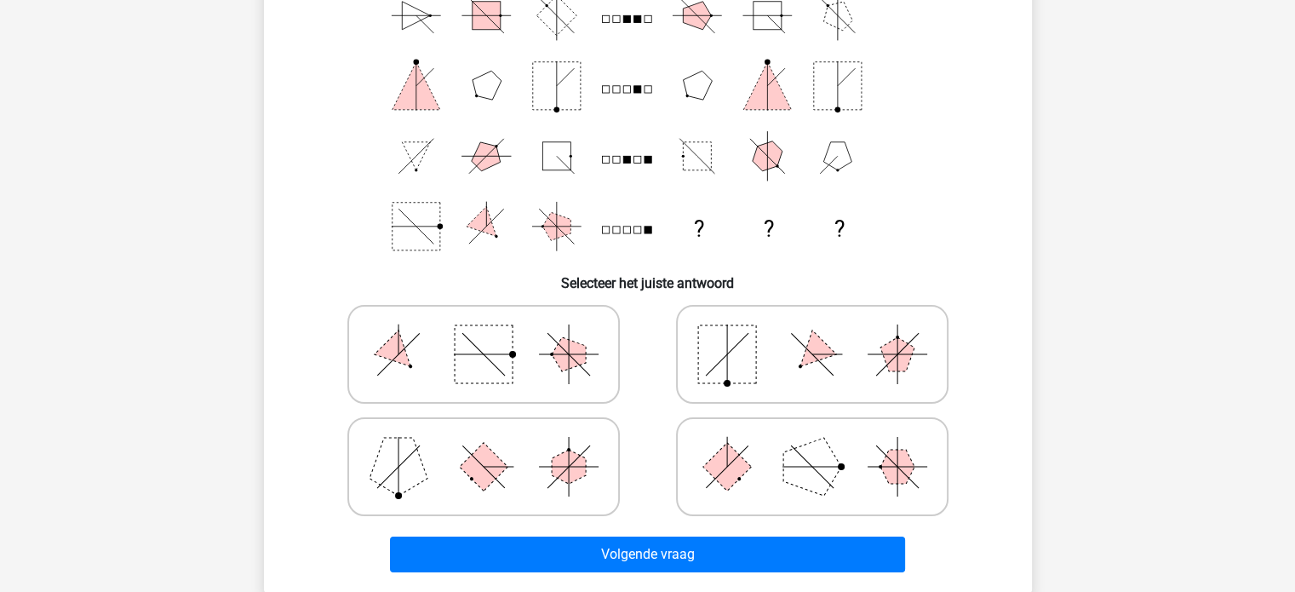
scroll to position [177, 0]
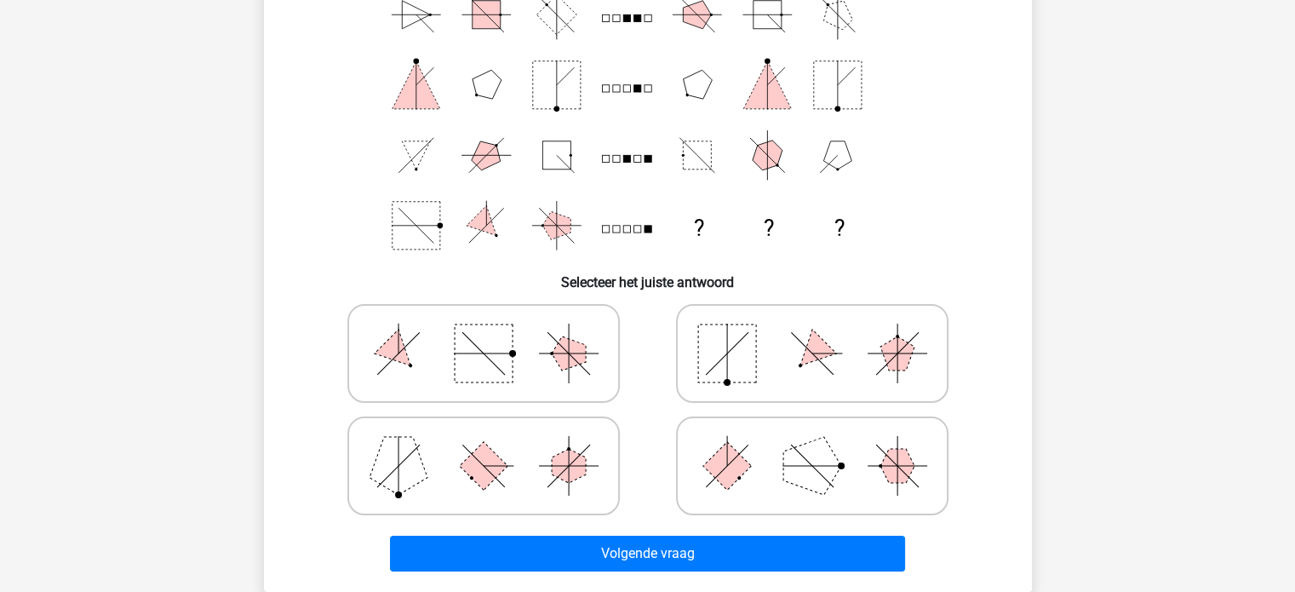
click at [575, 463] on polygon at bounding box center [569, 466] width 34 height 34
click at [494, 444] on input "radio" at bounding box center [488, 438] width 11 height 11
radio input "true"
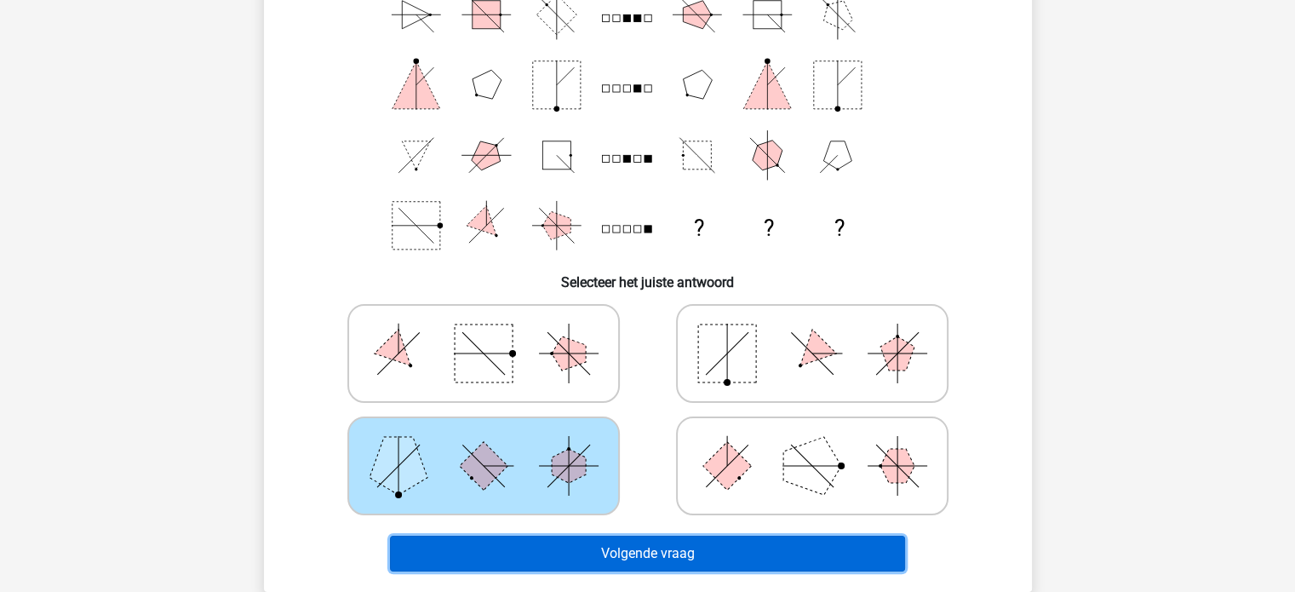
click at [711, 550] on button "Volgende vraag" at bounding box center [647, 553] width 515 height 36
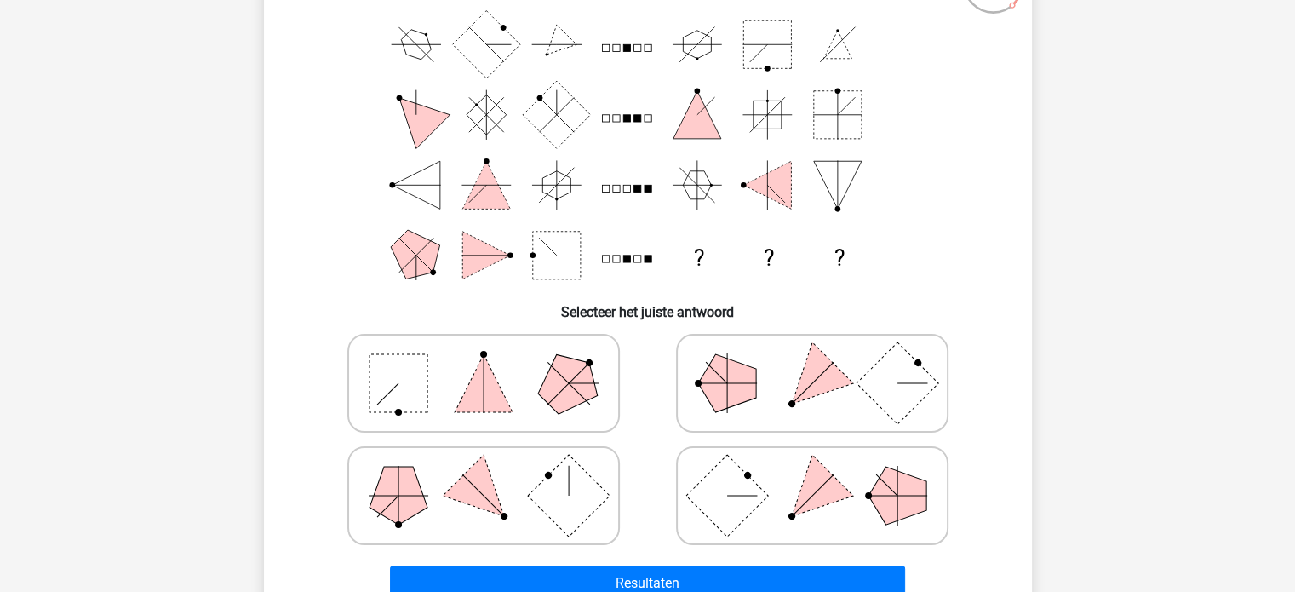
scroll to position [149, 0]
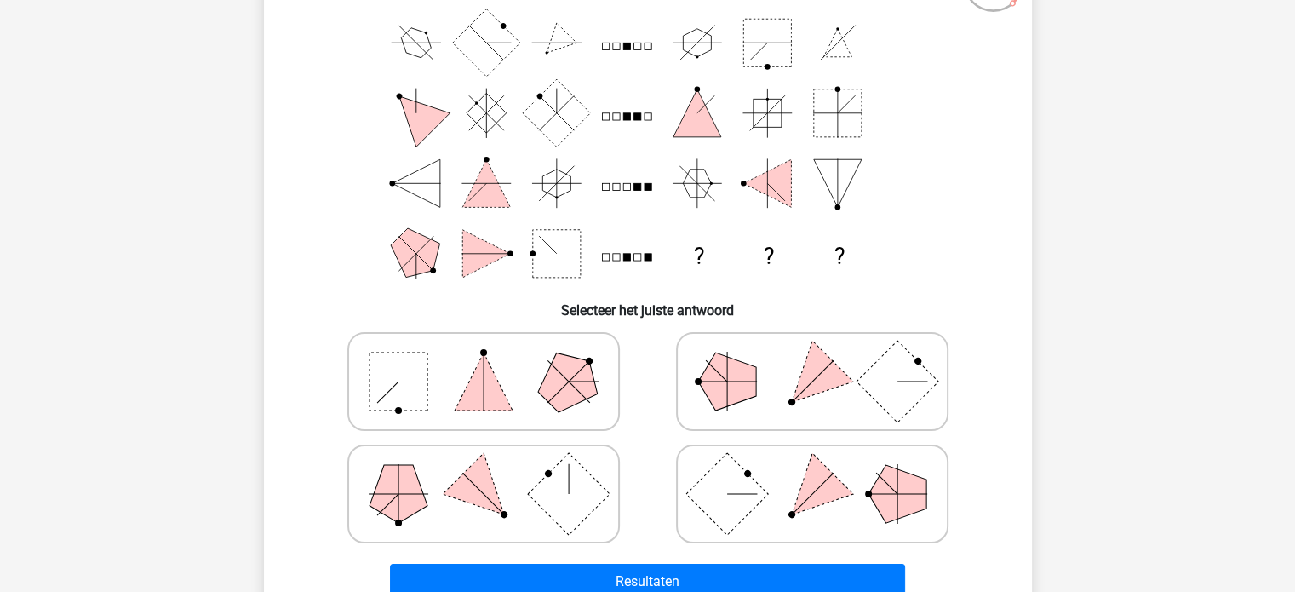
click at [580, 370] on polygon at bounding box center [568, 381] width 82 height 82
click at [494, 360] on input "radio" at bounding box center [488, 354] width 11 height 11
radio input "true"
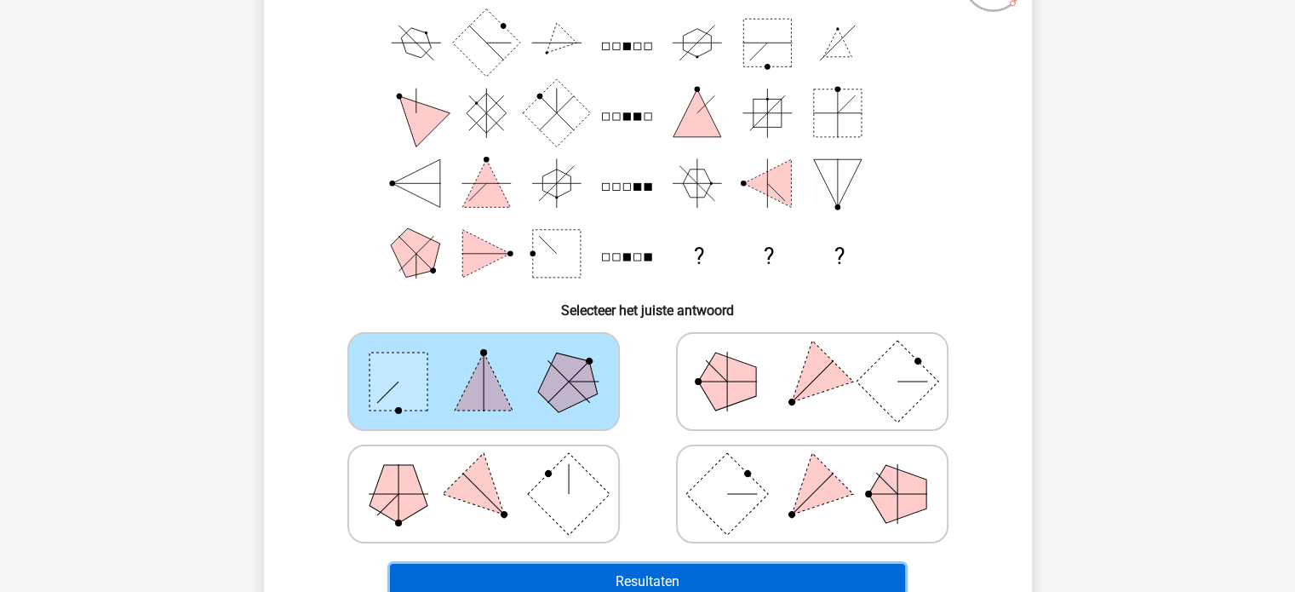
click at [695, 581] on button "Resultaten" at bounding box center [647, 581] width 515 height 36
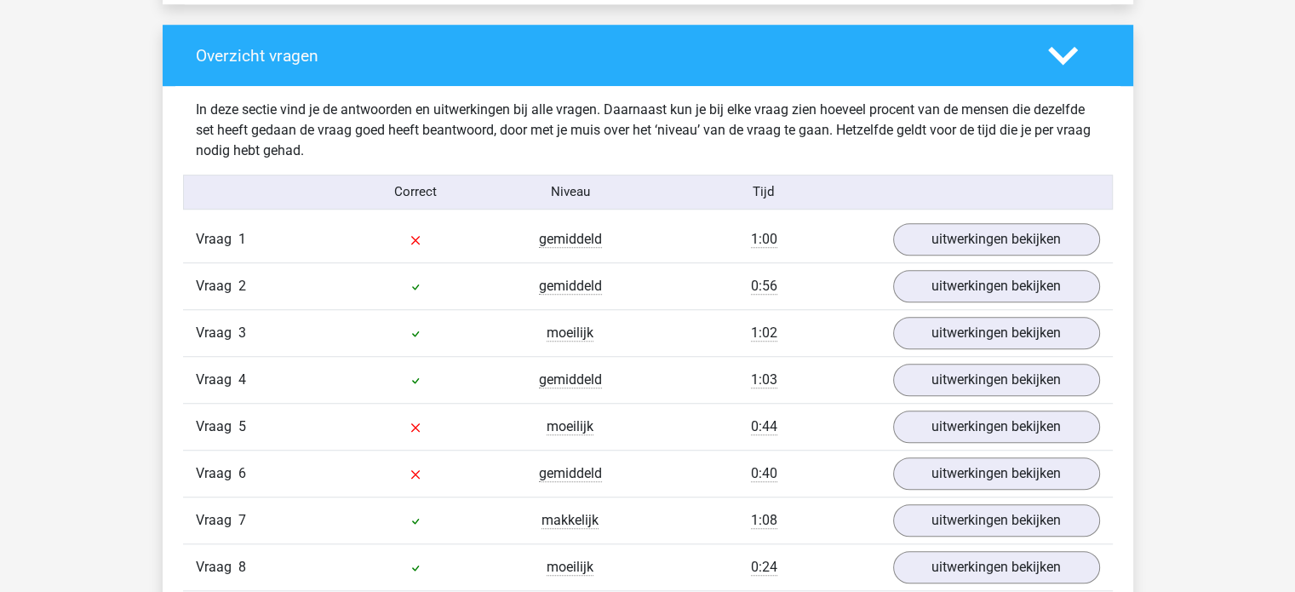
scroll to position [1258, 0]
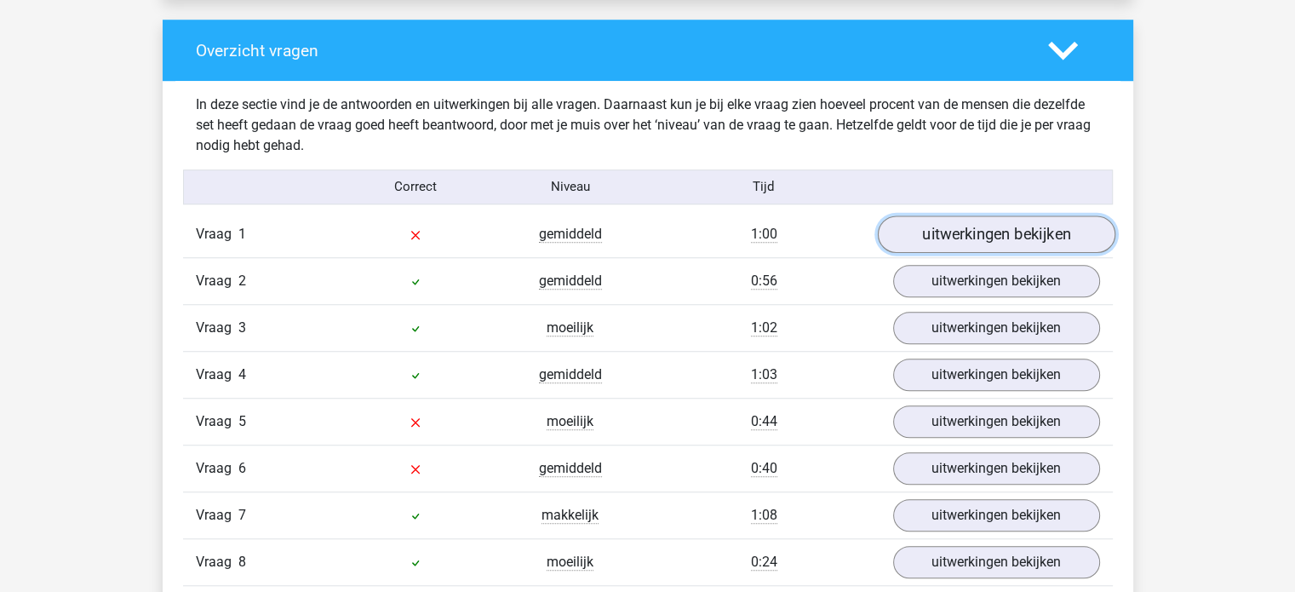
click at [965, 231] on link "uitwerkingen bekijken" at bounding box center [995, 233] width 237 height 37
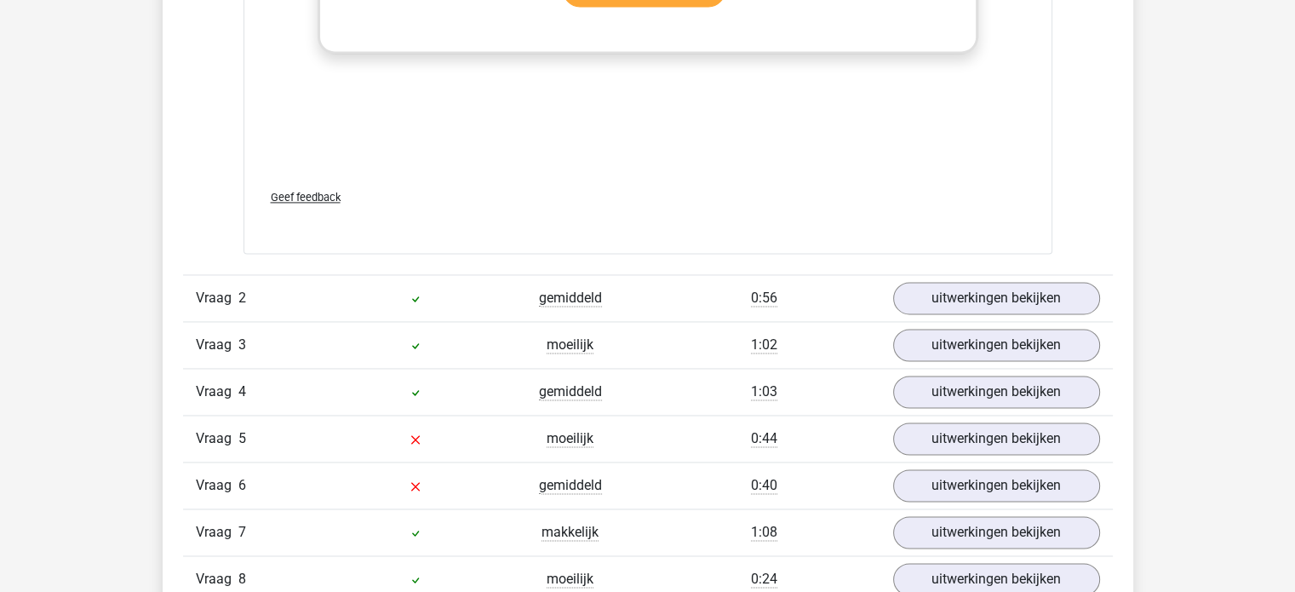
scroll to position [2535, 0]
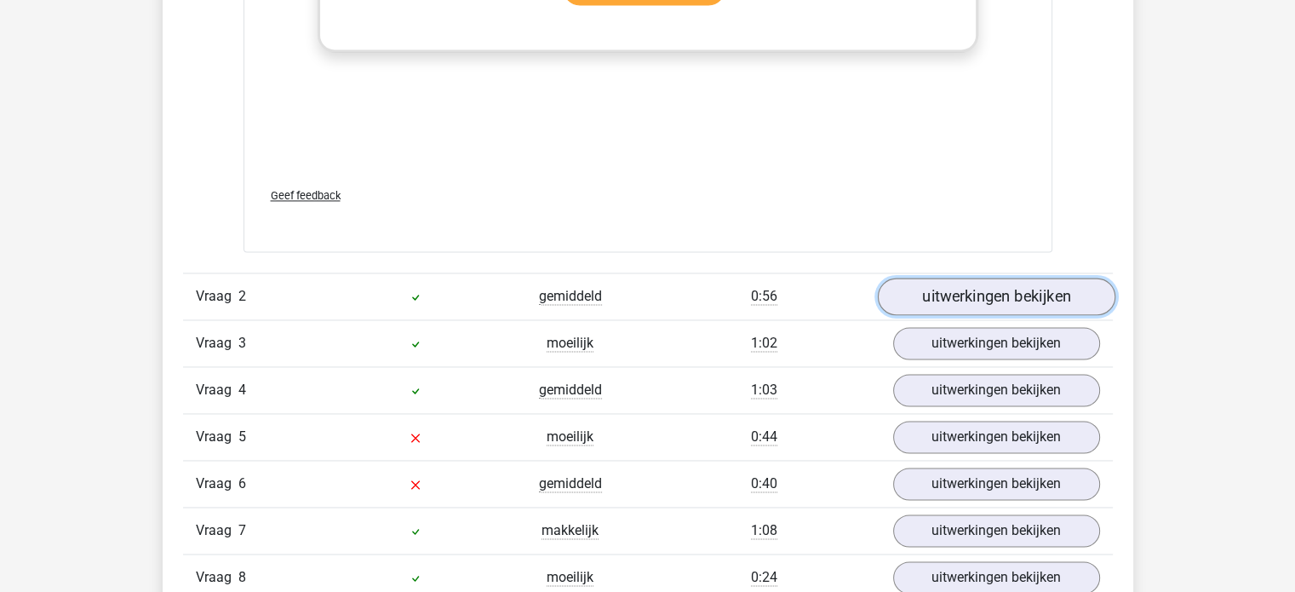
click at [1015, 295] on link "uitwerkingen bekijken" at bounding box center [995, 295] width 237 height 37
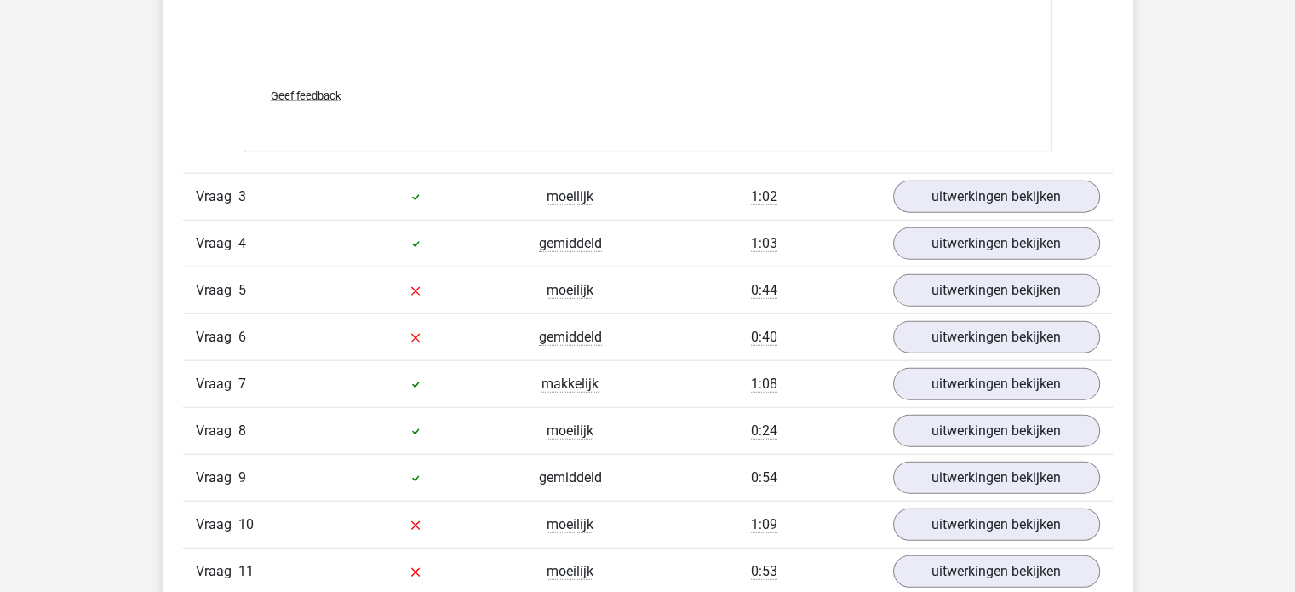
scroll to position [3975, 0]
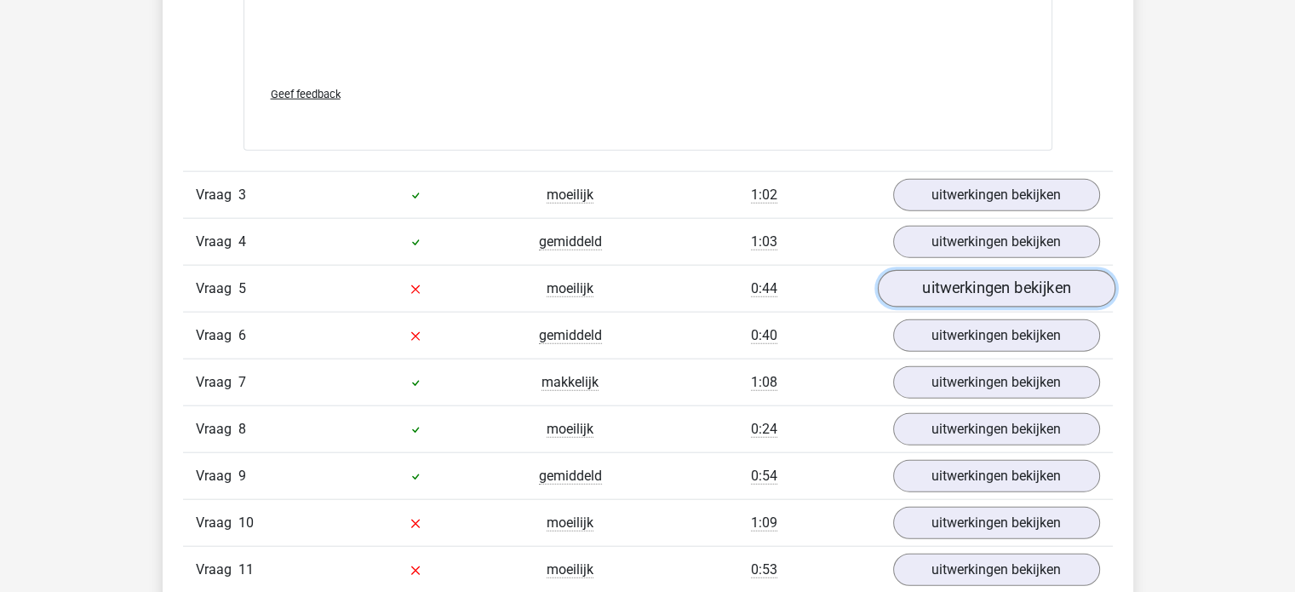
click at [968, 294] on link "uitwerkingen bekijken" at bounding box center [995, 288] width 237 height 37
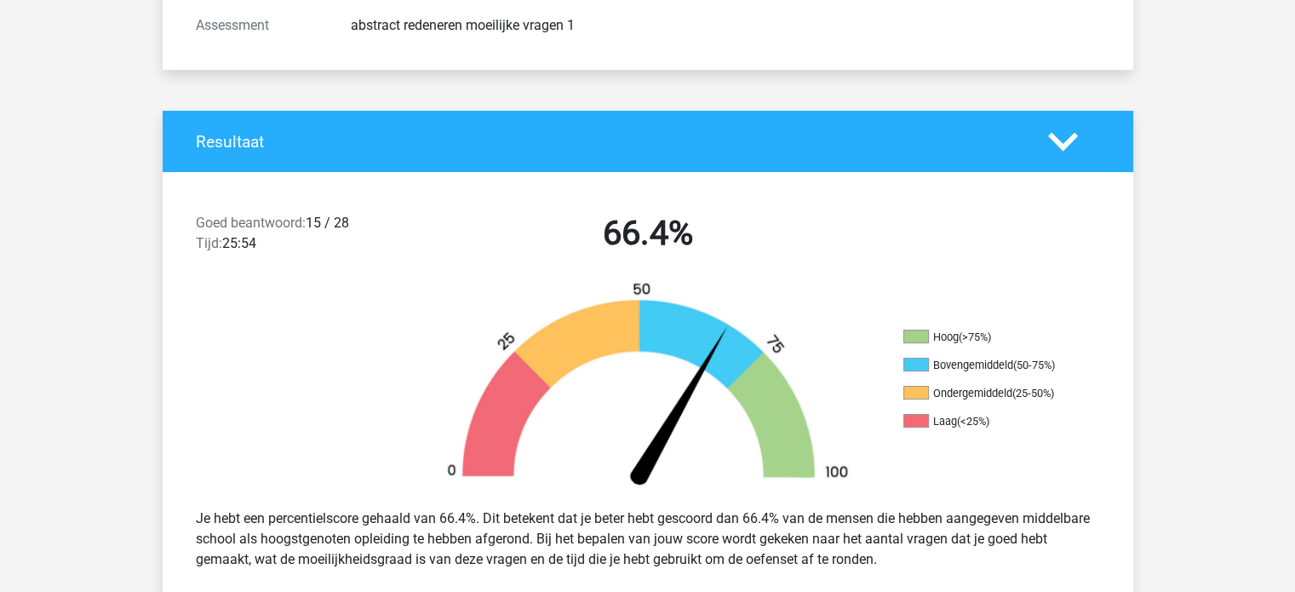
scroll to position [0, 0]
